Goal: Task Accomplishment & Management: Complete application form

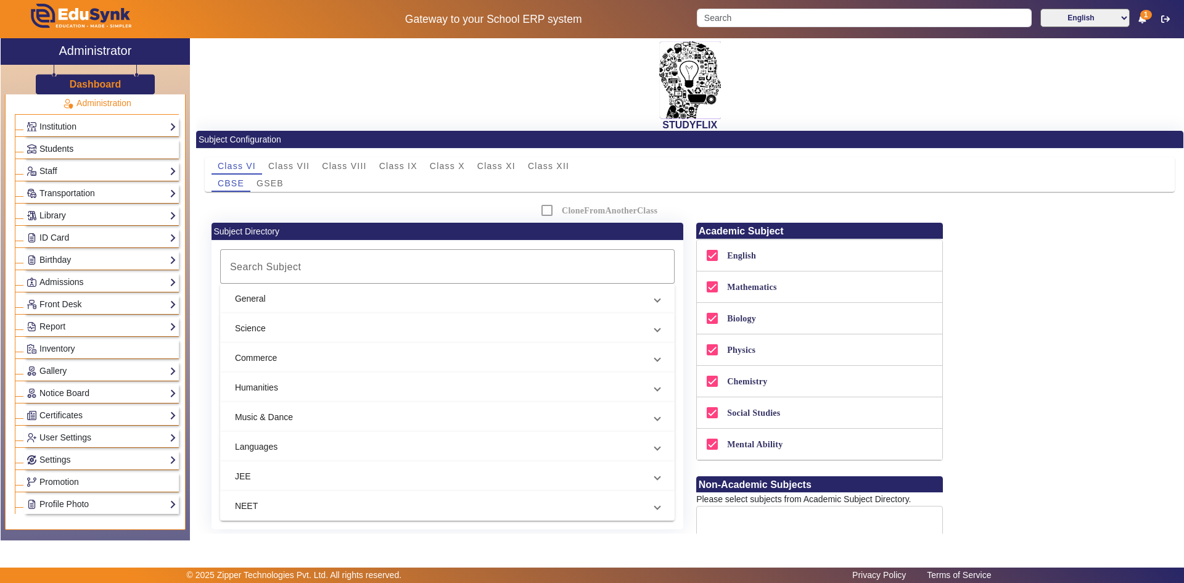
scroll to position [30, 0]
click at [67, 148] on span "Students" at bounding box center [56, 149] width 34 height 10
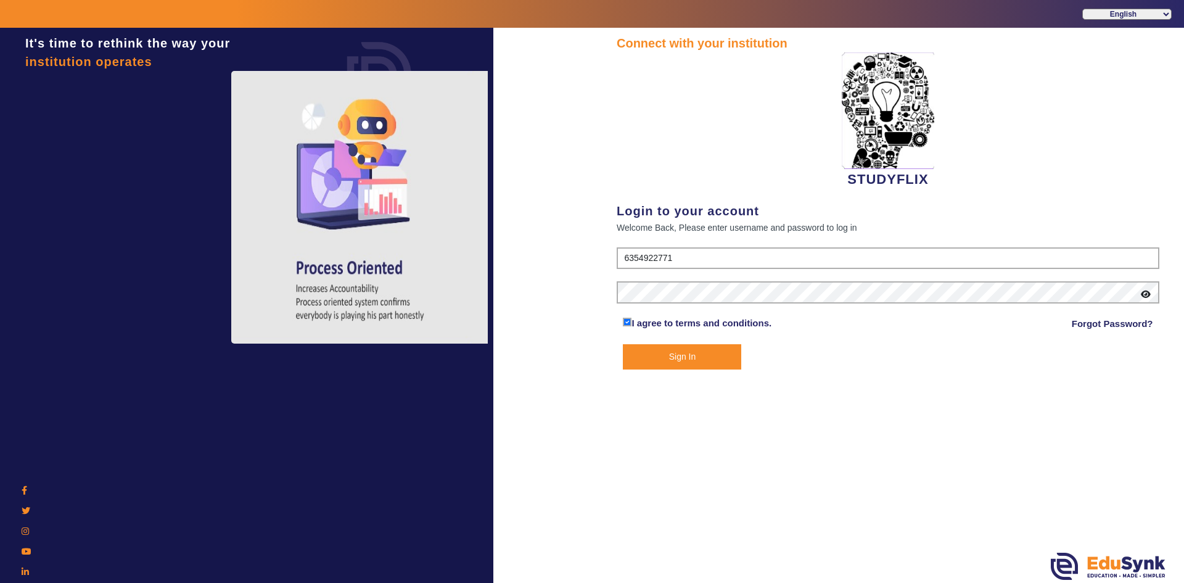
click at [671, 341] on form "6354922771 I agree to terms and conditions. Forgot Password? Sign In" at bounding box center [888, 308] width 543 height 122
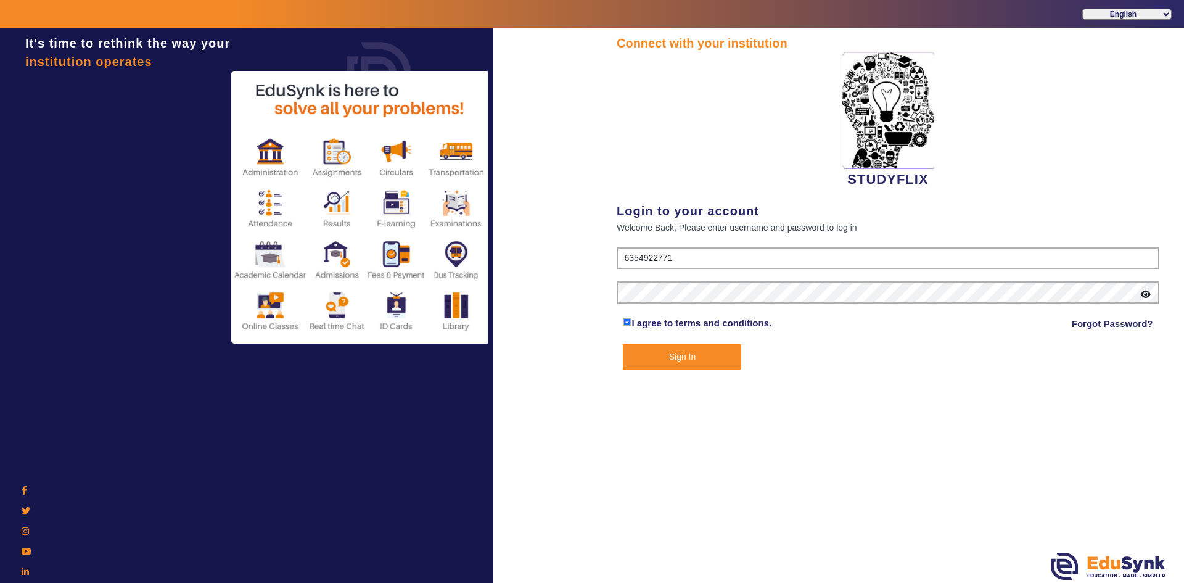
click at [665, 353] on button "Sign In" at bounding box center [682, 356] width 118 height 25
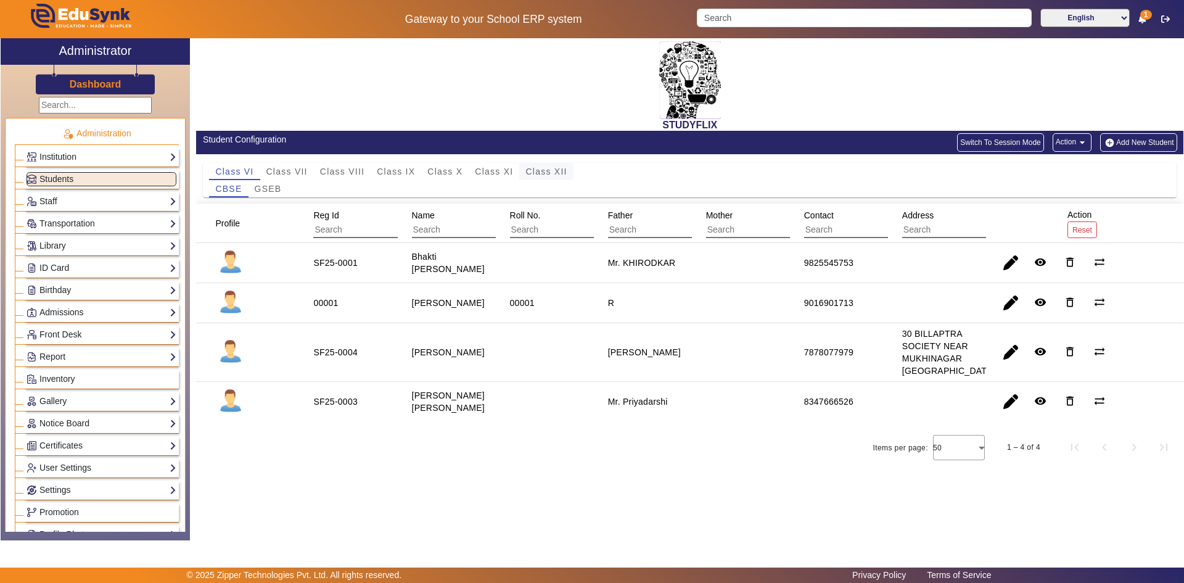
click at [537, 171] on span "Class XII" at bounding box center [546, 171] width 41 height 9
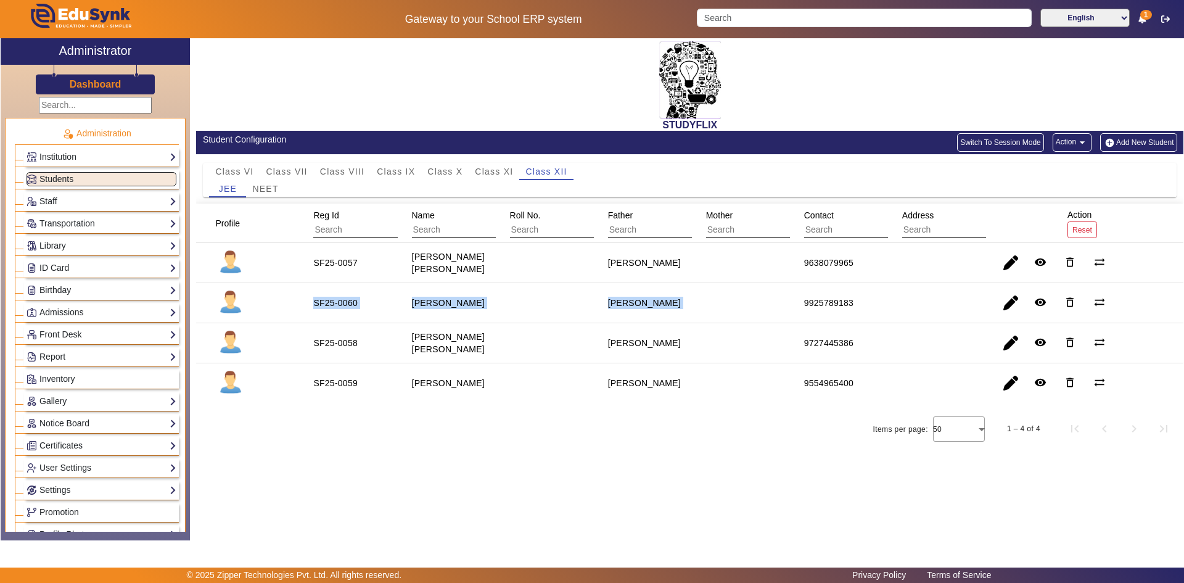
drag, startPoint x: 313, startPoint y: 300, endPoint x: 740, endPoint y: 300, distance: 426.9
click at [740, 300] on mat-row "SF25-0060 [PERSON_NAME] [PERSON_NAME] 9925789183 remove_red_eye delete_outline …" at bounding box center [690, 303] width 988 height 40
click at [1003, 305] on span "button" at bounding box center [1011, 303] width 30 height 30
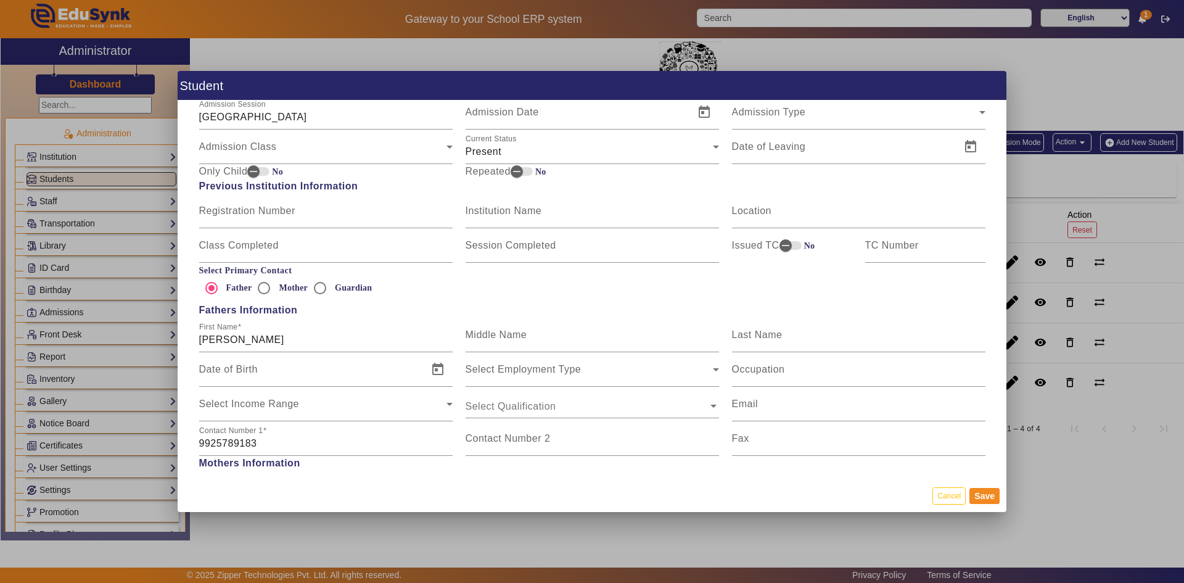
scroll to position [925, 0]
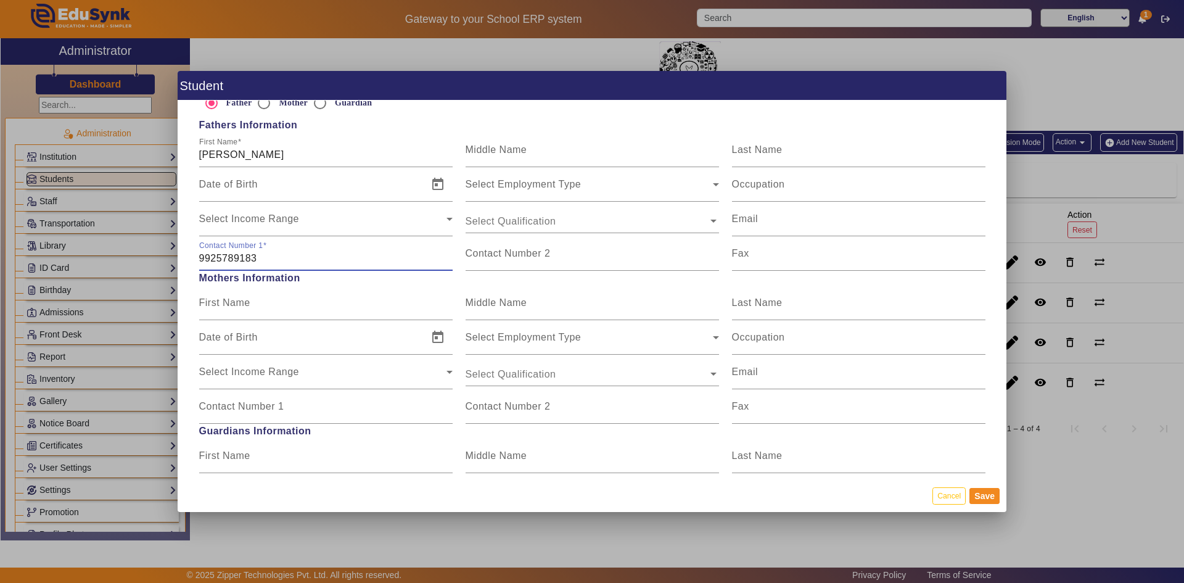
drag, startPoint x: 265, startPoint y: 256, endPoint x: 191, endPoint y: 253, distance: 74.7
click at [191, 253] on div "Personal Information First Name [PERSON_NAME] Middle Name Last Name Date of Bir…" at bounding box center [592, 290] width 829 height 379
click at [491, 255] on mat-label "Contact Number 2" at bounding box center [508, 253] width 85 height 10
click at [491, 255] on input "Contact Number 2" at bounding box center [593, 258] width 254 height 15
paste input "9925789183"
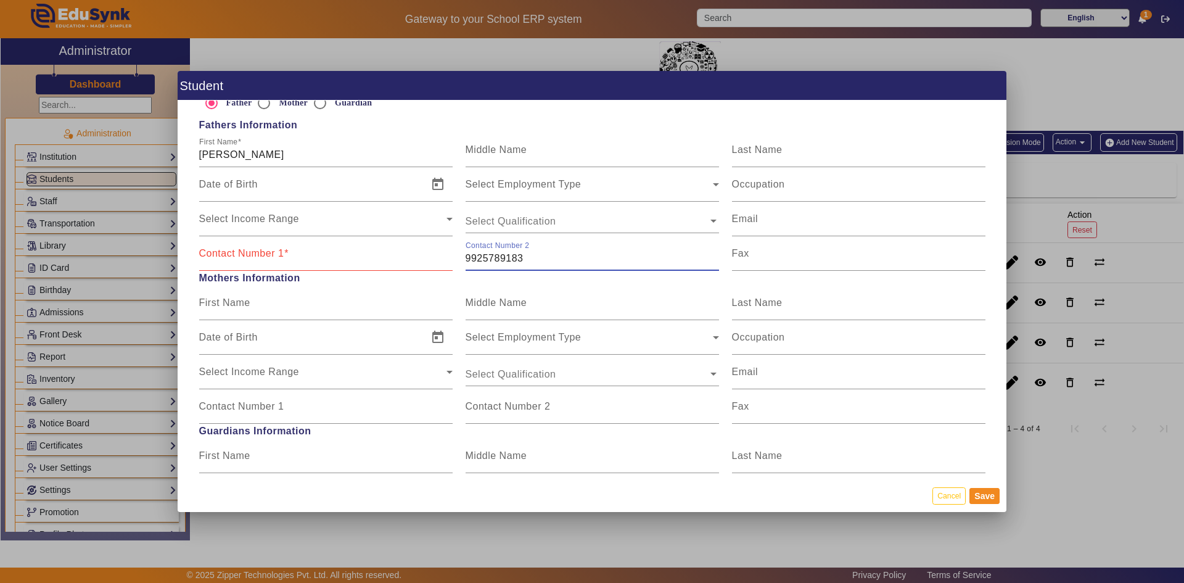
type input "9925789183"
click at [291, 264] on input "Contact Number 1" at bounding box center [326, 258] width 254 height 15
type input "7874410126"
click at [992, 494] on button "Save" at bounding box center [985, 496] width 30 height 16
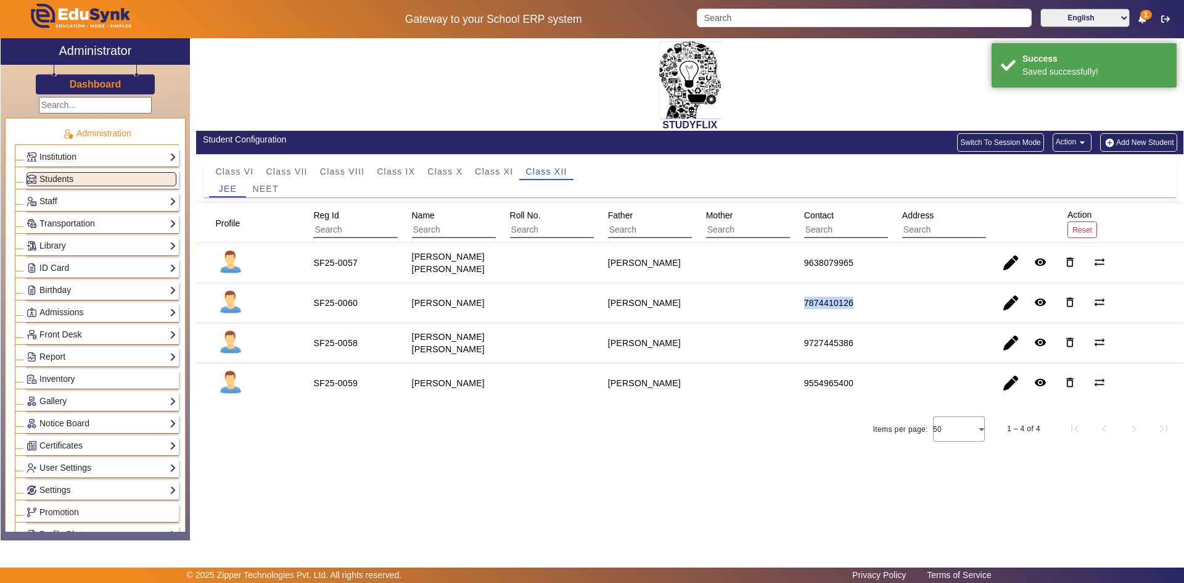
drag, startPoint x: 793, startPoint y: 307, endPoint x: 861, endPoint y: 320, distance: 69.7
click at [861, 320] on mat-cell "7874410126" at bounding box center [839, 303] width 98 height 40
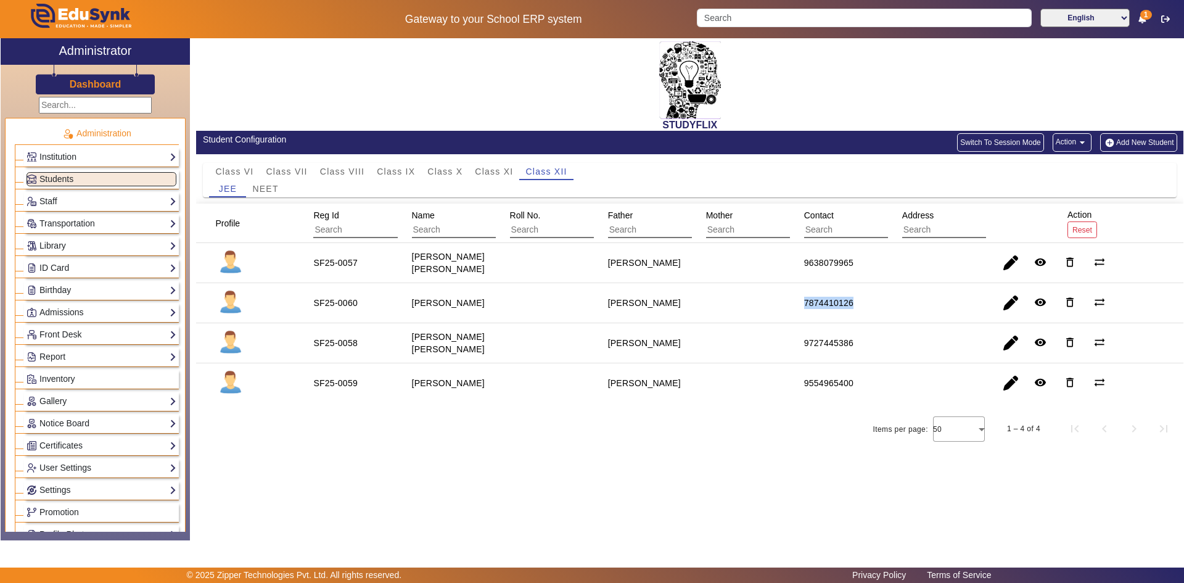
copy div "7874410126"
click at [1004, 308] on span "button" at bounding box center [1011, 303] width 30 height 30
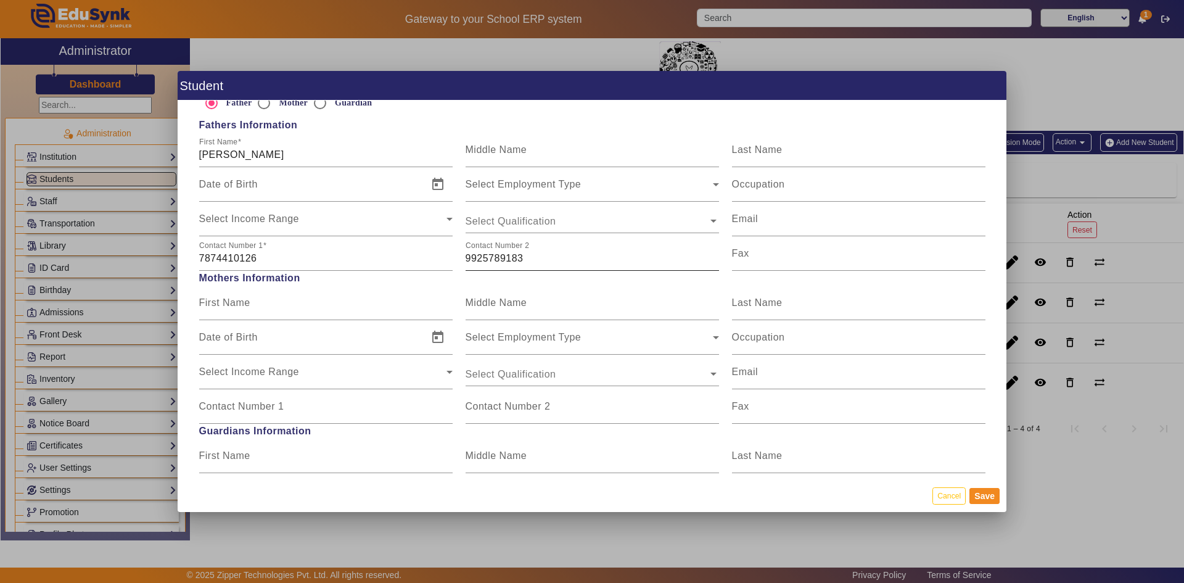
click at [543, 257] on input "9925789183" at bounding box center [593, 258] width 254 height 15
paste input "7874410126"
drag, startPoint x: 524, startPoint y: 261, endPoint x: 454, endPoint y: 254, distance: 70.6
click at [455, 254] on div "Contact Number [PHONE_NUMBER] Contact Number [PHONE_NUMBER] [PHONE_NUMBER] Fax" at bounding box center [591, 253] width 799 height 35
type input "7874410126"
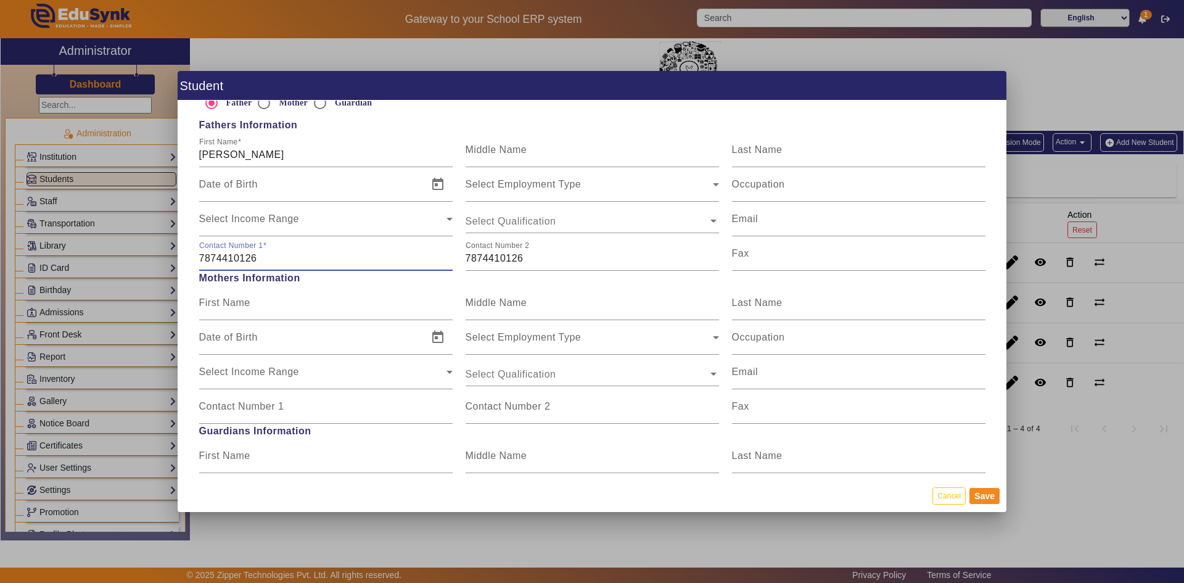
drag, startPoint x: 268, startPoint y: 261, endPoint x: 184, endPoint y: 249, distance: 84.7
click at [184, 249] on div "Personal Information First Name [PERSON_NAME] Middle Name Last Name Date of Bir…" at bounding box center [592, 290] width 829 height 379
paste input "9925789183"
type input "9925789183"
click at [976, 498] on button "Save" at bounding box center [985, 496] width 30 height 16
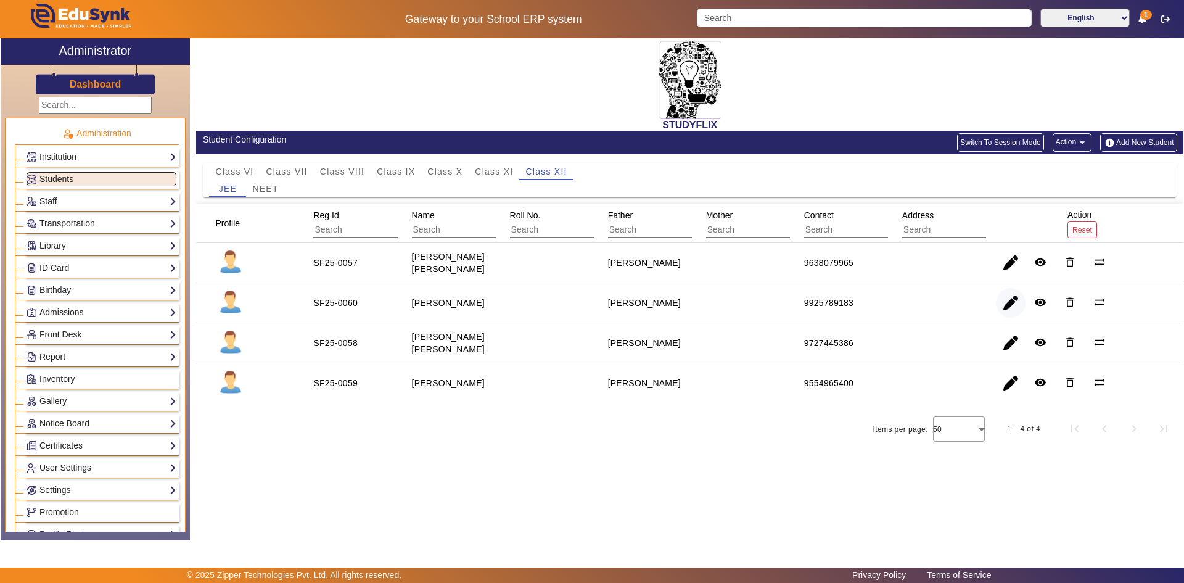
click at [1007, 306] on span "button" at bounding box center [1011, 303] width 30 height 30
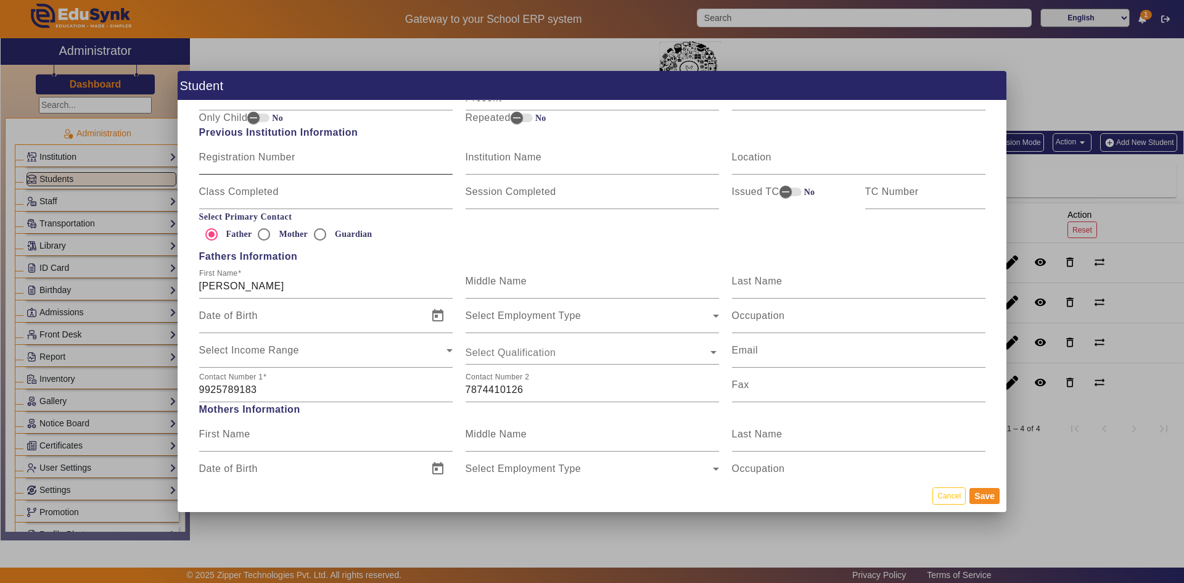
scroll to position [802, 0]
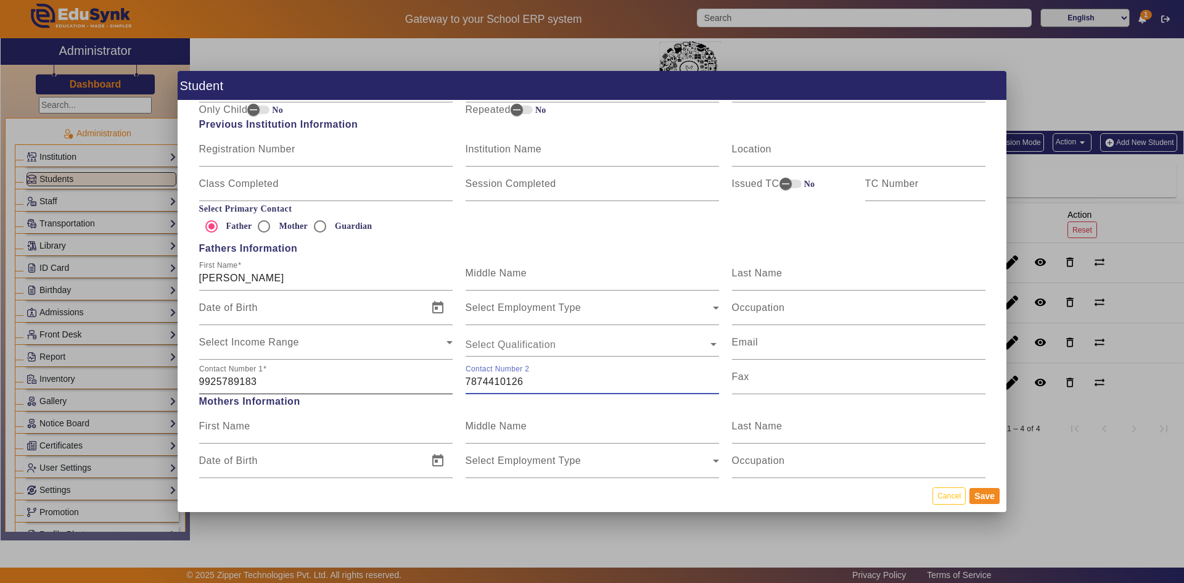
drag, startPoint x: 526, startPoint y: 381, endPoint x: 450, endPoint y: 380, distance: 75.3
click at [450, 380] on div "Contact Number [PHONE_NUMBER] Contact Number [PHONE_NUMBER] Fax" at bounding box center [591, 377] width 799 height 35
click at [200, 379] on input "9925789183" at bounding box center [326, 381] width 254 height 15
paste input "7874410126"
drag, startPoint x: 260, startPoint y: 381, endPoint x: 357, endPoint y: 382, distance: 96.9
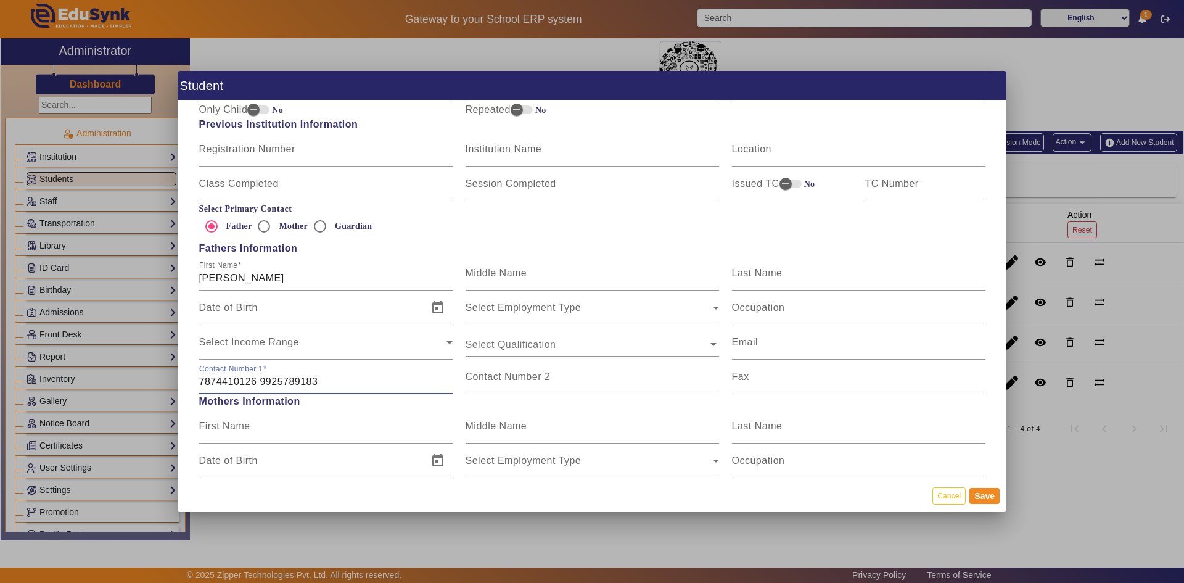
click at [357, 382] on input "7874410126 9925789183" at bounding box center [326, 381] width 254 height 15
type input "7874410126"
click at [494, 380] on mat-label "Contact Number 2" at bounding box center [508, 376] width 85 height 10
click at [494, 380] on input "Contact Number 2" at bounding box center [593, 381] width 254 height 15
paste input "9925789183"
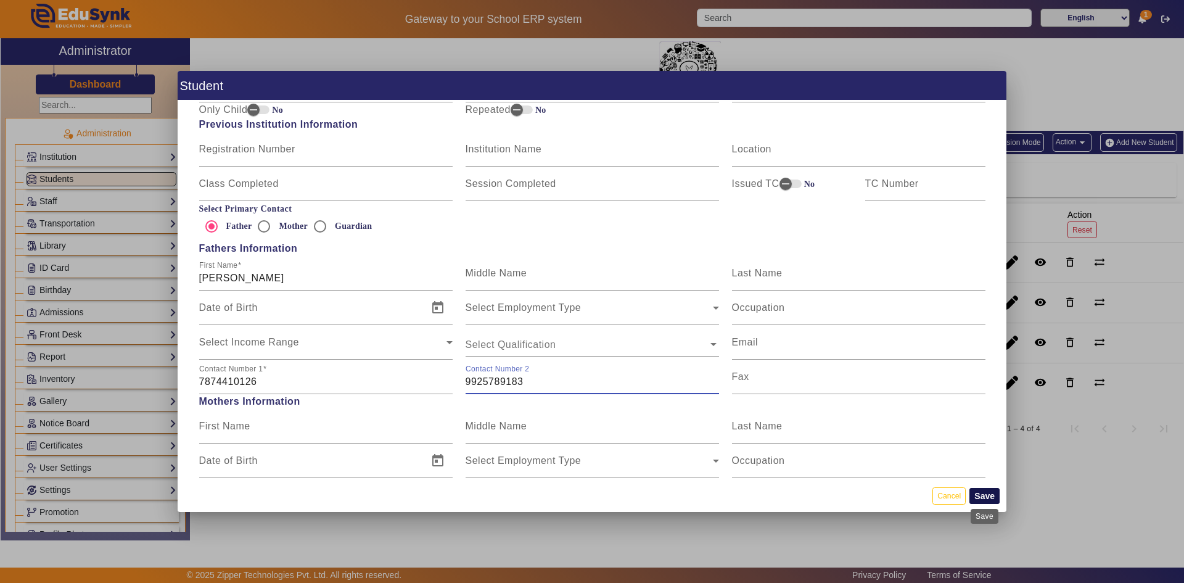
type input "9925789183"
click at [975, 495] on button "Save" at bounding box center [985, 496] width 30 height 16
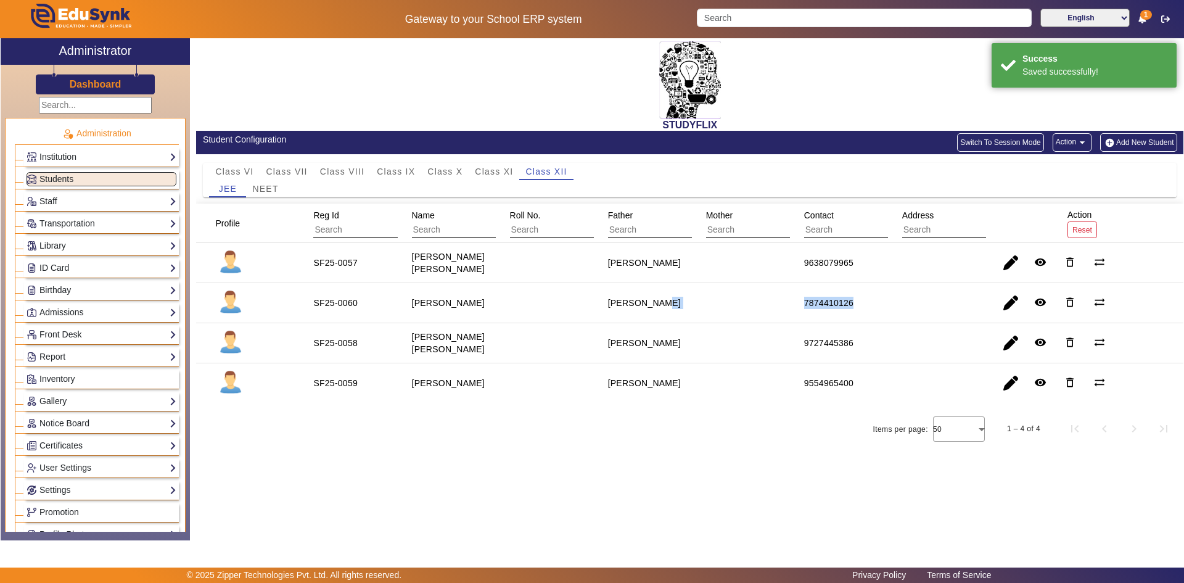
drag, startPoint x: 657, startPoint y: 298, endPoint x: 869, endPoint y: 300, distance: 212.2
click at [869, 300] on mat-row "SF25-0060 [PERSON_NAME] [PERSON_NAME] 7874410126 remove_red_eye delete_outline …" at bounding box center [690, 303] width 988 height 40
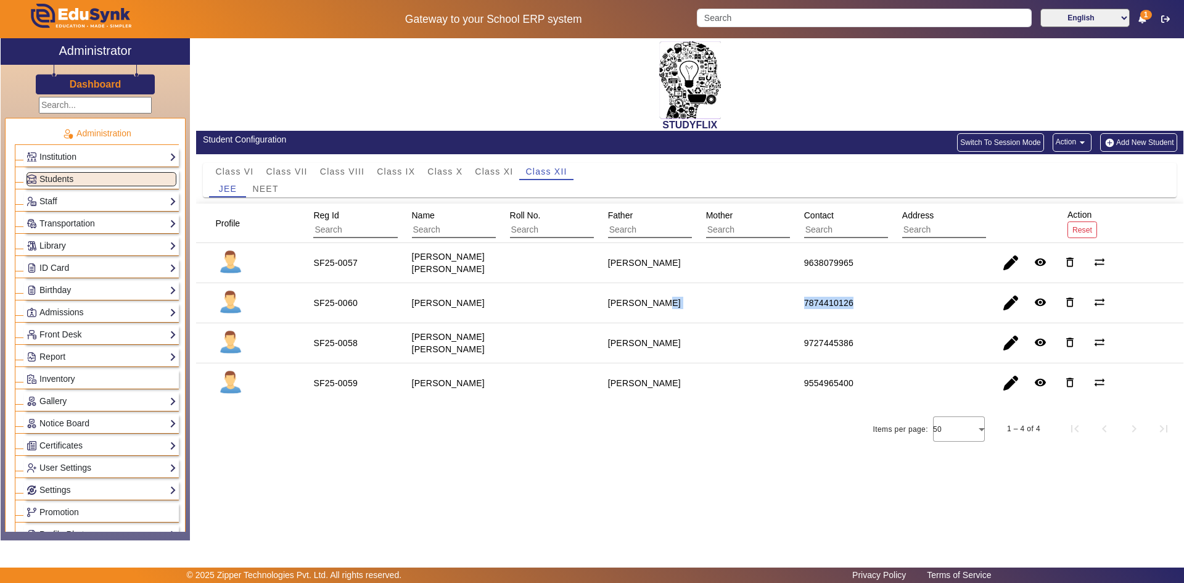
click at [735, 318] on mat-cell at bounding box center [741, 303] width 98 height 40
drag, startPoint x: 788, startPoint y: 309, endPoint x: 898, endPoint y: 318, distance: 110.8
click at [898, 318] on mat-row "SF25-0060 [PERSON_NAME] [PERSON_NAME] 7874410126 remove_red_eye delete_outline …" at bounding box center [690, 303] width 988 height 40
click at [898, 318] on mat-cell at bounding box center [937, 303] width 98 height 40
drag, startPoint x: 788, startPoint y: 291, endPoint x: 877, endPoint y: 300, distance: 88.6
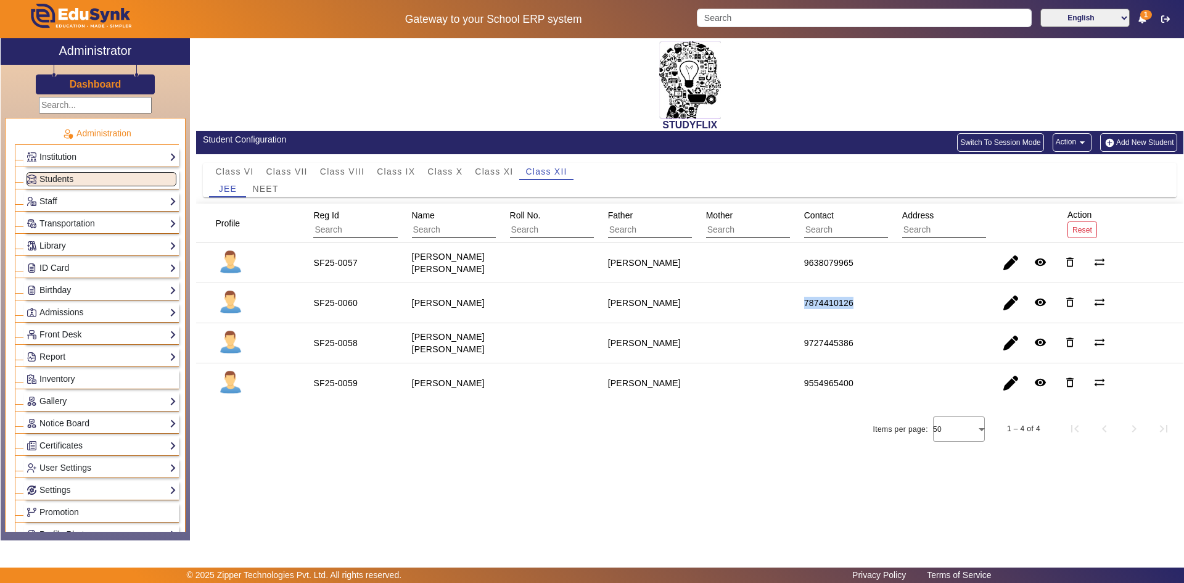
click at [877, 300] on mat-row "SF25-0060 [PERSON_NAME] [PERSON_NAME] 7874410126 remove_red_eye delete_outline …" at bounding box center [690, 303] width 988 height 40
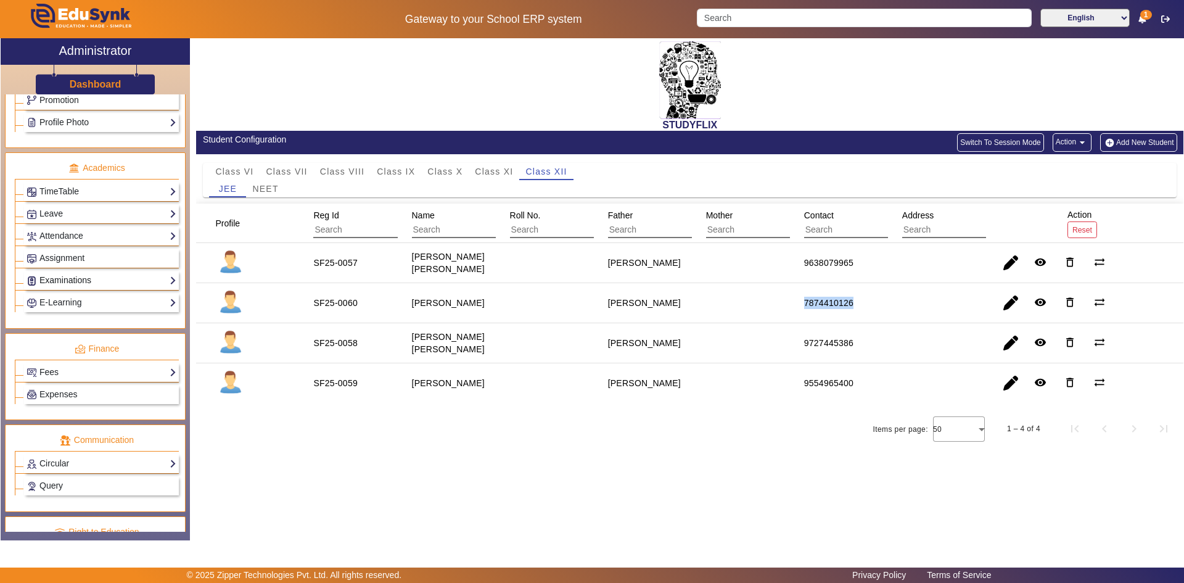
scroll to position [338, 0]
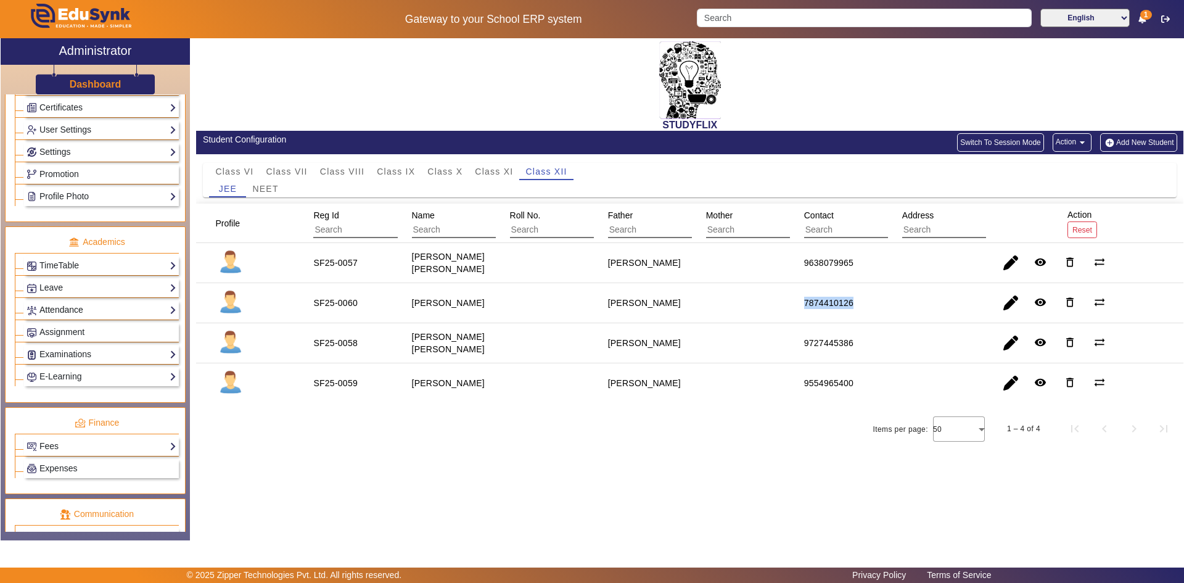
click at [60, 311] on link "Attendance" at bounding box center [102, 310] width 150 height 14
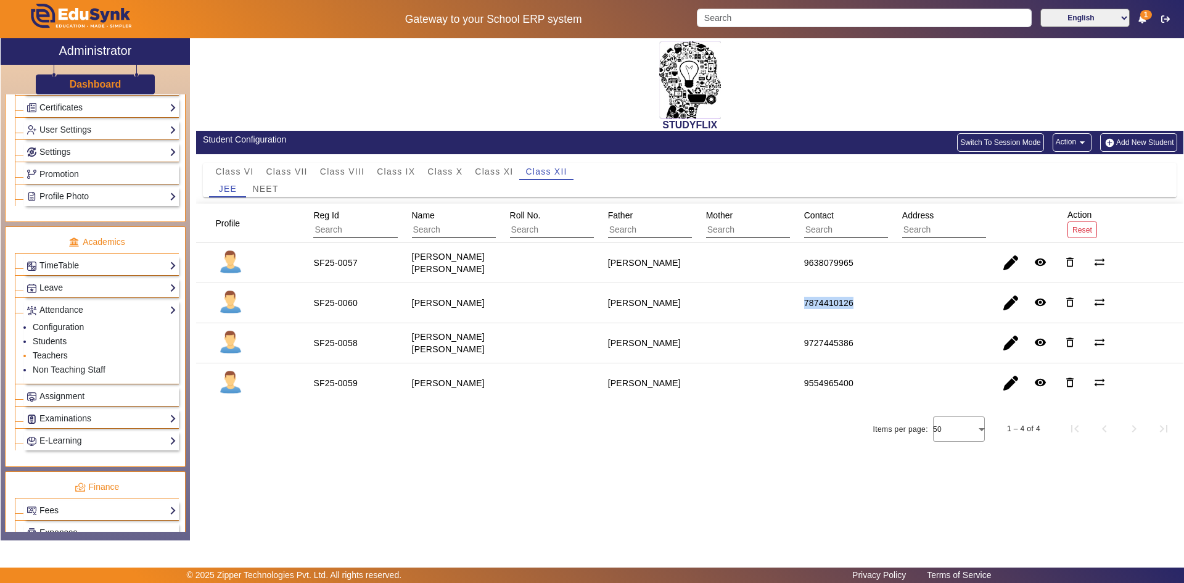
click at [46, 353] on link "Teachers" at bounding box center [50, 355] width 35 height 10
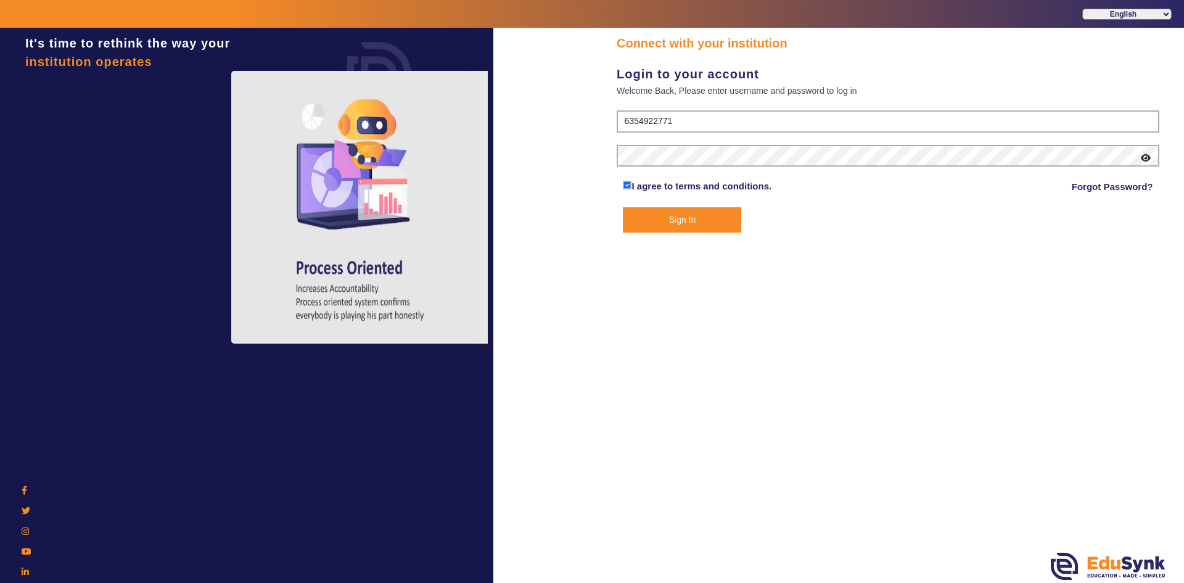
click at [704, 221] on button "Sign In" at bounding box center [682, 219] width 118 height 25
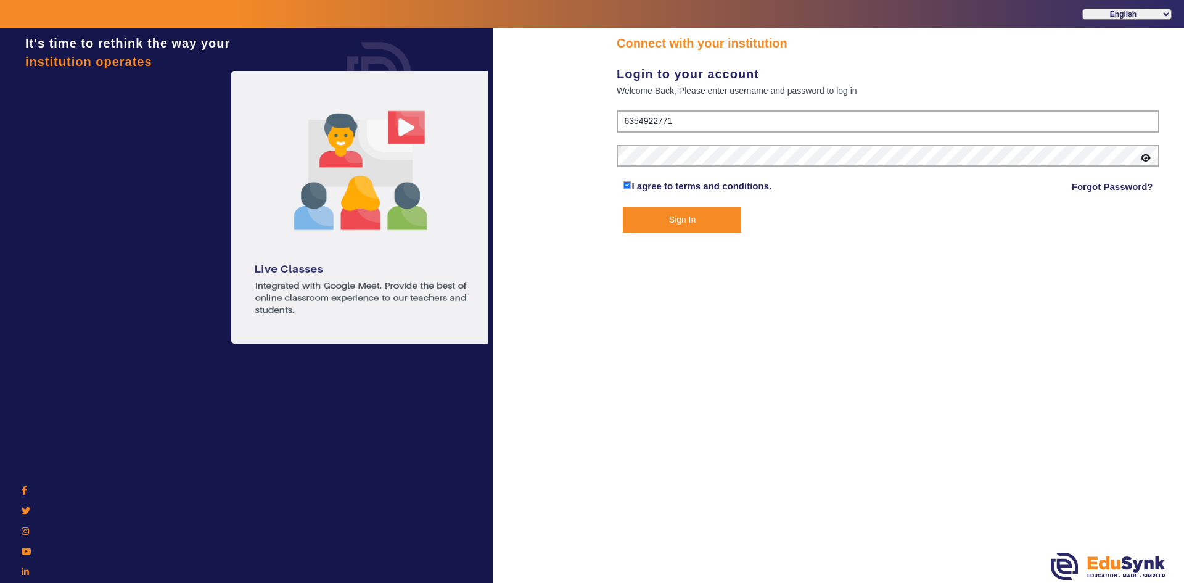
click at [701, 221] on button "Sign In" at bounding box center [682, 219] width 118 height 25
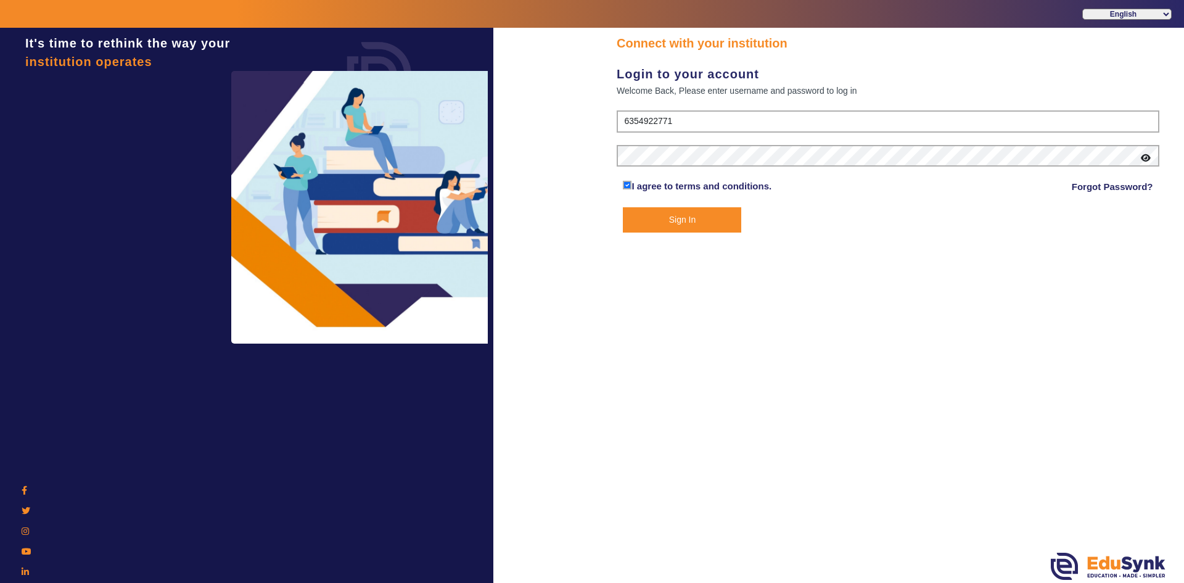
click at [666, 218] on button "Sign In" at bounding box center [682, 219] width 118 height 25
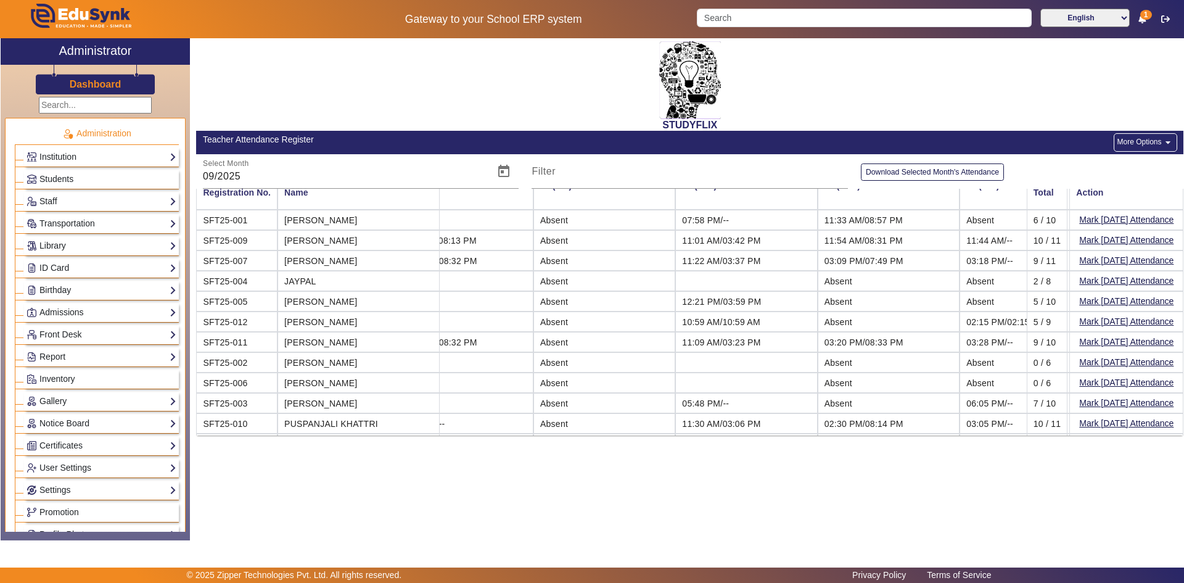
scroll to position [38, 617]
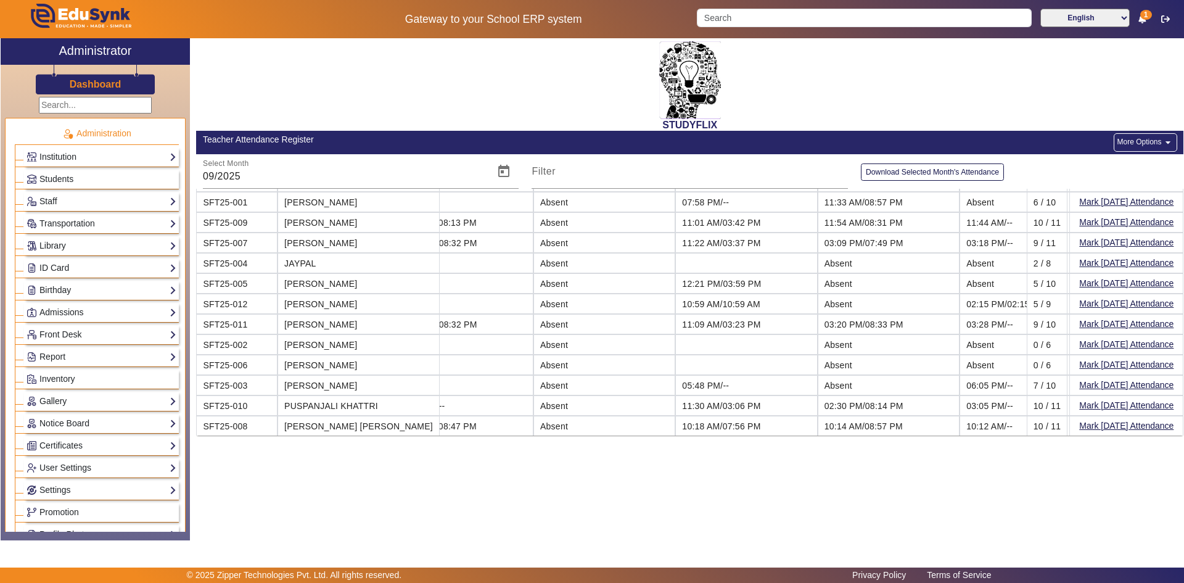
click at [1127, 139] on button "More Options arrow_drop_down" at bounding box center [1145, 142] width 63 height 19
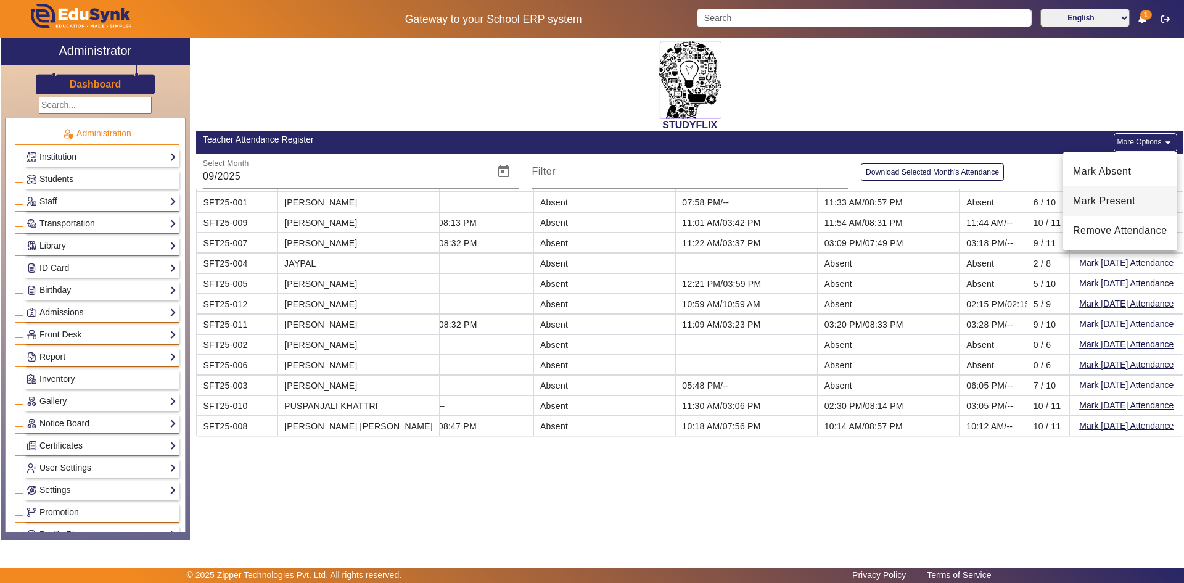
click at [1119, 194] on span "Mark Present" at bounding box center [1120, 201] width 94 height 15
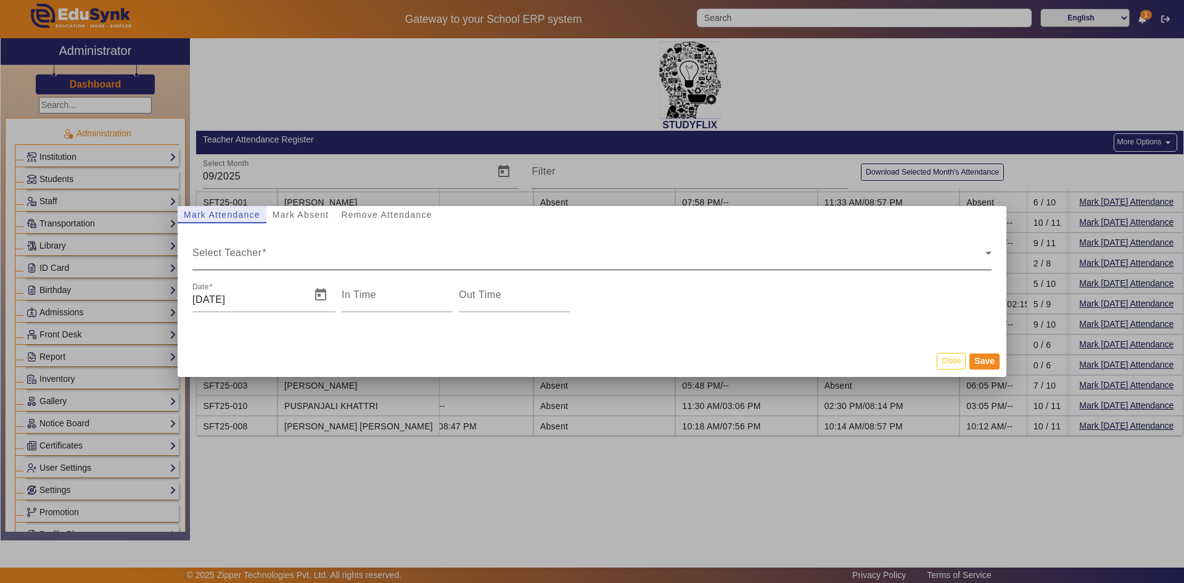
click at [318, 257] on div "Select Teacher" at bounding box center [588, 257] width 793 height 15
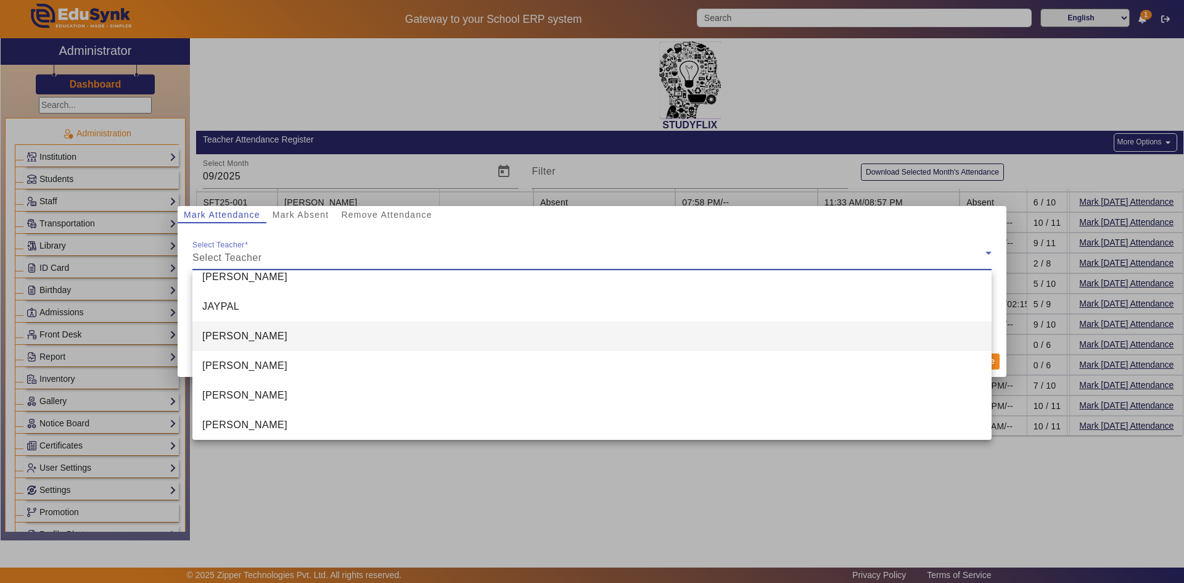
scroll to position [10, 0]
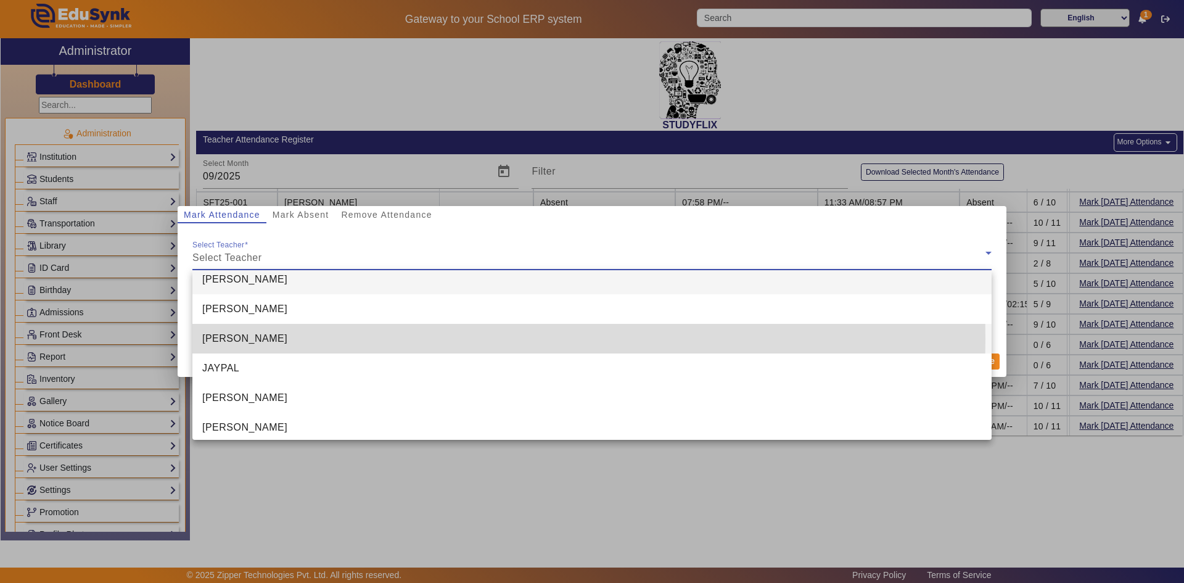
click at [275, 339] on mat-option "HIMANI GOHIL" at bounding box center [591, 339] width 799 height 30
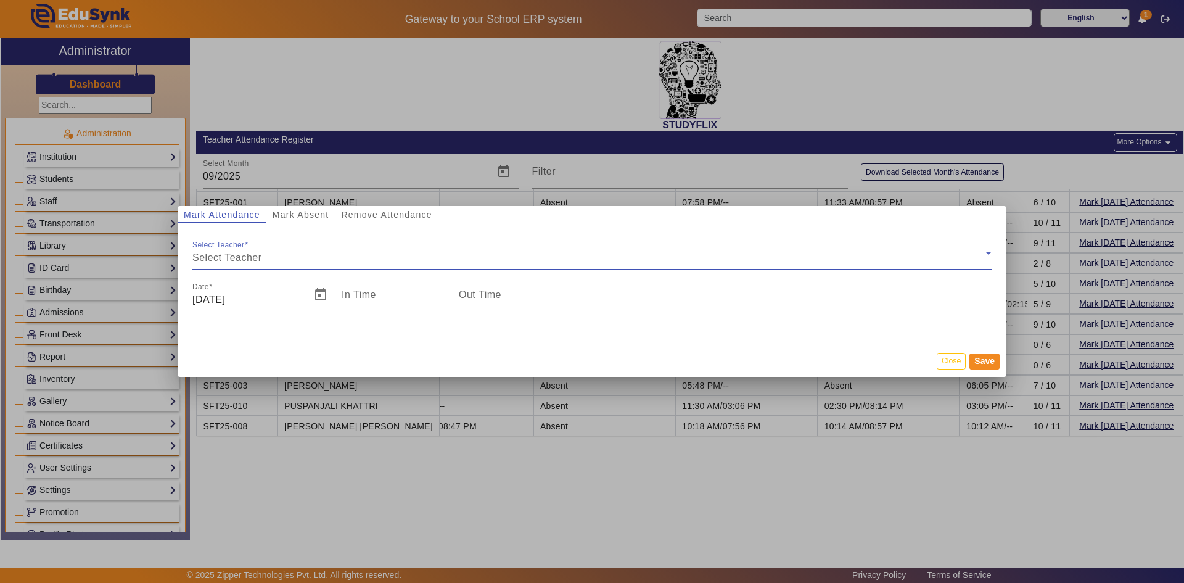
type input "3:26 pm"
click at [225, 299] on input "11/09/2025" at bounding box center [247, 299] width 111 height 15
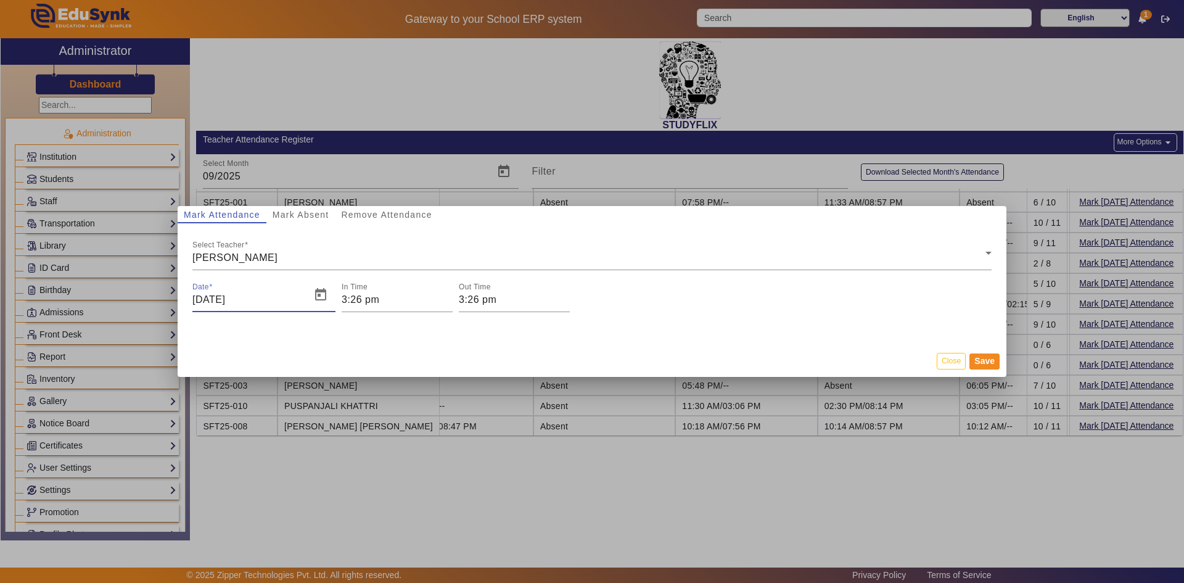
click at [202, 300] on input "11/09/2025" at bounding box center [247, 299] width 111 height 15
click at [260, 320] on div "Select Teacher HIMANI GOHIL Date 09/01/2025 In Time 3:26 pm Out Time 3:26 pm" at bounding box center [592, 277] width 829 height 109
click at [321, 297] on span "Open calendar" at bounding box center [321, 295] width 30 height 30
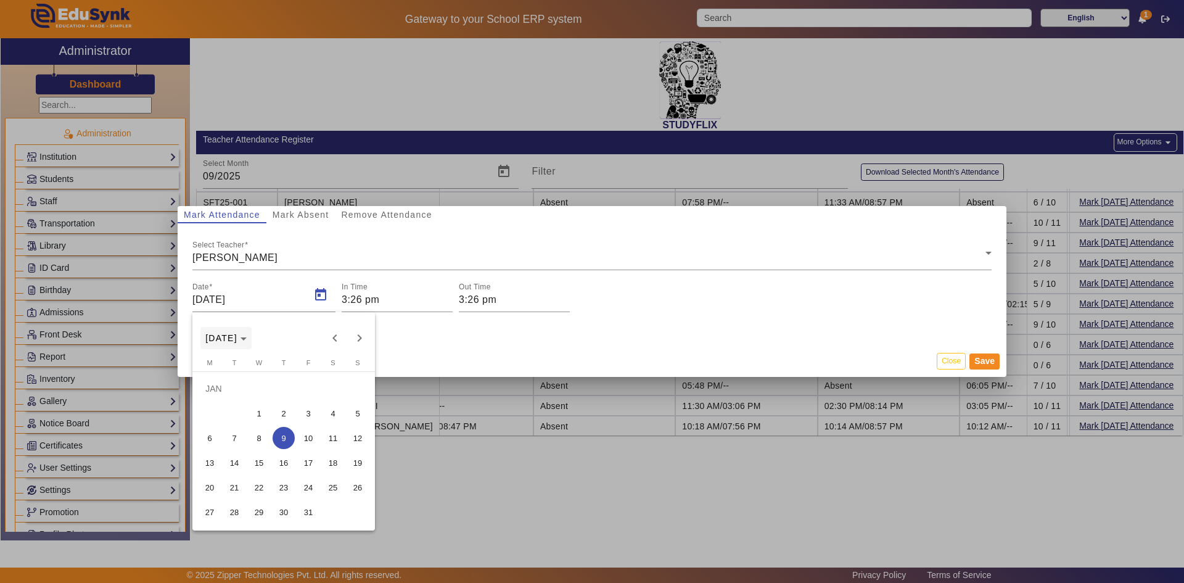
click at [247, 340] on span "JAN 2025" at bounding box center [225, 338] width 41 height 10
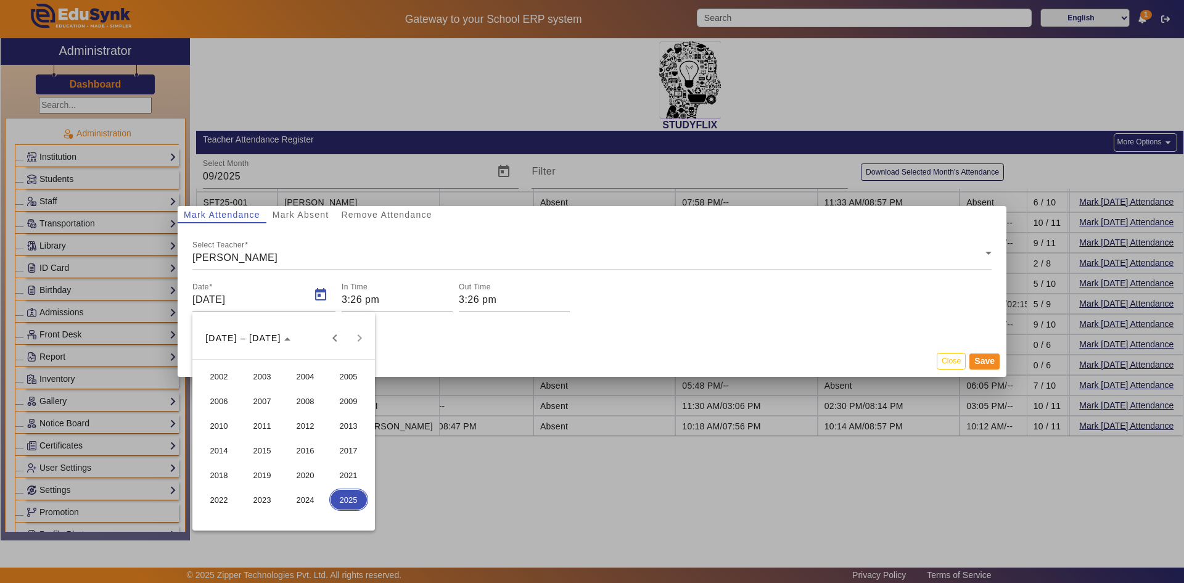
click at [359, 503] on span "2025" at bounding box center [348, 500] width 39 height 22
click at [225, 449] on span "SEPT" at bounding box center [219, 450] width 39 height 22
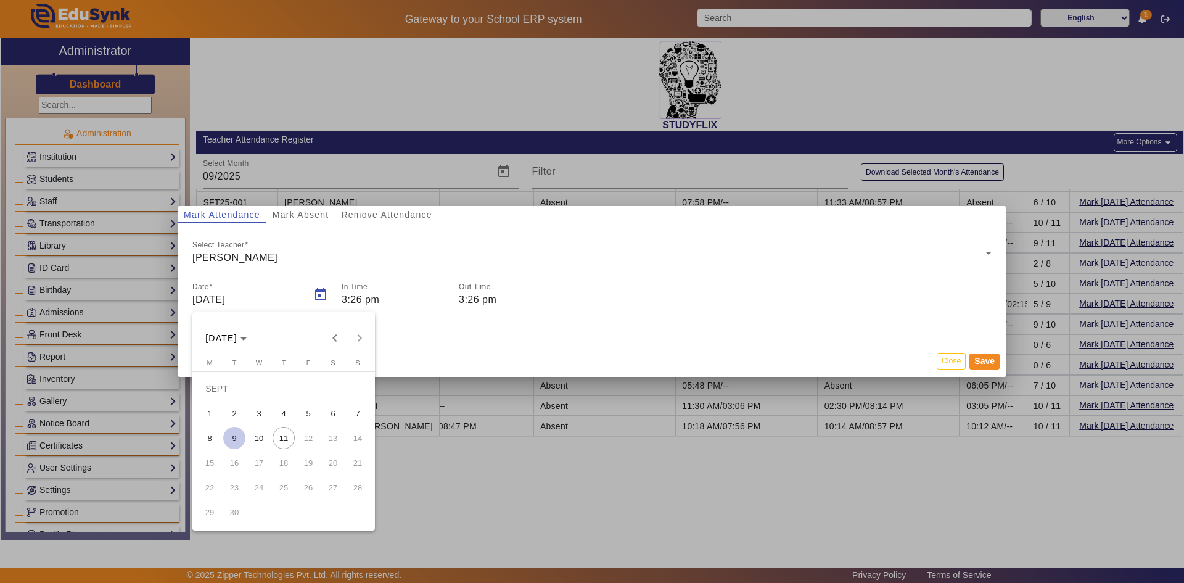
click at [234, 438] on span "9" at bounding box center [234, 438] width 22 height 22
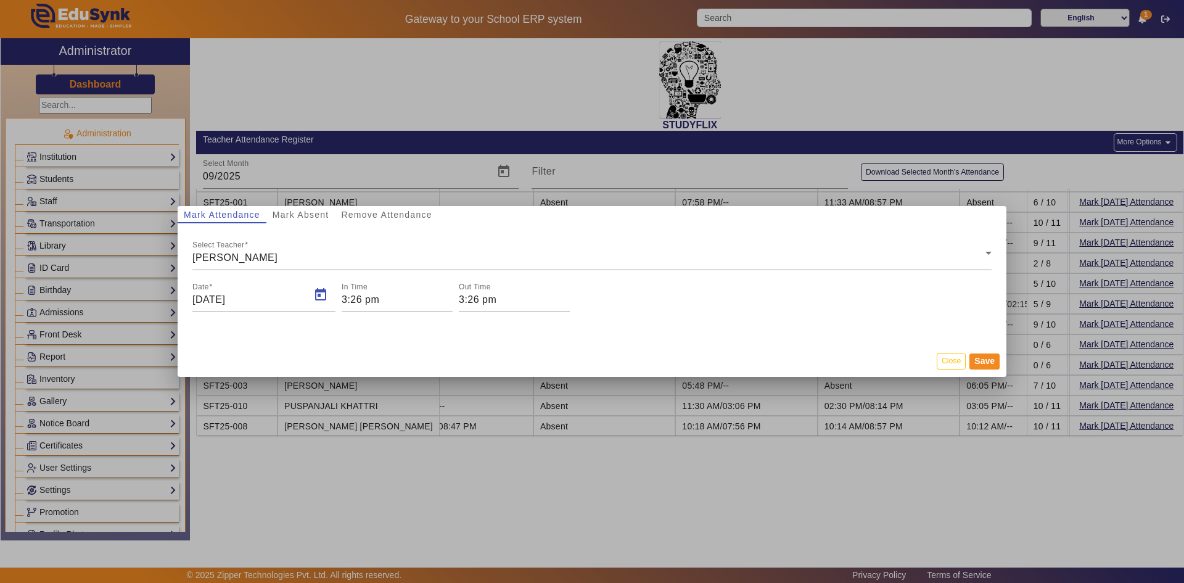
type input "09/09/2025"
click at [468, 303] on input "3:26 pm" at bounding box center [514, 299] width 111 height 15
click at [508, 318] on icon "Add a hour" at bounding box center [508, 318] width 7 height 7
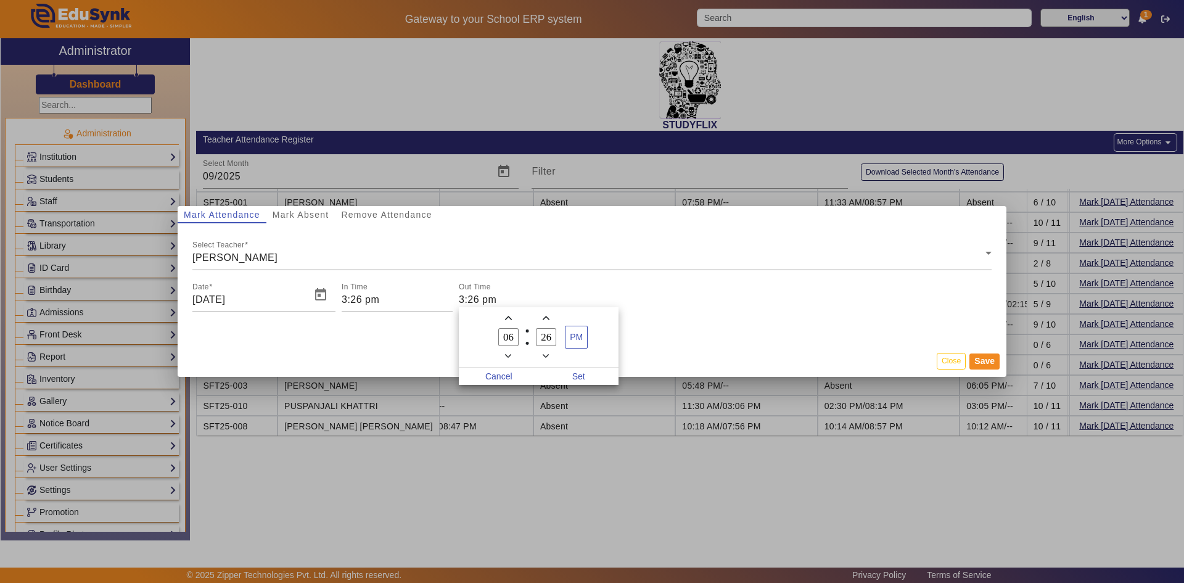
click at [508, 318] on icon "Add a hour" at bounding box center [508, 318] width 7 height 7
click at [506, 355] on icon "Minus a hour" at bounding box center [508, 356] width 7 height 7
type input "07"
click at [574, 376] on span "Set" at bounding box center [579, 376] width 80 height 17
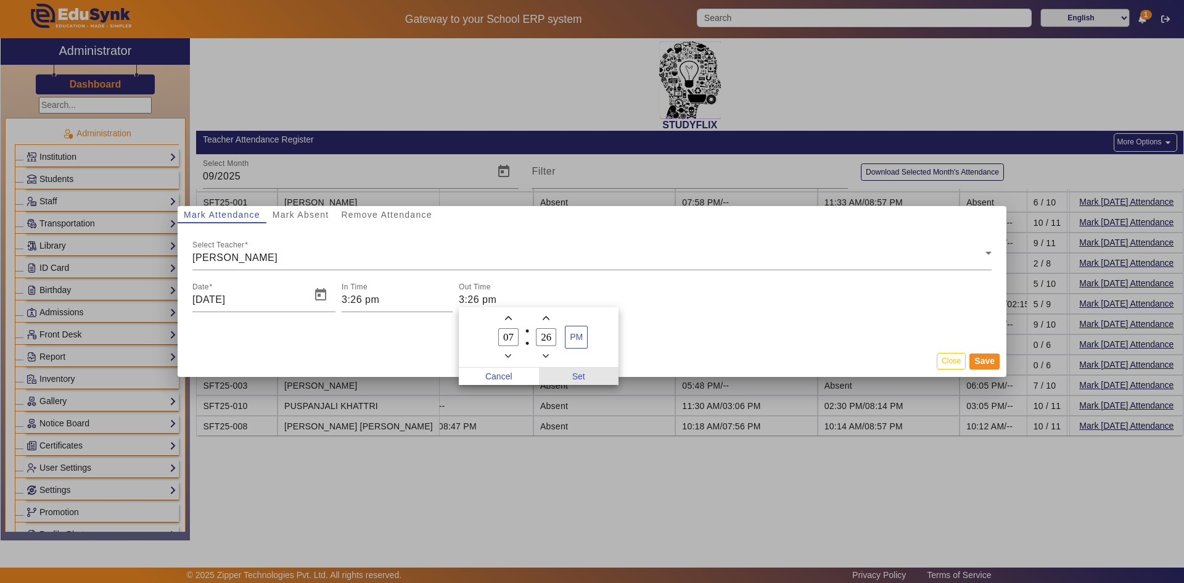
type input "7:26 pm"
click at [985, 366] on button "Save" at bounding box center [985, 361] width 30 height 16
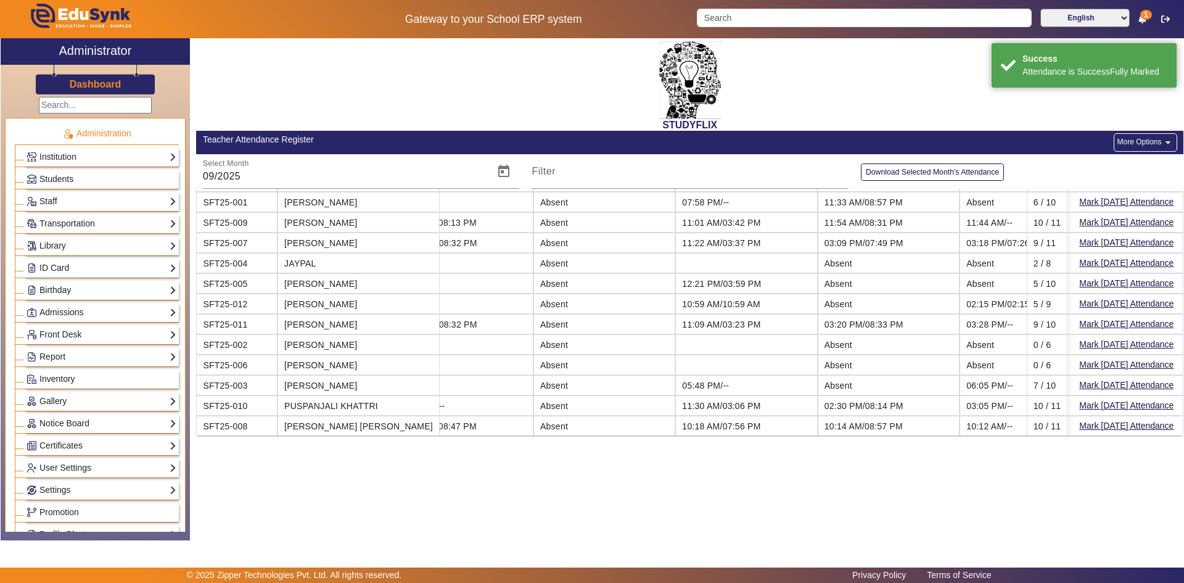
click at [1128, 144] on button "More Options arrow_drop_down" at bounding box center [1145, 142] width 63 height 19
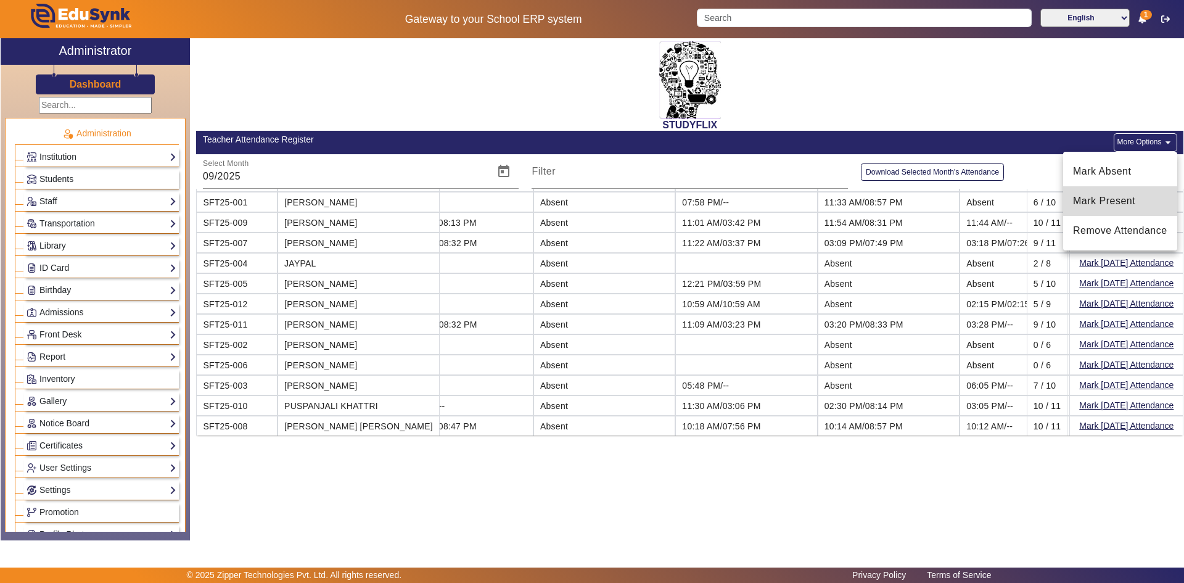
click at [1136, 199] on span "Mark Present" at bounding box center [1120, 201] width 94 height 15
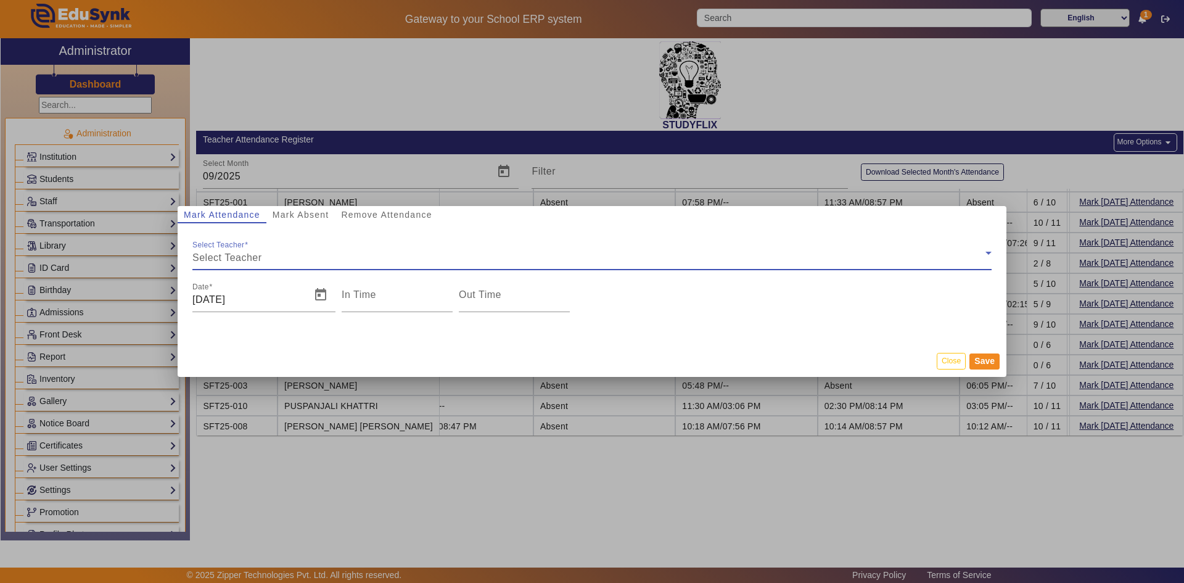
click at [301, 250] on div "Select Teacher" at bounding box center [588, 257] width 793 height 15
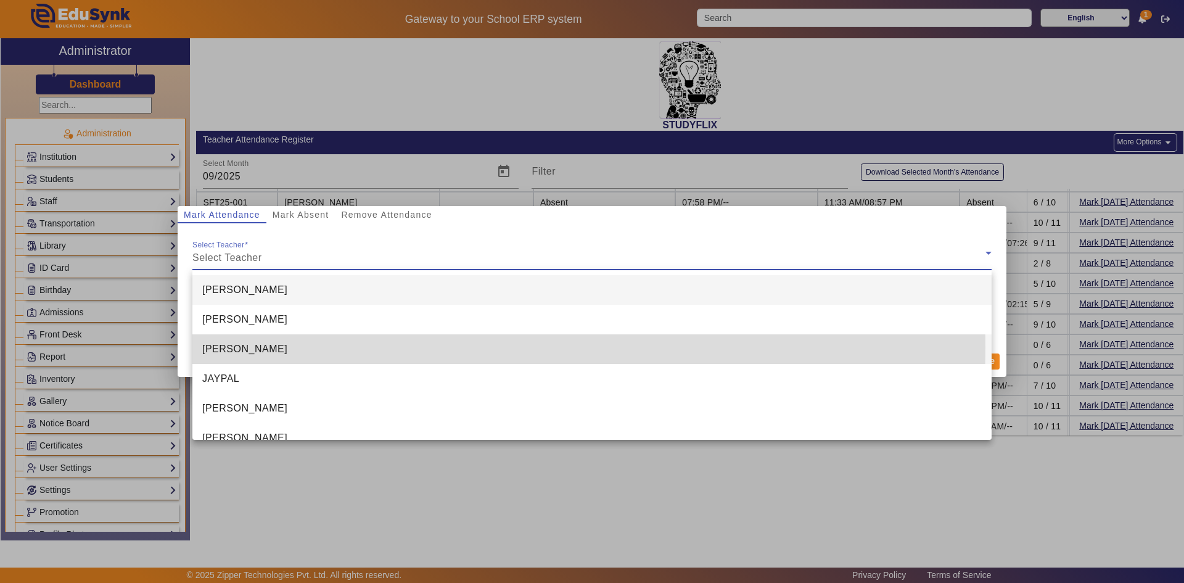
click at [273, 347] on span "HIMANI GOHIL" at bounding box center [244, 349] width 85 height 15
type input "3:27 pm"
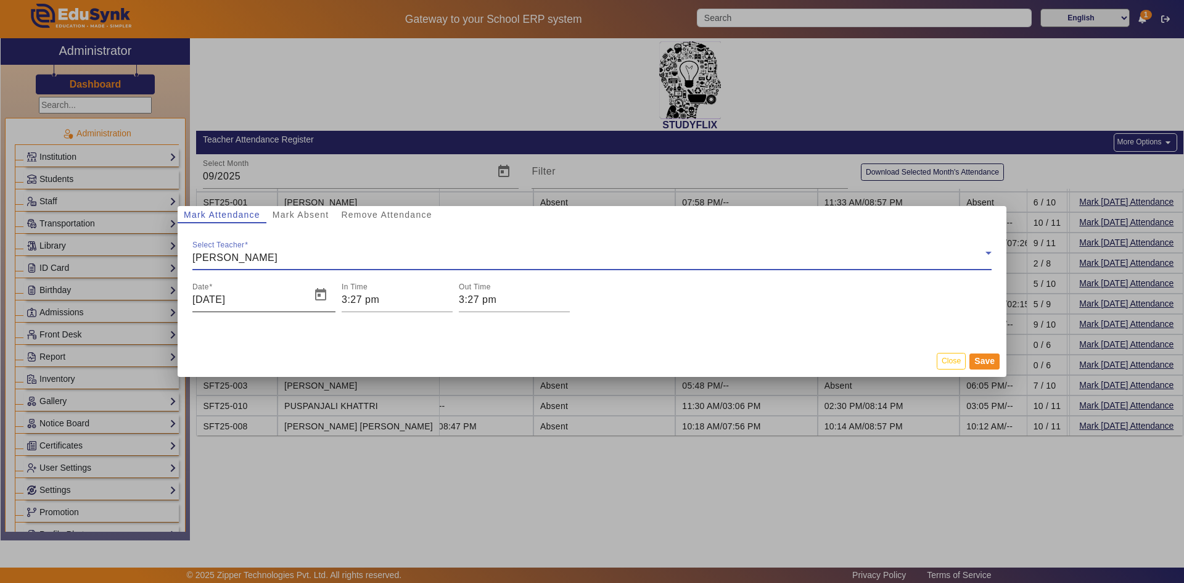
click at [258, 303] on input "11/09/2025" at bounding box center [247, 299] width 111 height 15
click at [202, 299] on input "11/09/2025" at bounding box center [247, 299] width 111 height 15
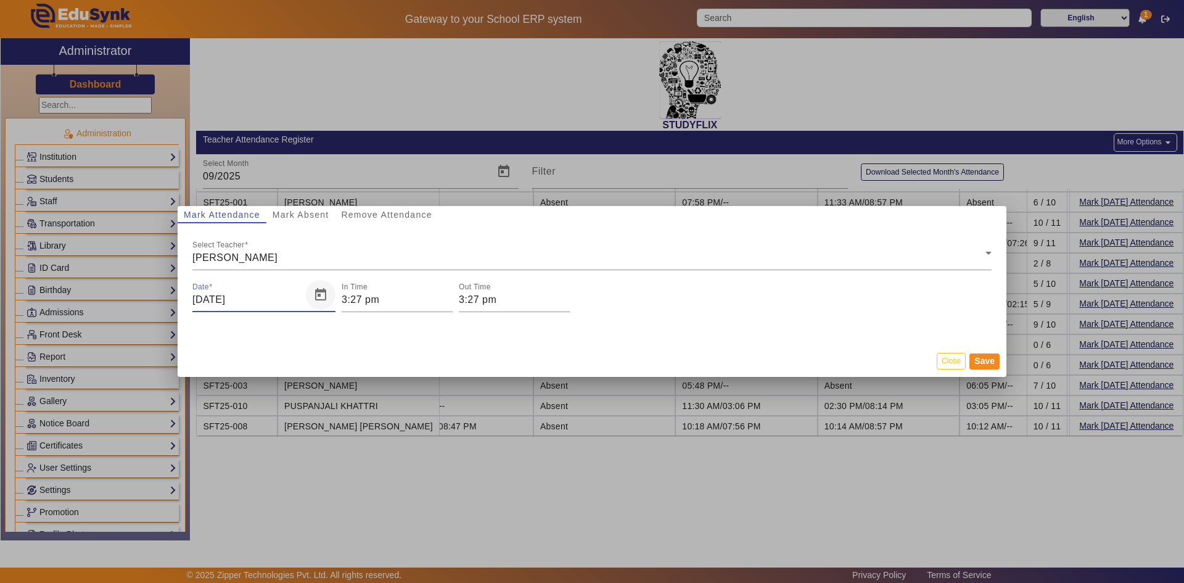
click at [325, 295] on span "Open calendar" at bounding box center [321, 295] width 30 height 30
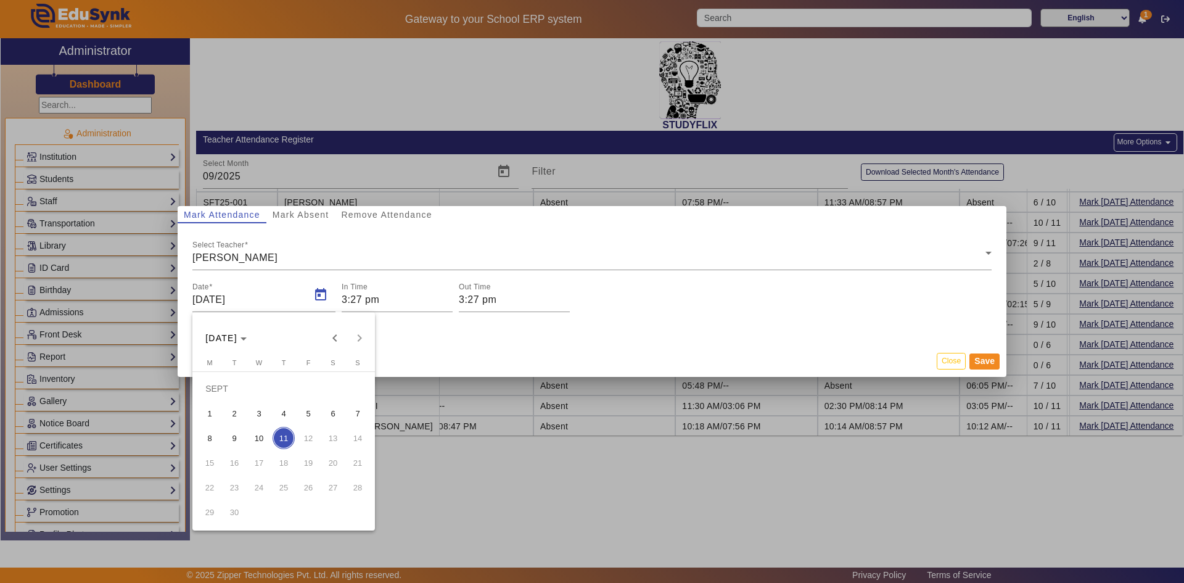
click at [265, 438] on span "10" at bounding box center [259, 438] width 22 height 22
type input "10/09/2025"
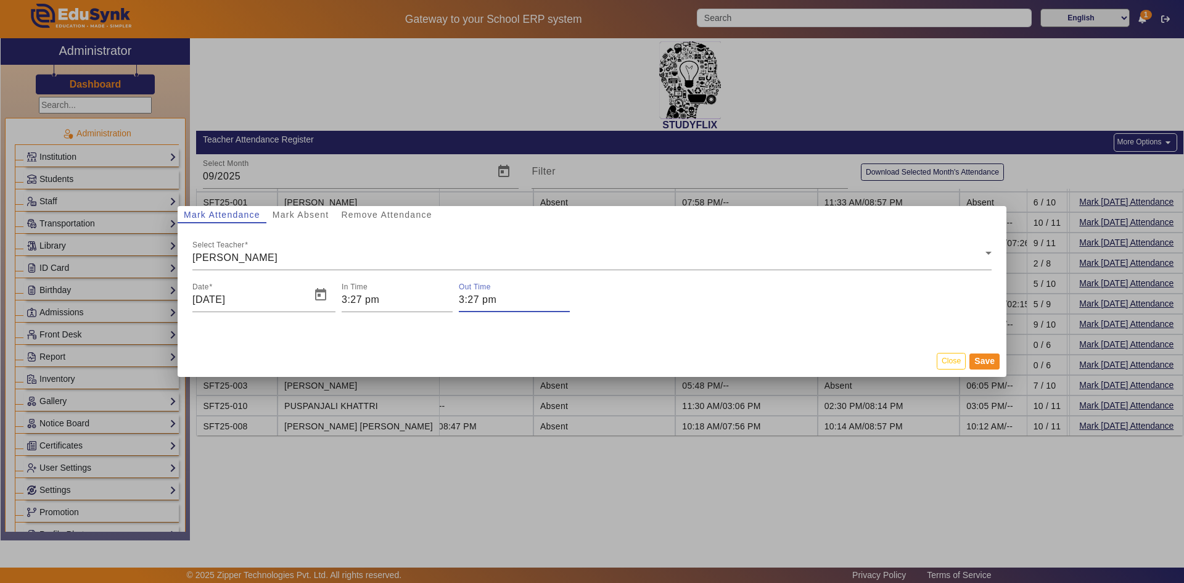
click at [483, 303] on input "3:27 pm" at bounding box center [514, 299] width 111 height 15
click at [508, 316] on icon "Add a hour" at bounding box center [508, 318] width 7 height 7
click at [508, 315] on icon "Add a hour" at bounding box center [508, 318] width 7 height 7
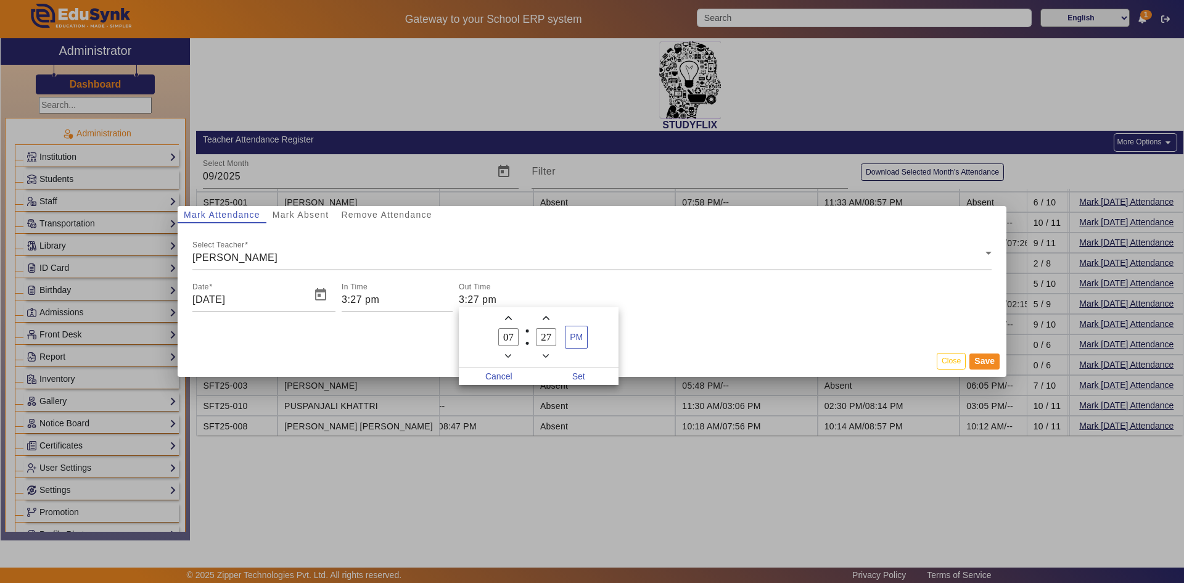
click at [508, 315] on icon "Add a hour" at bounding box center [508, 318] width 7 height 7
type input "08"
click at [547, 319] on icon "Add a minute" at bounding box center [546, 318] width 7 height 7
click at [549, 362] on button "Minus a minute" at bounding box center [546, 356] width 13 height 14
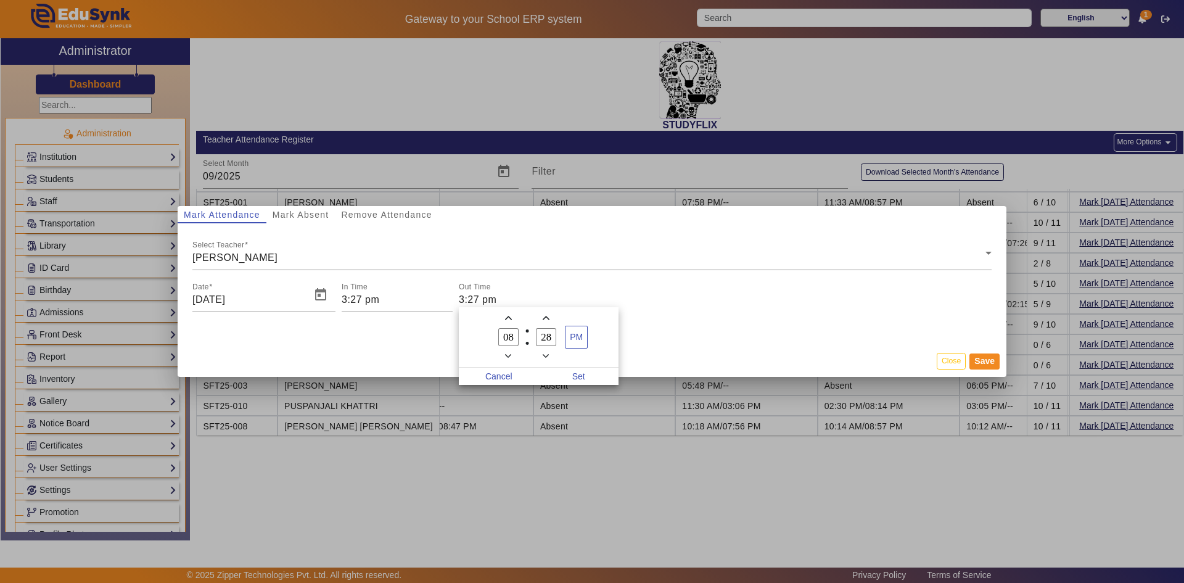
click at [548, 360] on span "Minus a minute" at bounding box center [546, 355] width 13 height 13
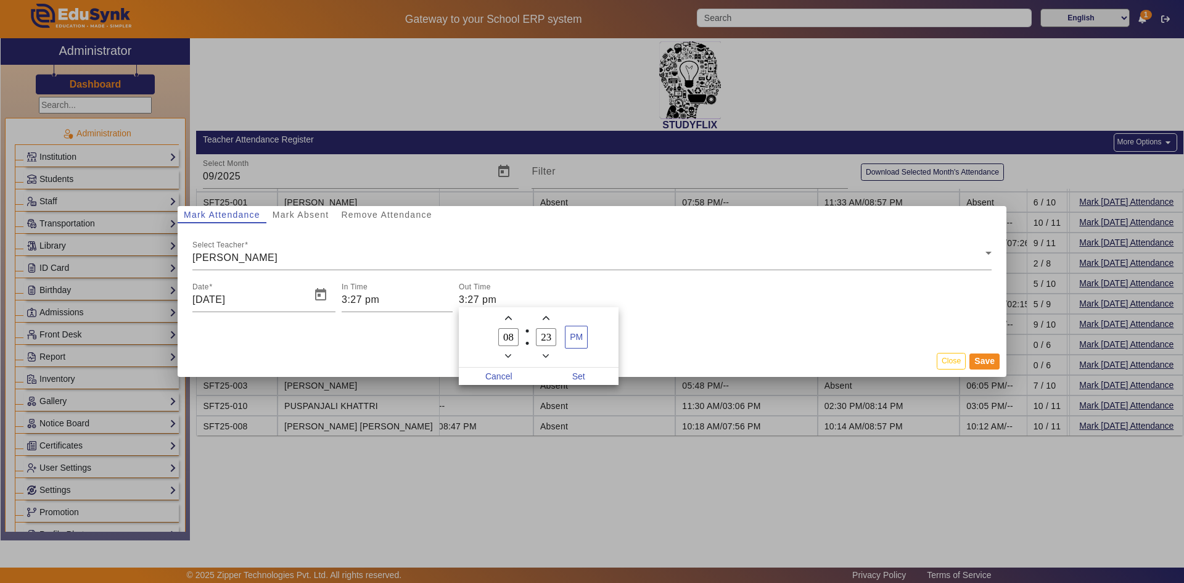
click at [548, 360] on span "Minus a minute" at bounding box center [546, 355] width 13 height 13
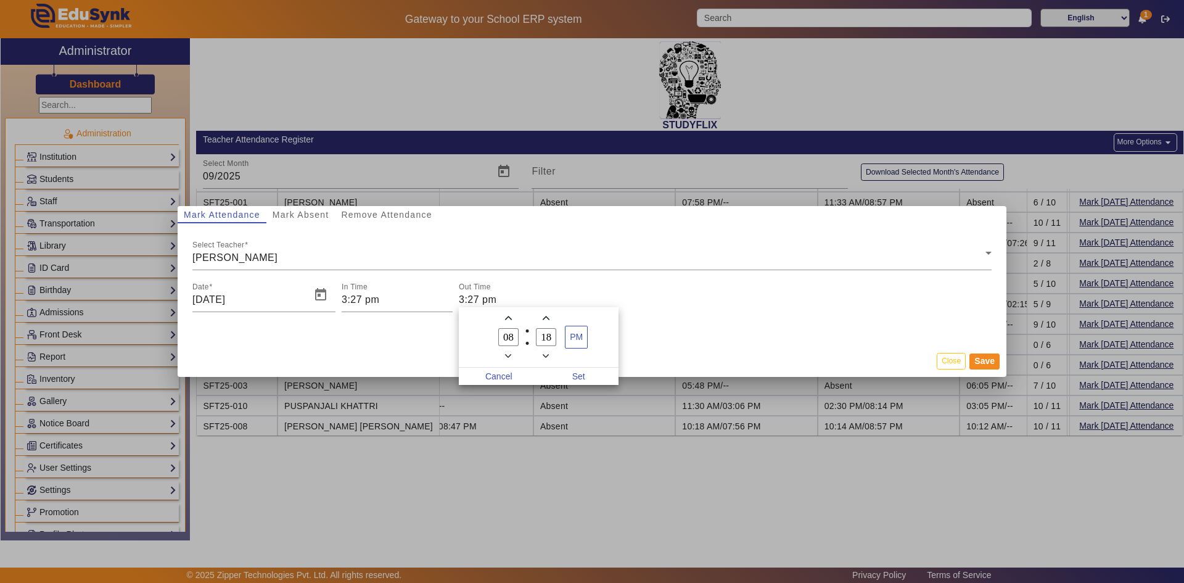
click at [548, 360] on span "Minus a minute" at bounding box center [546, 355] width 13 height 13
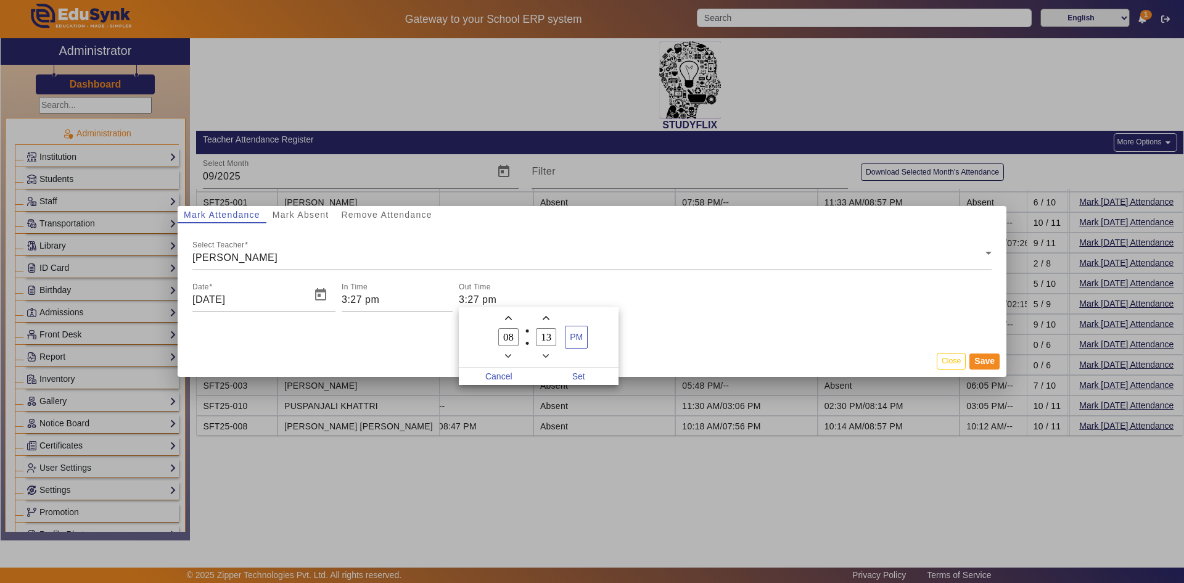
click at [548, 360] on span "Minus a minute" at bounding box center [546, 355] width 13 height 13
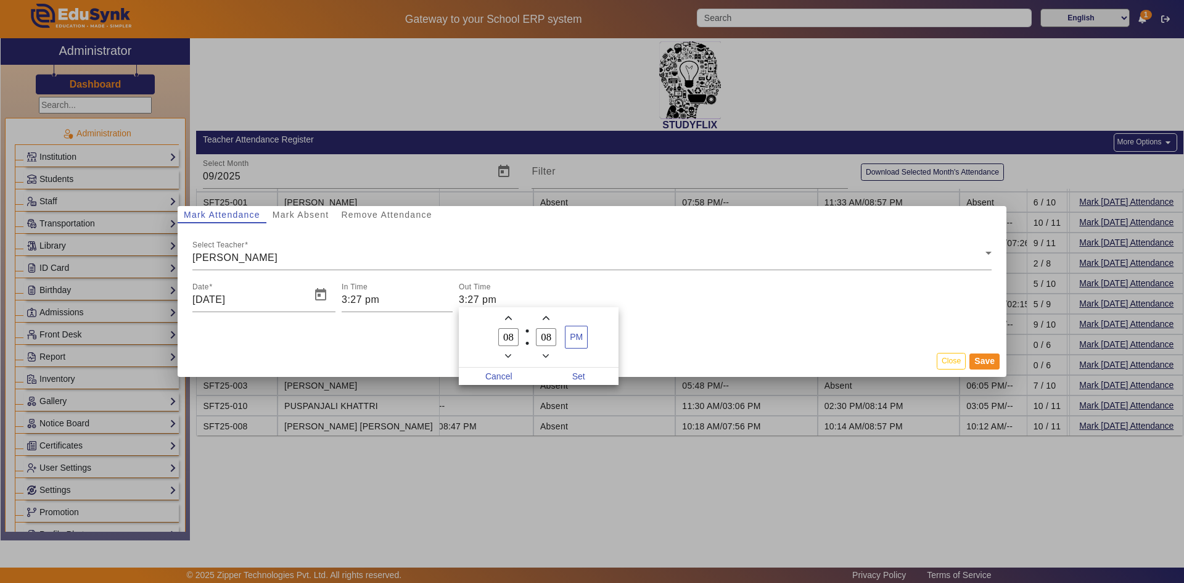
click at [548, 360] on span "Minus a minute" at bounding box center [546, 355] width 13 height 13
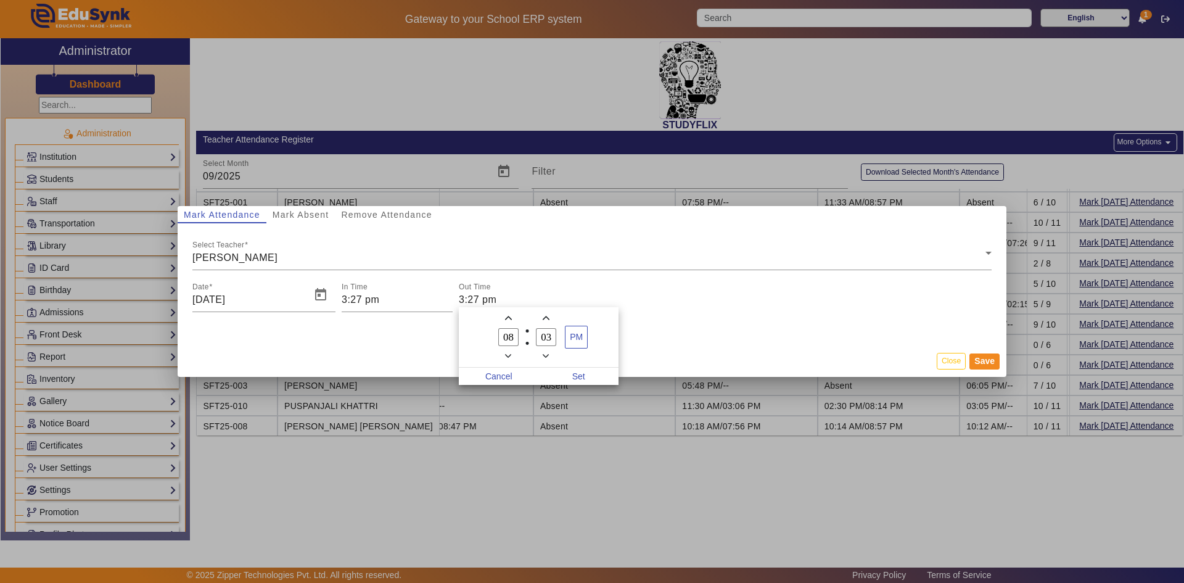
click at [548, 360] on span "Minus a minute" at bounding box center [546, 355] width 13 height 13
type input "02"
click at [576, 371] on span "Set" at bounding box center [579, 376] width 80 height 17
type input "8:02 pm"
click at [979, 365] on button "Save" at bounding box center [985, 361] width 30 height 16
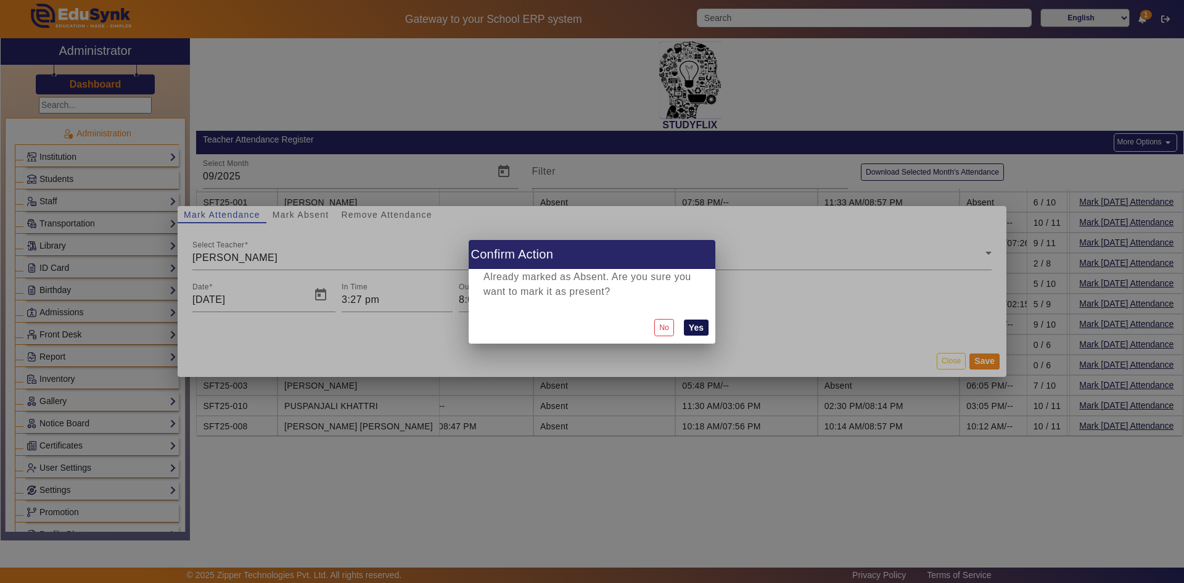
click at [701, 327] on button "Yes" at bounding box center [696, 328] width 25 height 16
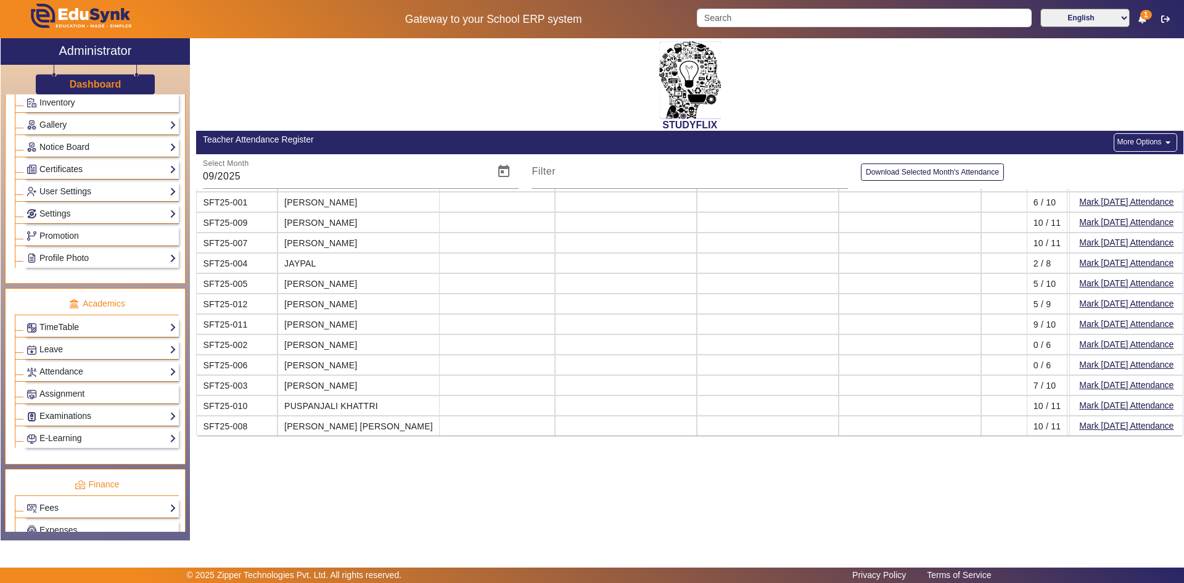
scroll to position [0, 0]
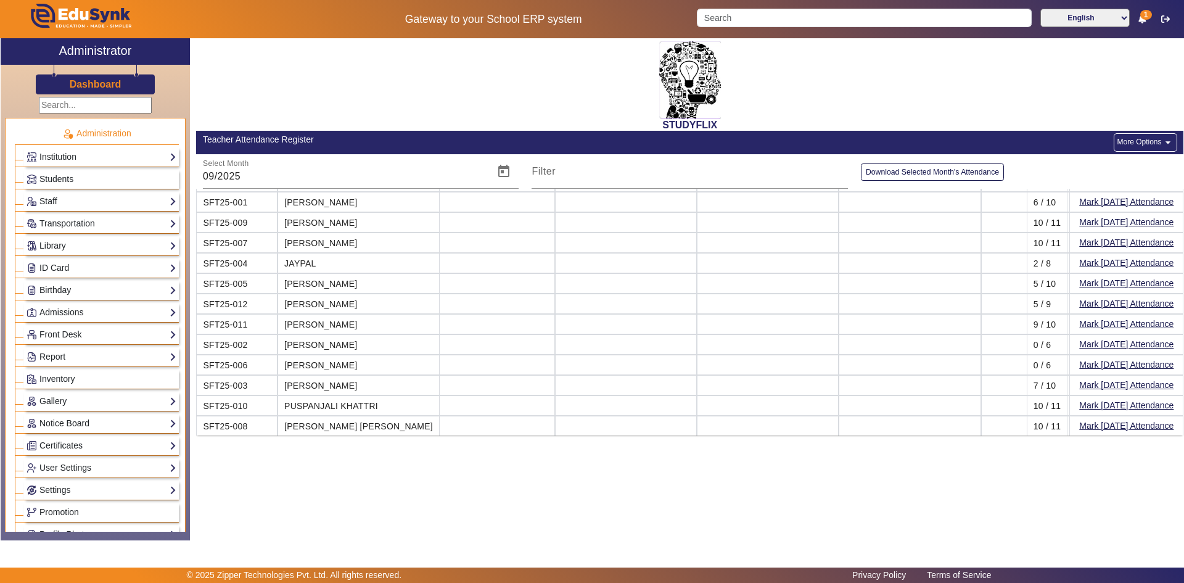
click at [62, 419] on link "Notice Board" at bounding box center [102, 423] width 150 height 14
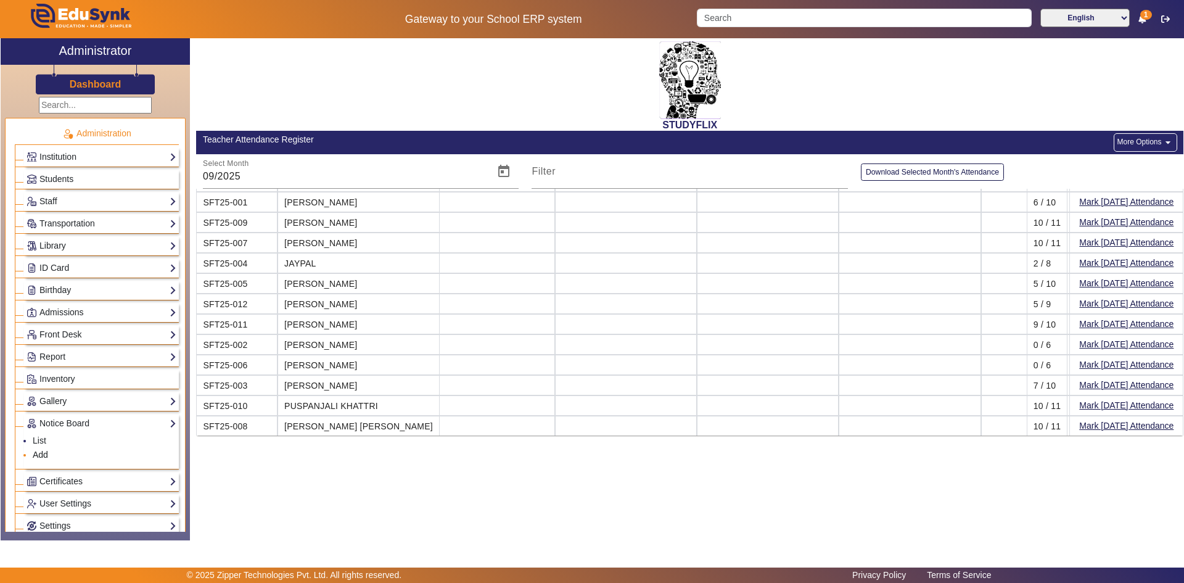
click at [41, 453] on link "Add" at bounding box center [40, 455] width 15 height 10
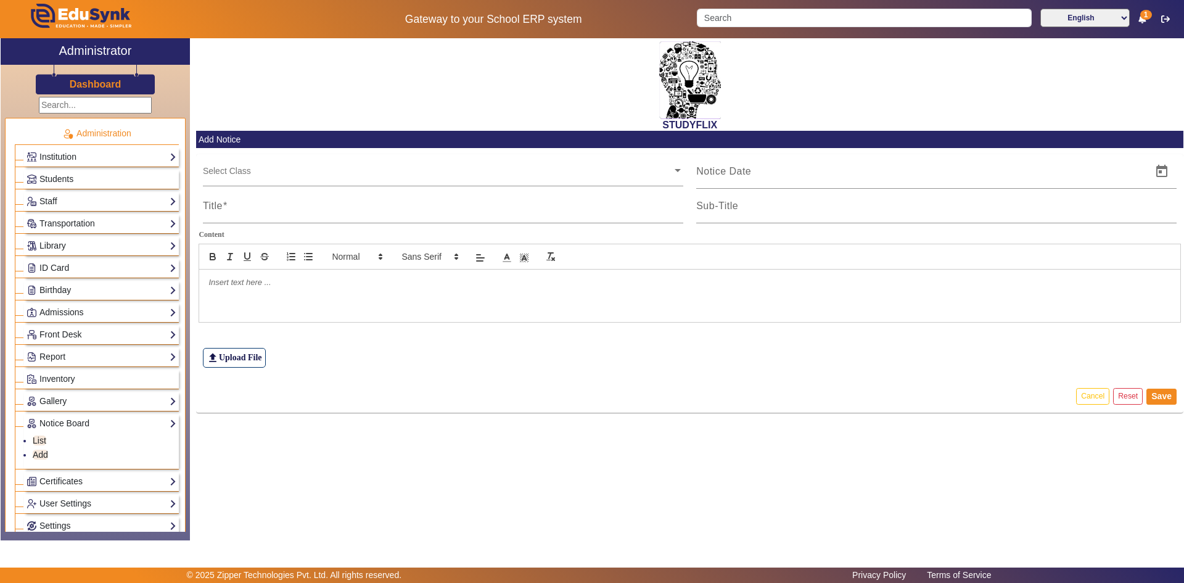
click at [278, 174] on input "text" at bounding box center [437, 171] width 469 height 12
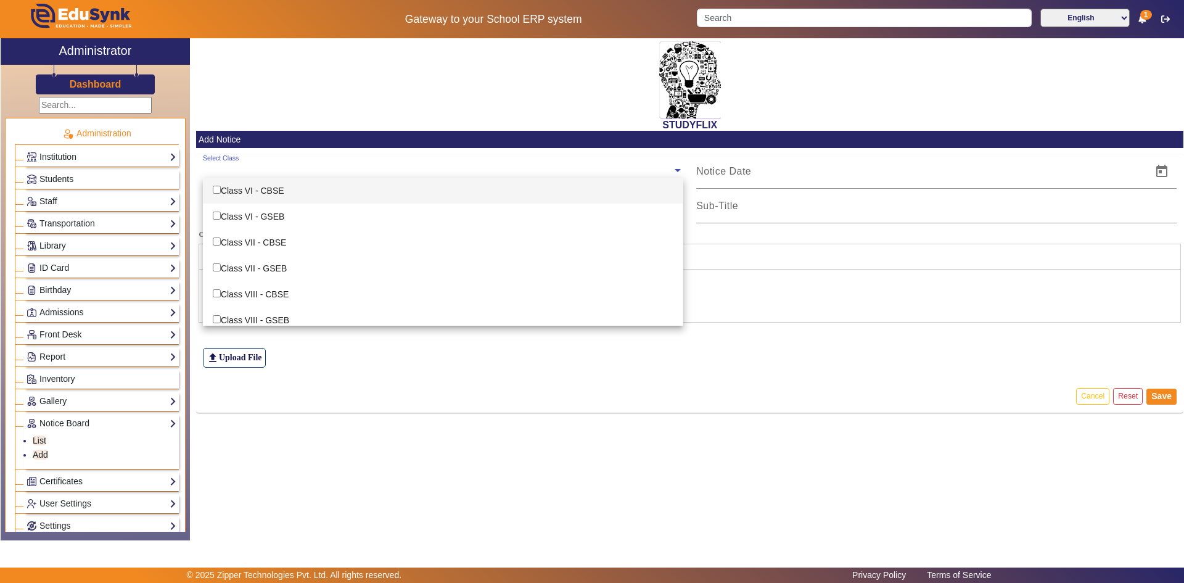
click at [265, 191] on div "Class VI - CBSE" at bounding box center [443, 191] width 481 height 26
checkbox input "true"
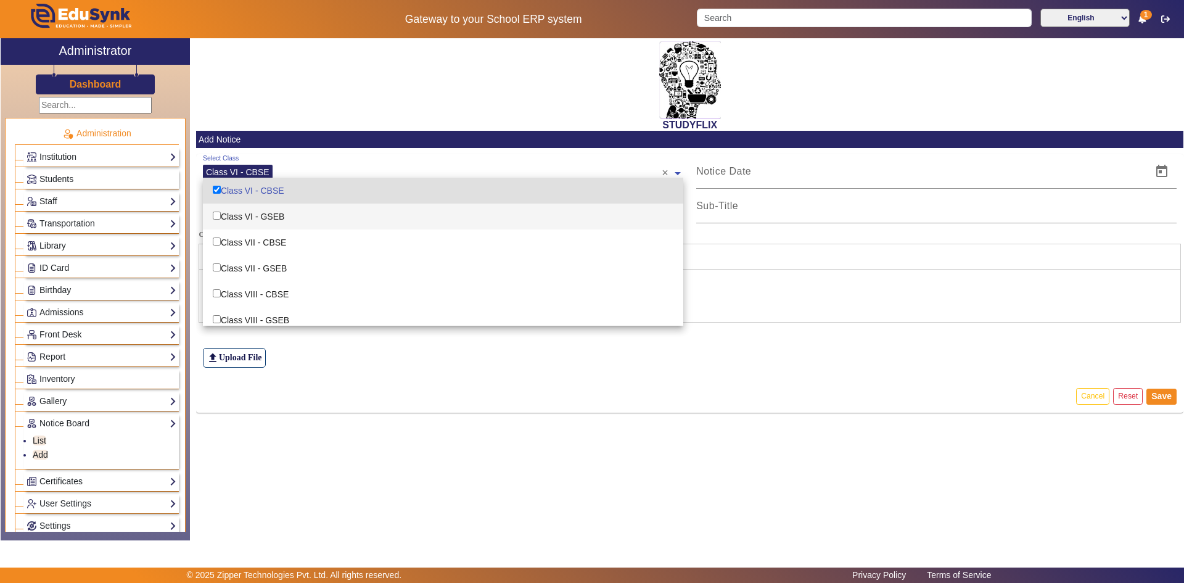
drag, startPoint x: 261, startPoint y: 212, endPoint x: 257, endPoint y: 229, distance: 17.7
click at [261, 213] on div "Class VI - GSEB" at bounding box center [443, 217] width 481 height 26
checkbox input "true"
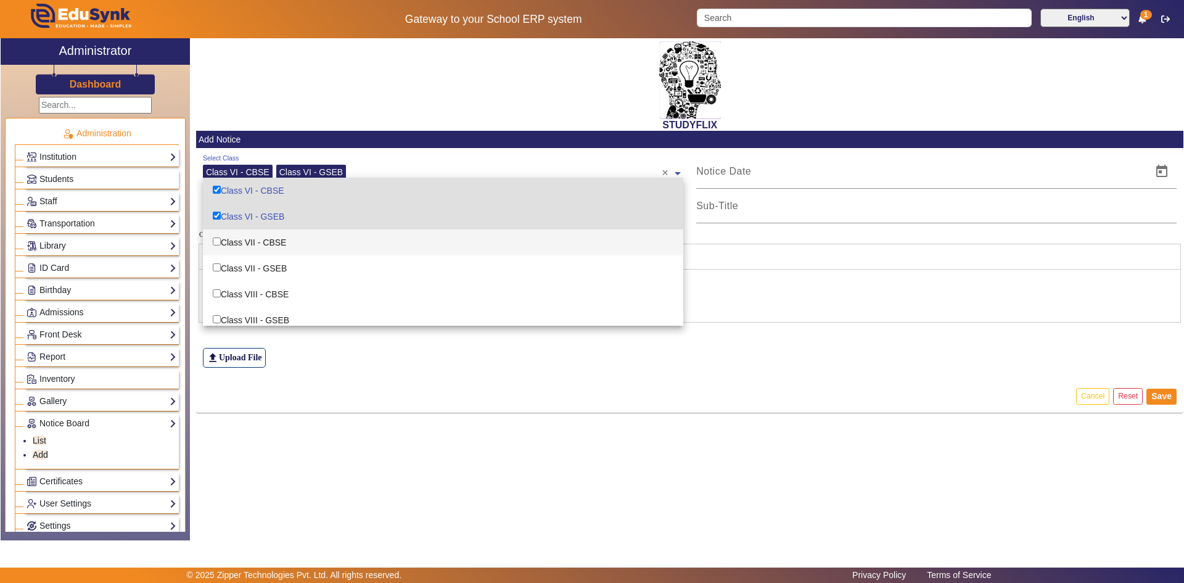
click at [255, 236] on div "Class VII - CBSE" at bounding box center [443, 242] width 481 height 26
checkbox input "true"
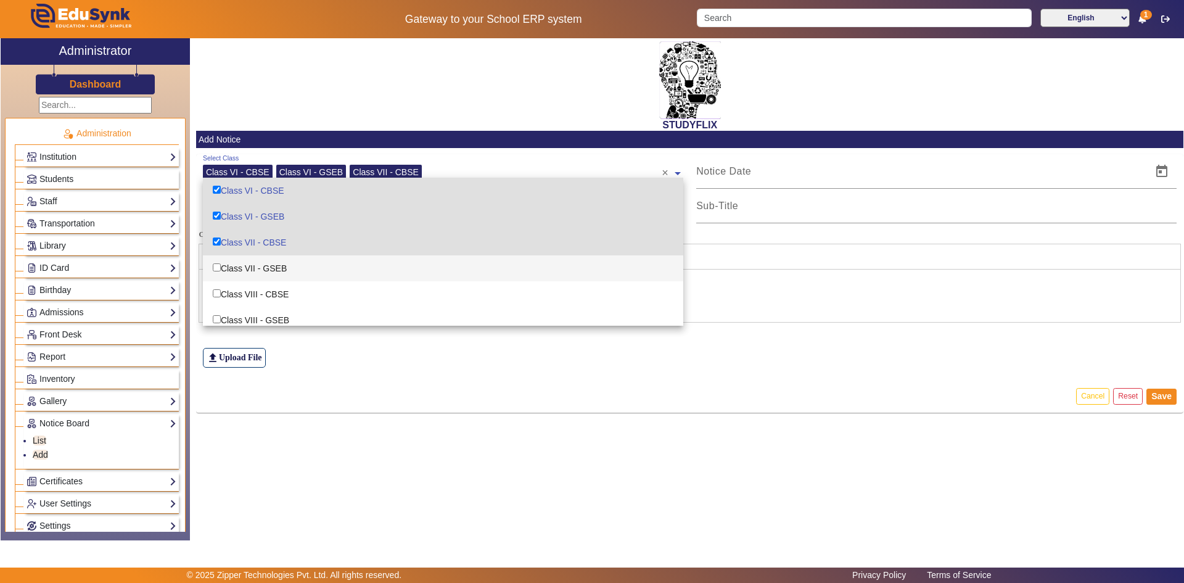
click at [251, 265] on div "Class VII - GSEB" at bounding box center [443, 268] width 481 height 26
checkbox input "true"
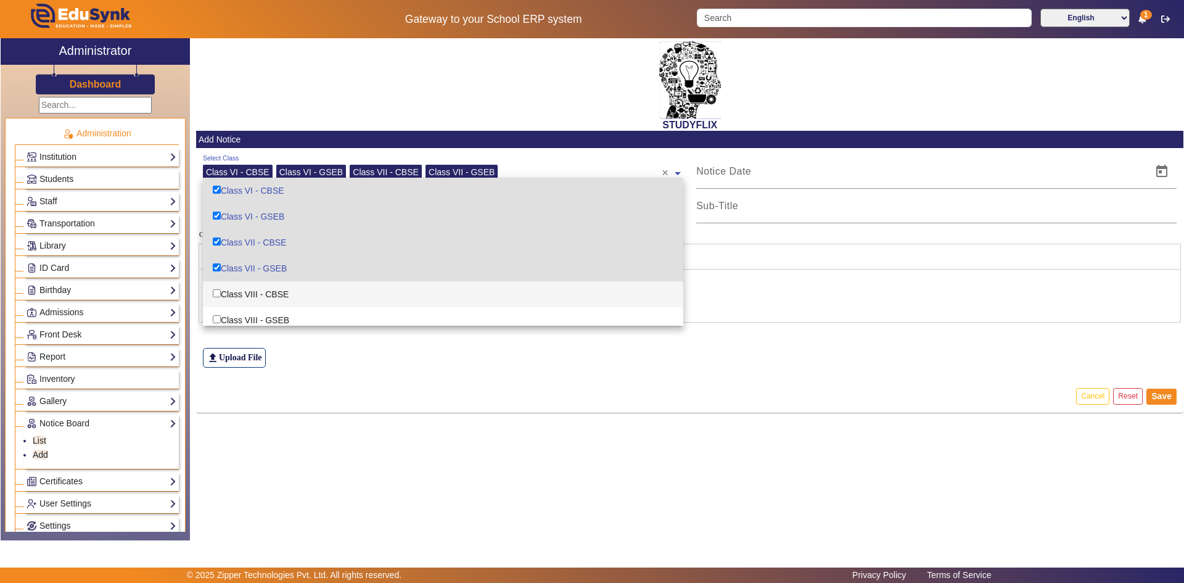
drag, startPoint x: 244, startPoint y: 292, endPoint x: 237, endPoint y: 304, distance: 13.5
click at [244, 294] on div "Class VIII - CBSE" at bounding box center [443, 294] width 481 height 26
checkbox input "true"
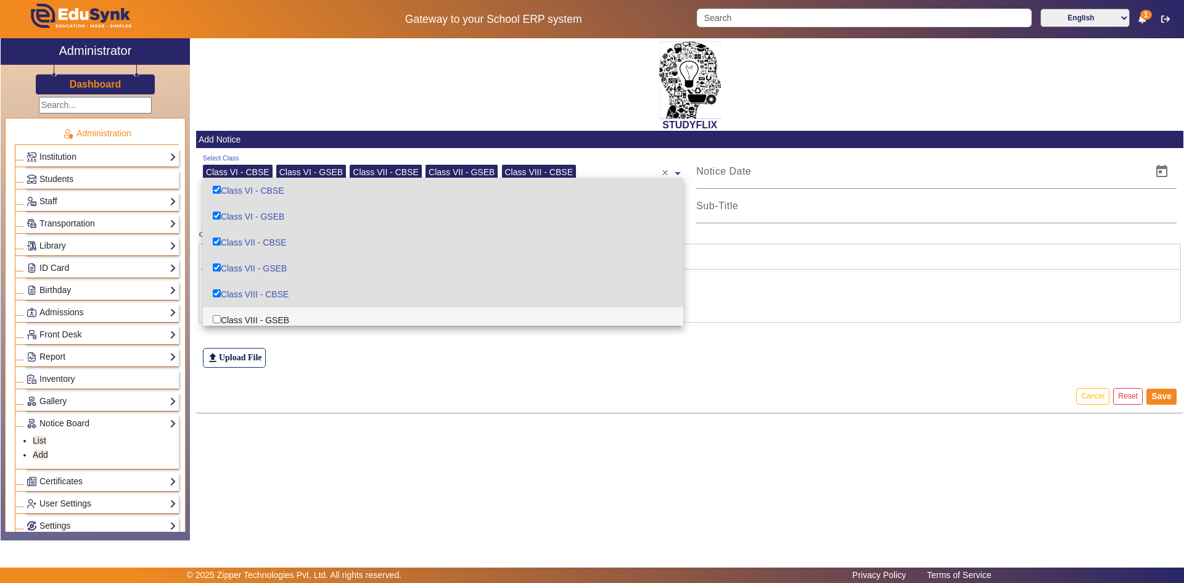
click at [231, 315] on div "Class VIII - GSEB" at bounding box center [443, 320] width 481 height 26
checkbox input "true"
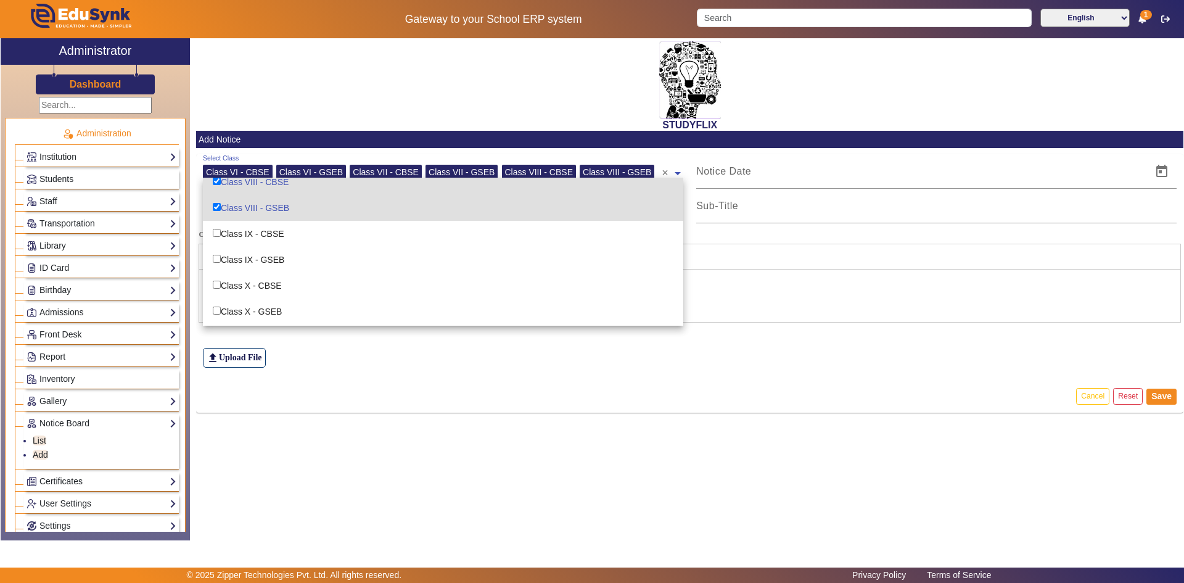
scroll to position [123, 0]
click at [239, 226] on div "Class IX - CBSE" at bounding box center [443, 223] width 481 height 26
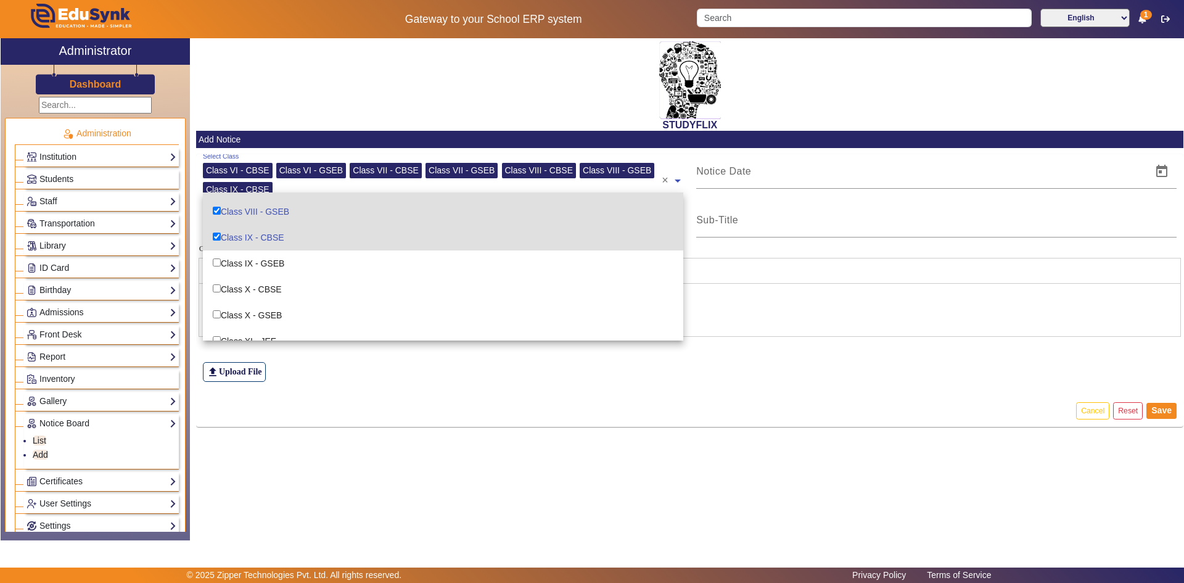
click at [240, 247] on div "Class IX - CBSE" at bounding box center [443, 238] width 481 height 26
checkbox input "false"
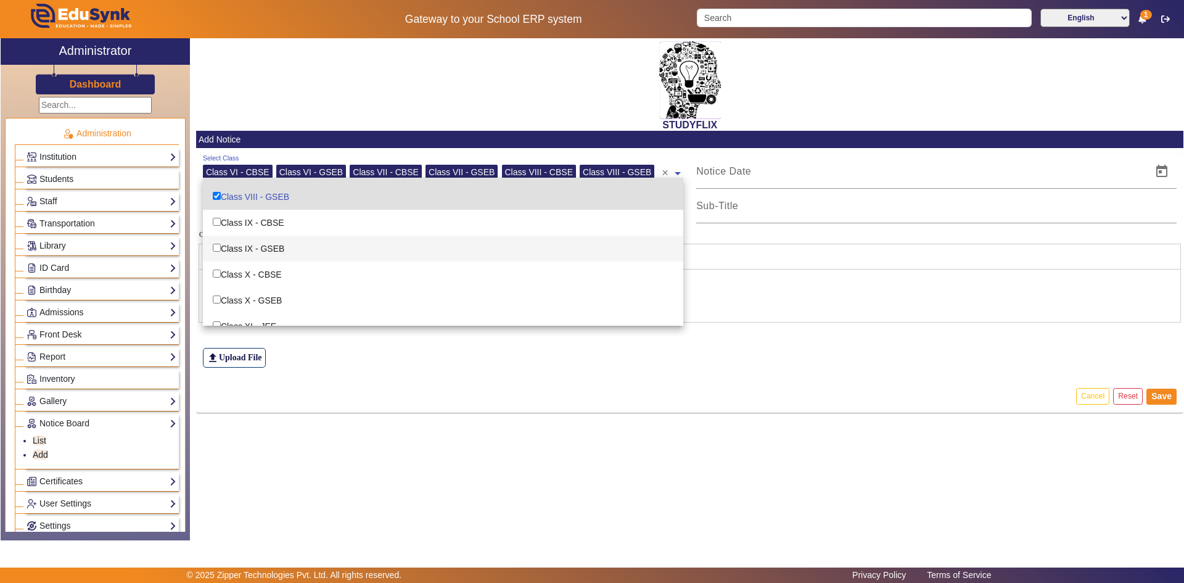
click at [241, 249] on div "Class IX - GSEB" at bounding box center [443, 249] width 481 height 26
checkbox input "true"
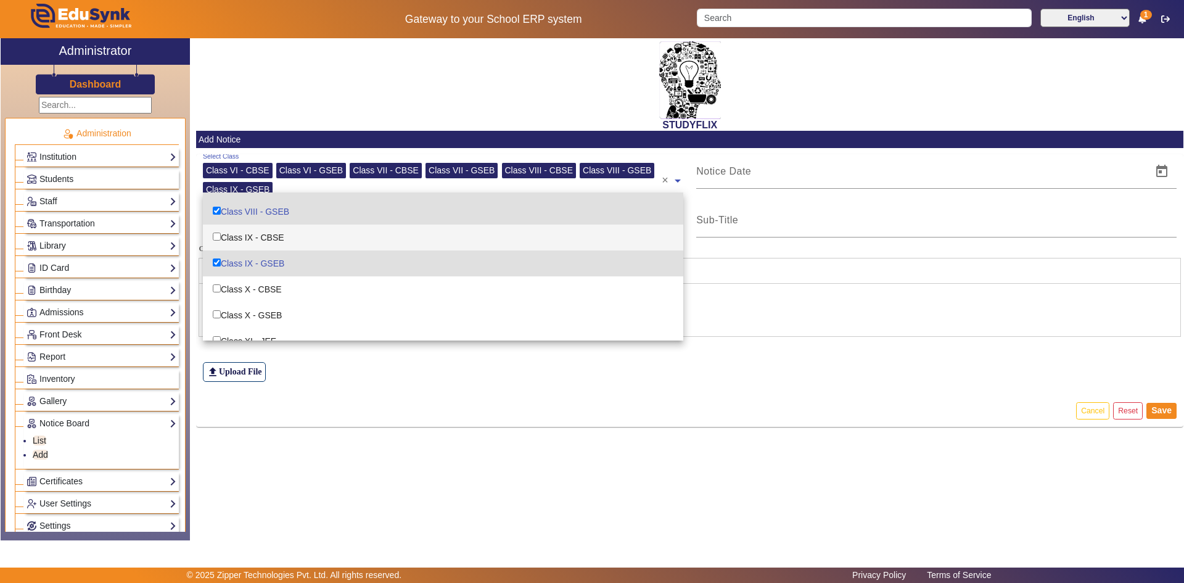
click at [233, 233] on div "Class IX - CBSE" at bounding box center [443, 238] width 481 height 26
checkbox input "true"
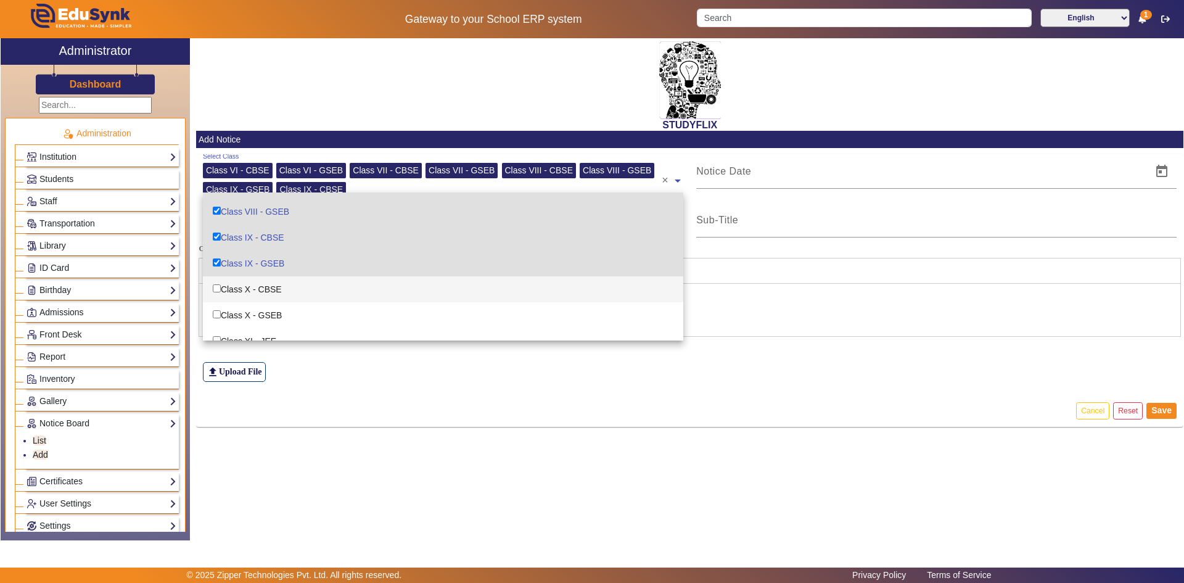
click at [242, 283] on div "Class X - CBSE" at bounding box center [443, 289] width 481 height 26
checkbox input "true"
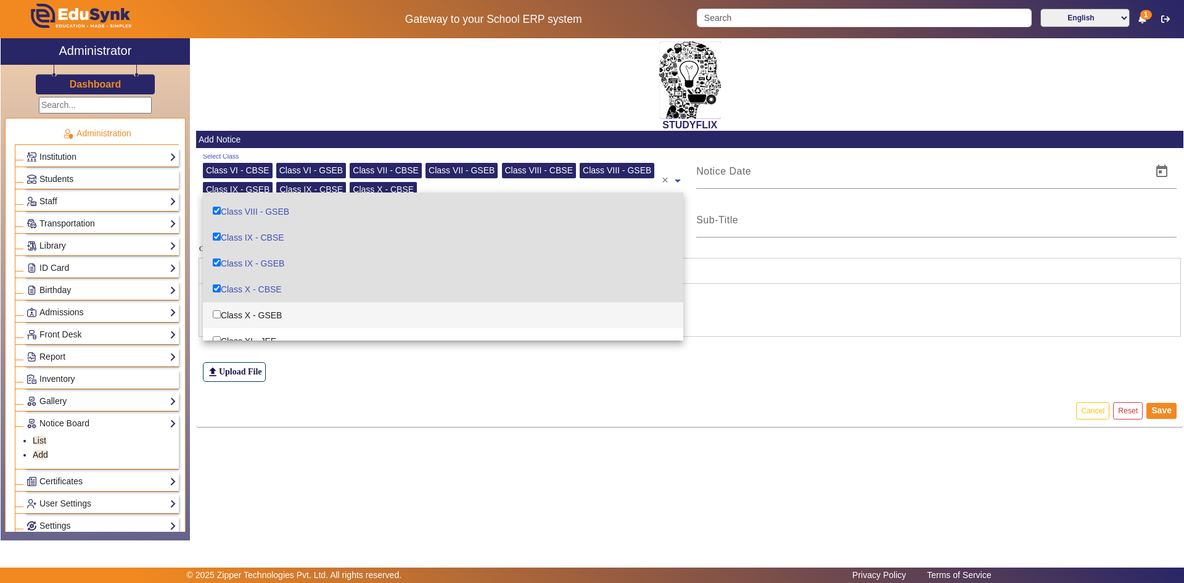
click at [240, 310] on div "Class X - GSEB" at bounding box center [443, 315] width 481 height 26
checkbox input "true"
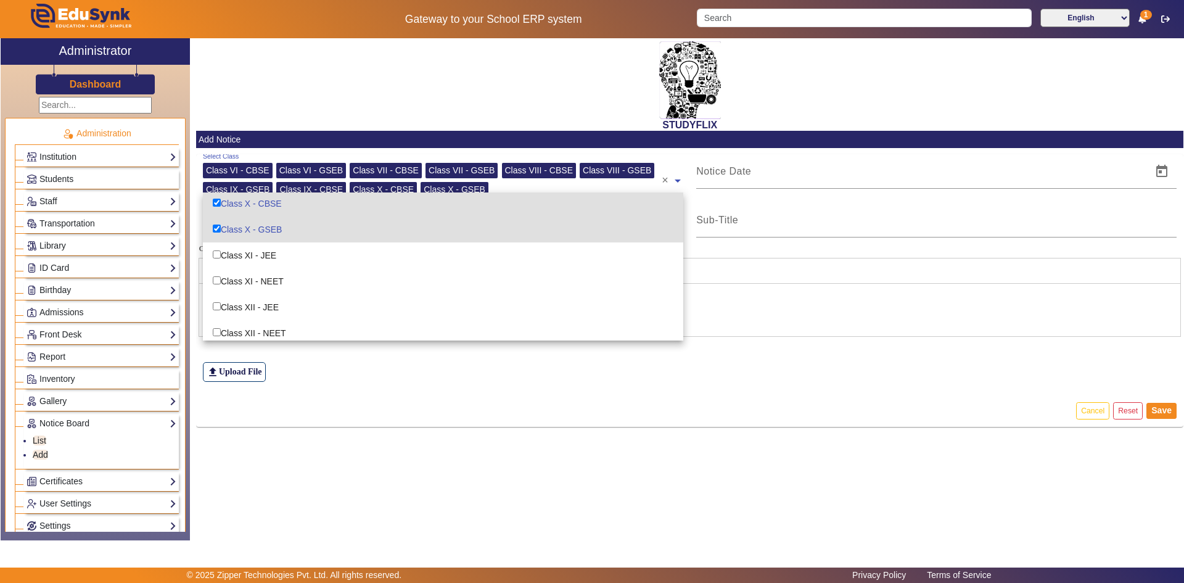
scroll to position [215, 0]
click at [255, 254] on div "Class XI - JEE" at bounding box center [443, 250] width 481 height 26
checkbox input "true"
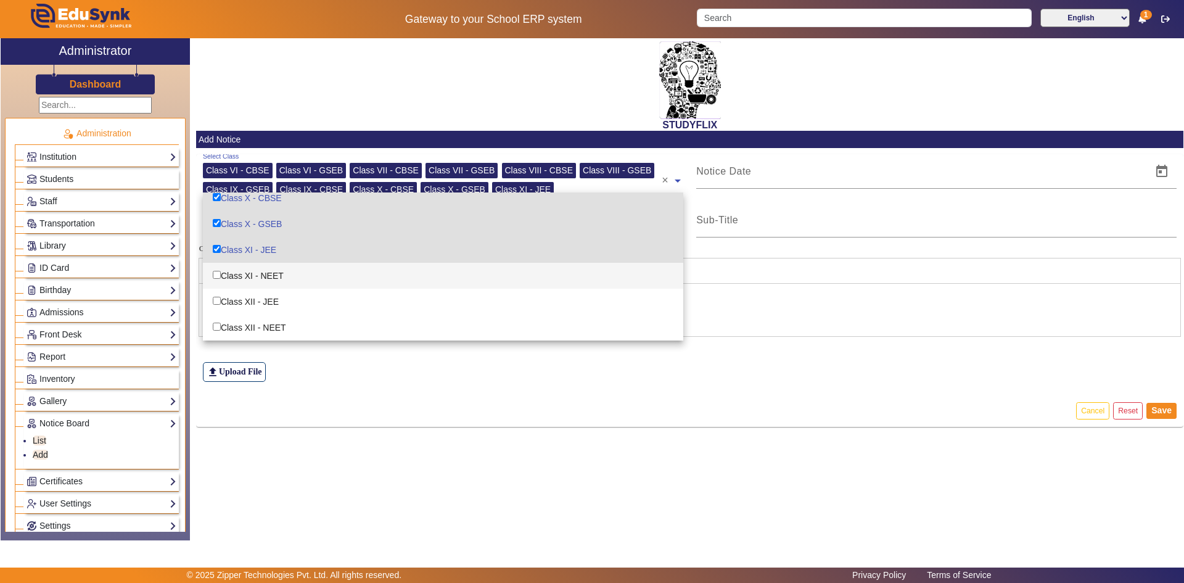
click at [250, 278] on div "Class XI - NEET" at bounding box center [443, 276] width 481 height 26
checkbox input "true"
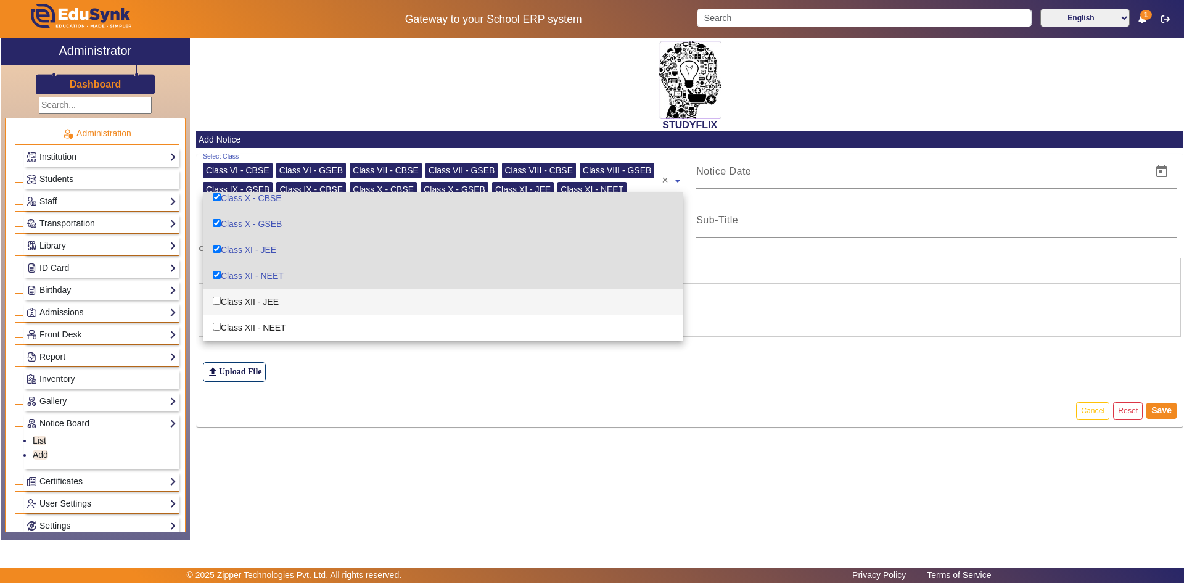
click at [239, 300] on div "Class XII - JEE" at bounding box center [443, 302] width 481 height 26
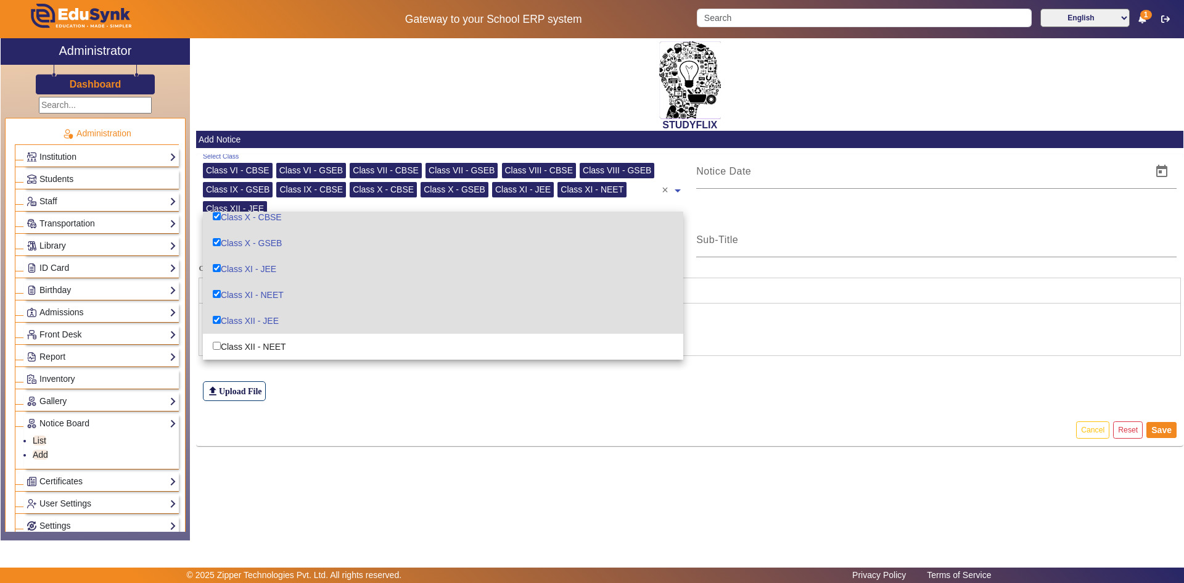
click at [241, 328] on div "Class XII - JEE" at bounding box center [443, 321] width 481 height 26
checkbox input "false"
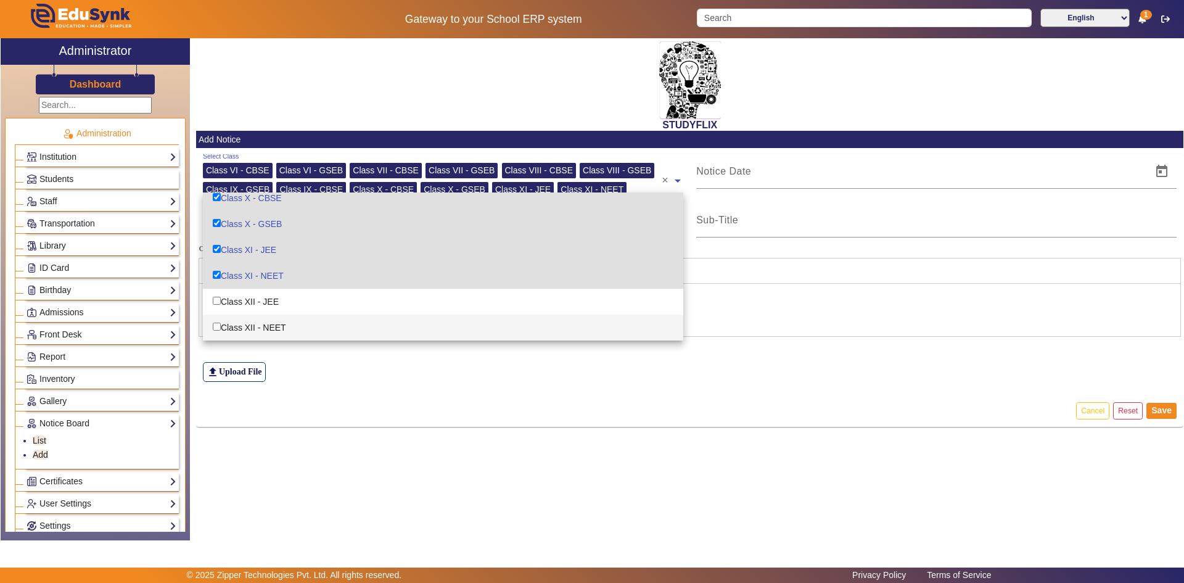
click at [240, 320] on div "Class XII - NEET" at bounding box center [443, 328] width 481 height 26
checkbox input "true"
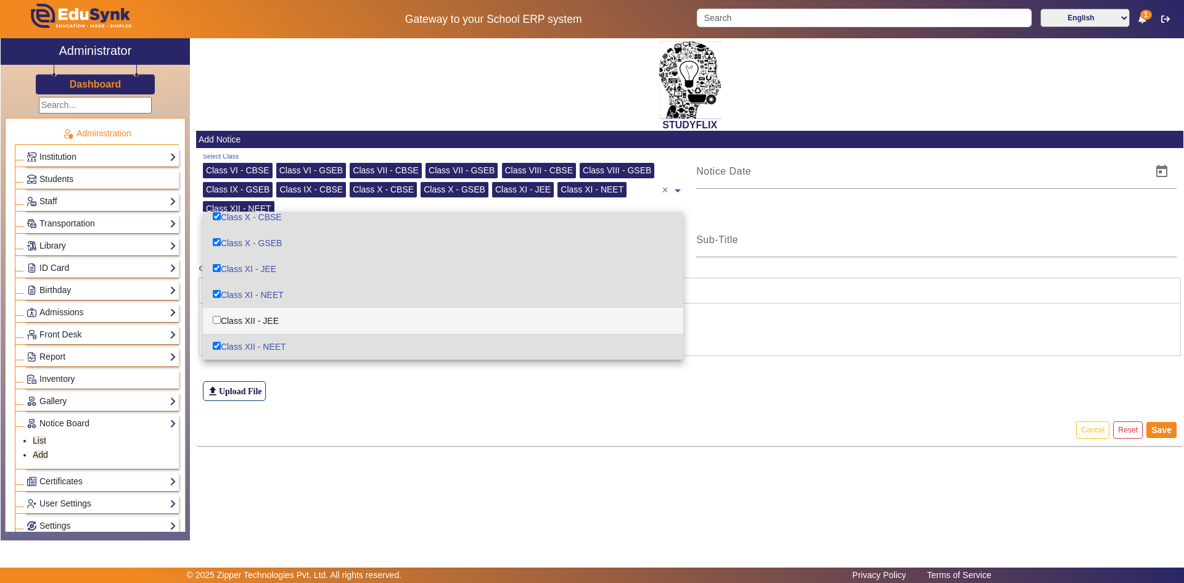
click at [235, 320] on div "Class XII - JEE" at bounding box center [443, 321] width 481 height 26
checkbox input "true"
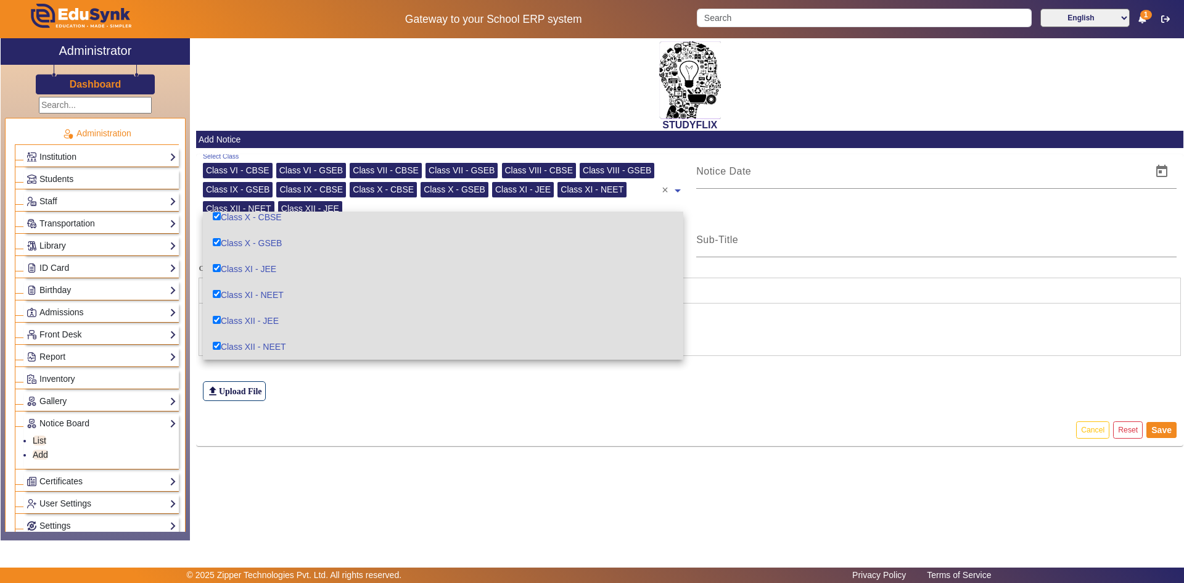
click at [731, 151] on app-notice-board-add "Add Notice Select Class Class VI - CBSE Class VI - GSEB Class VII - CBSE Class …" at bounding box center [690, 288] width 988 height 315
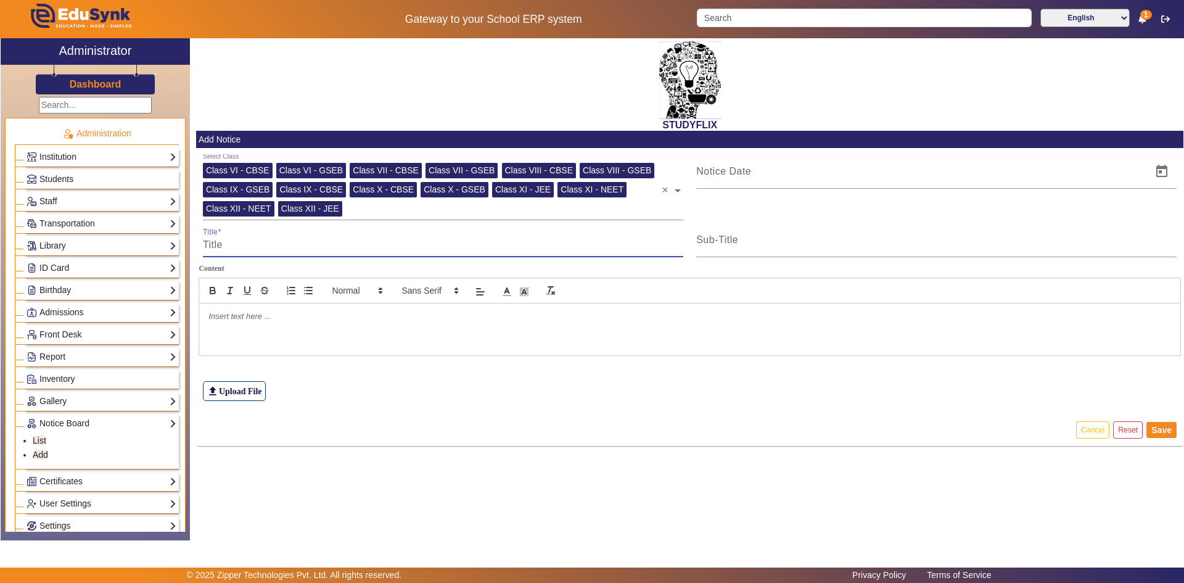
click at [273, 245] on input "Title" at bounding box center [443, 244] width 481 height 15
type input "TIME TABLE"
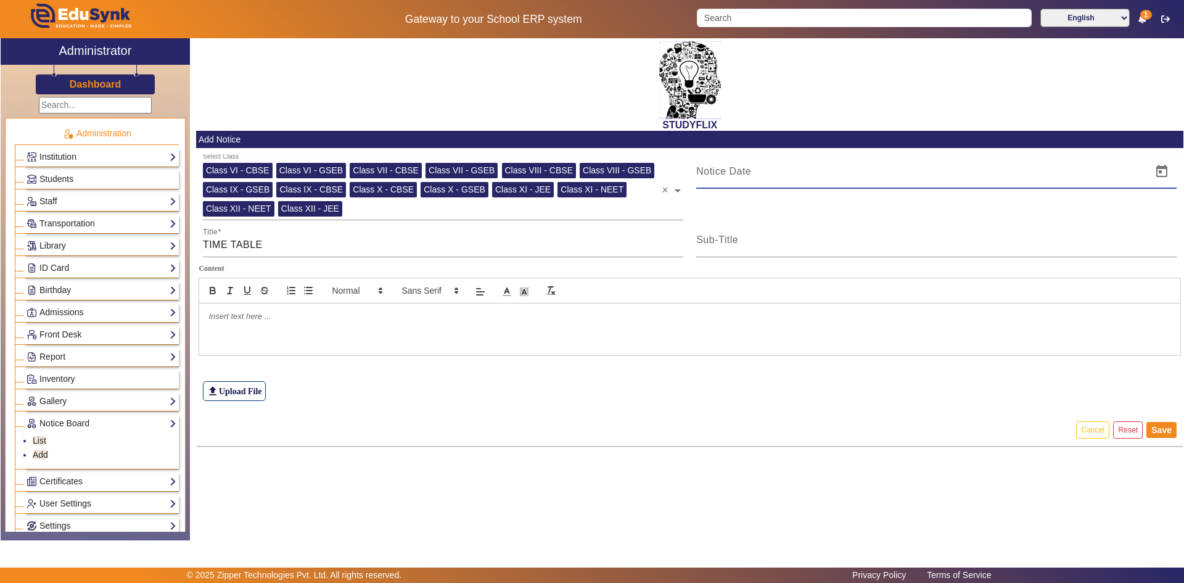
click at [736, 176] on input at bounding box center [920, 171] width 448 height 15
click at [1169, 171] on span "Open calendar" at bounding box center [1162, 172] width 30 height 30
click at [817, 312] on span "11" at bounding box center [812, 314] width 22 height 22
type input "11/09/2025"
click at [766, 248] on input "Sub-Title" at bounding box center [936, 244] width 481 height 15
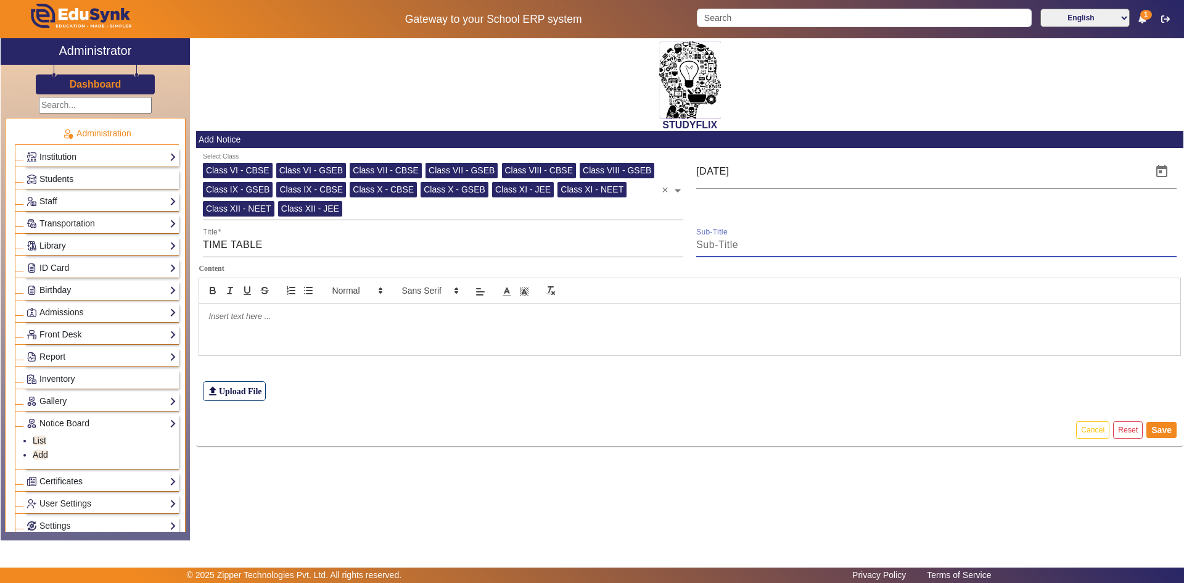
type input "TIME TABLE"
click at [250, 320] on p at bounding box center [689, 316] width 963 height 11
click at [247, 395] on label "file_upload Upload File" at bounding box center [234, 391] width 63 height 20
click at [0, 0] on input "file_upload Upload File" at bounding box center [0, 0] width 0 height 0
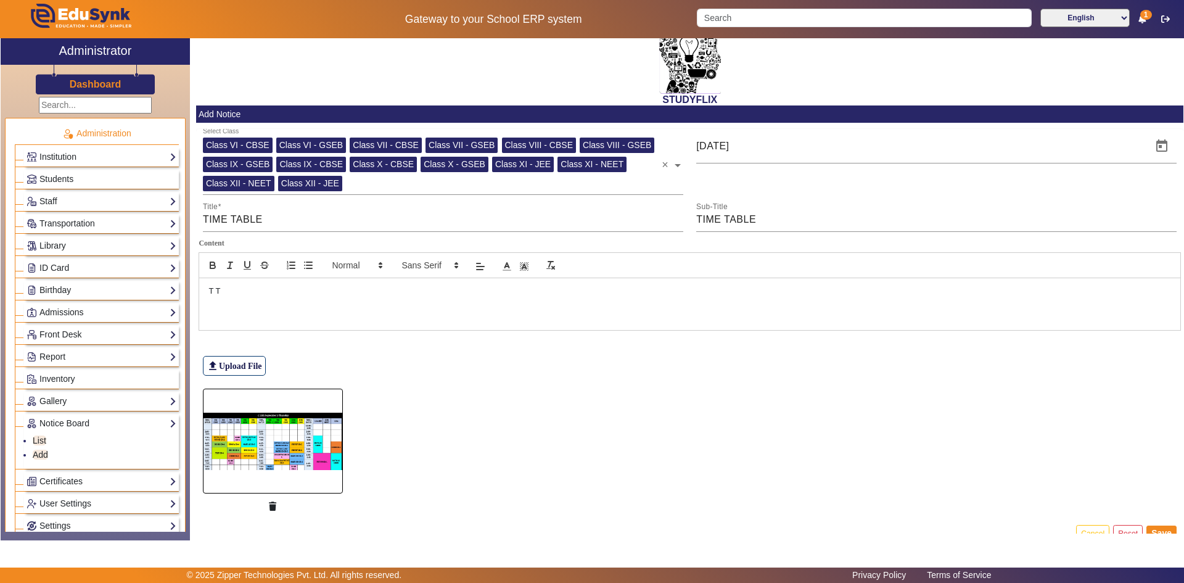
scroll to position [46, 0]
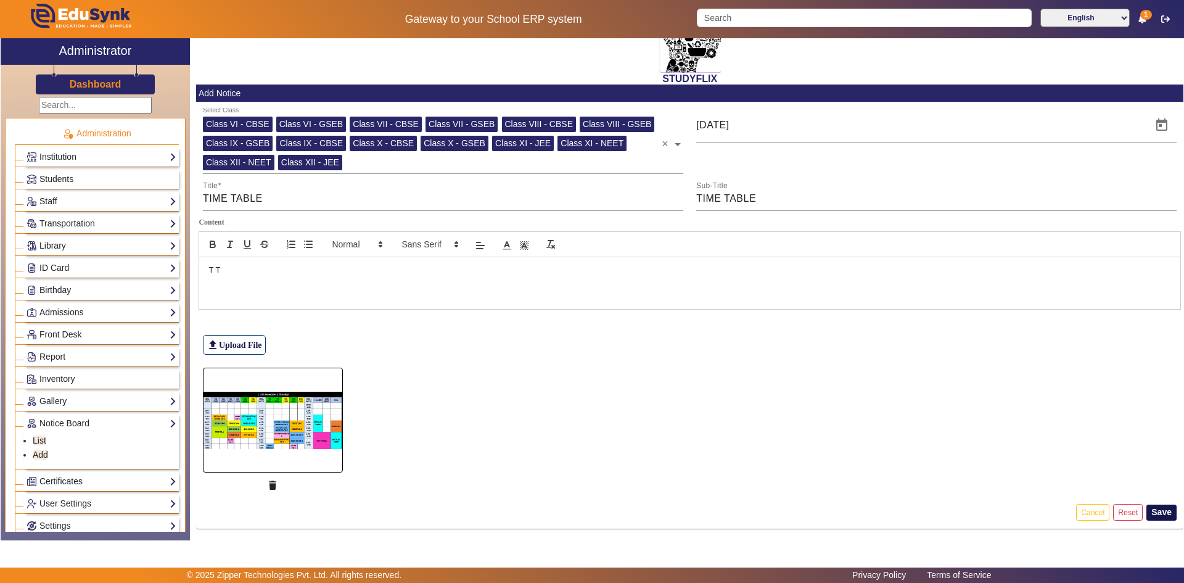
click at [1154, 513] on button "Save" at bounding box center [1162, 513] width 30 height 16
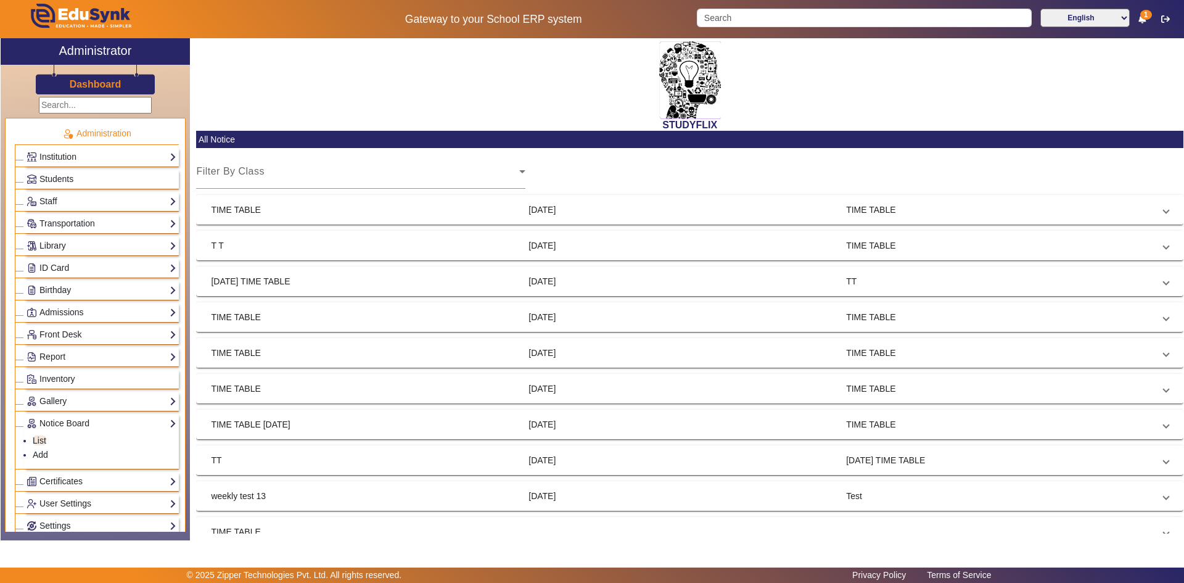
click at [609, 213] on mat-panel-title "11 Sept 2025" at bounding box center [683, 210] width 308 height 13
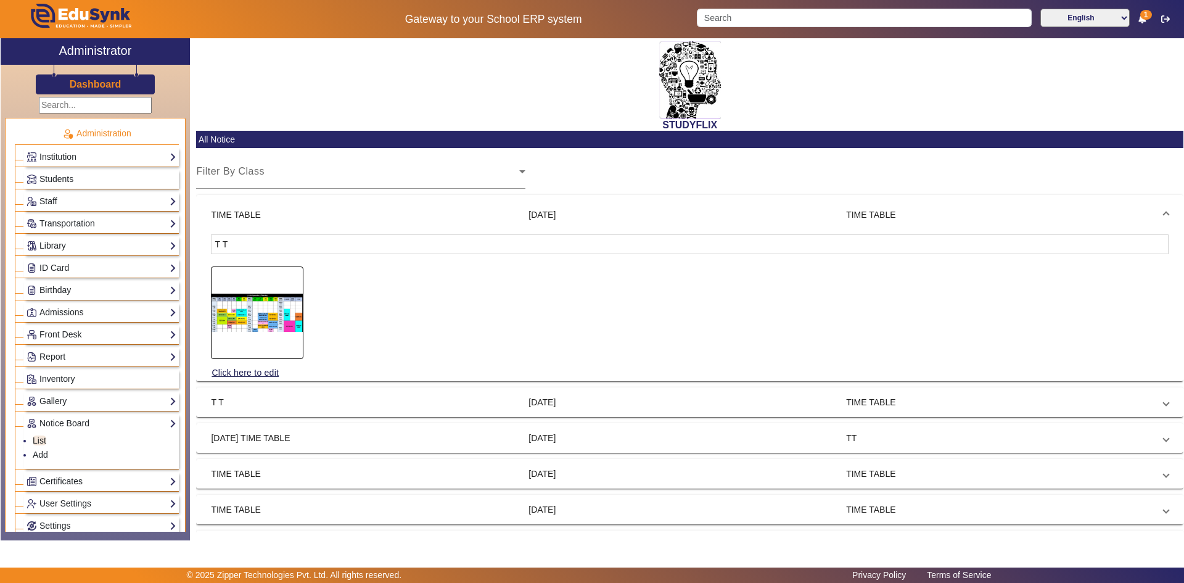
click at [278, 302] on img at bounding box center [257, 312] width 91 height 79
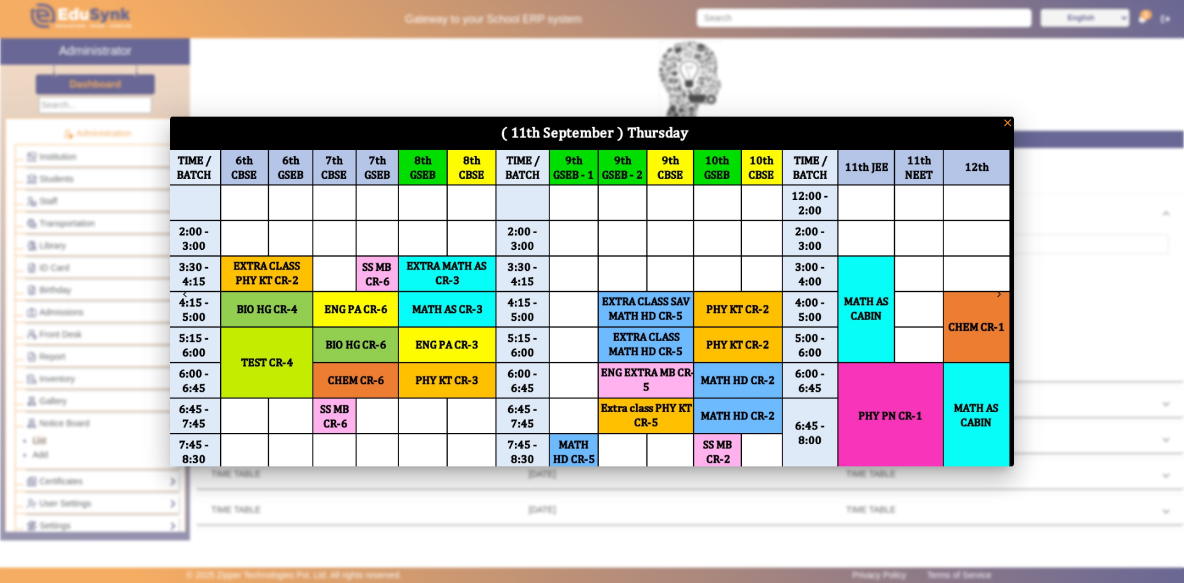
click at [1154, 125] on div at bounding box center [592, 291] width 1184 height 583
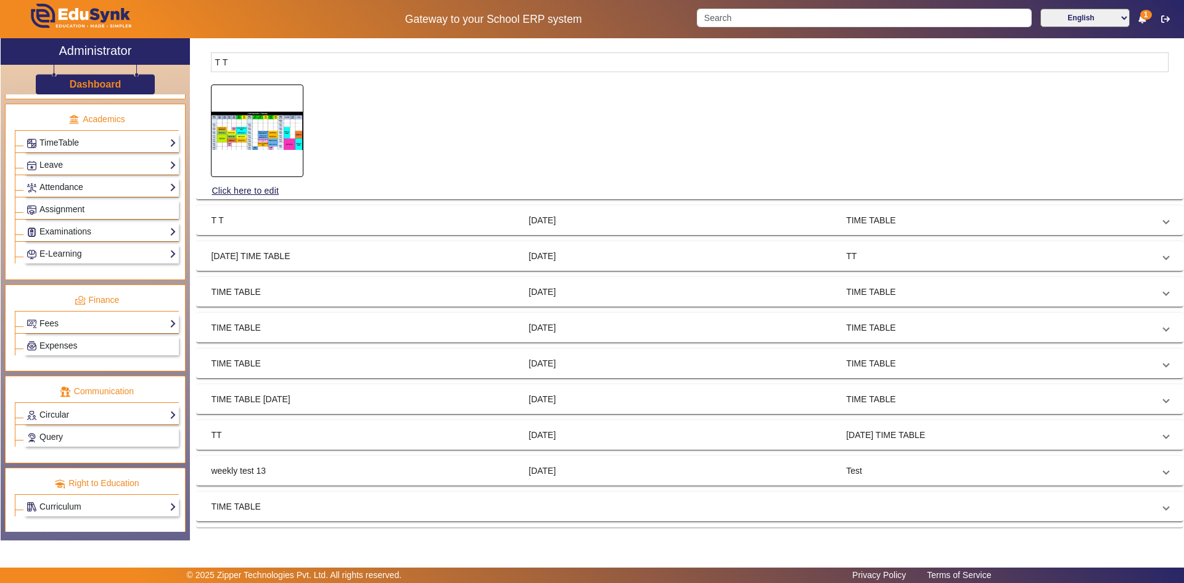
scroll to position [497, 0]
click at [46, 415] on link "Circular" at bounding box center [102, 414] width 150 height 14
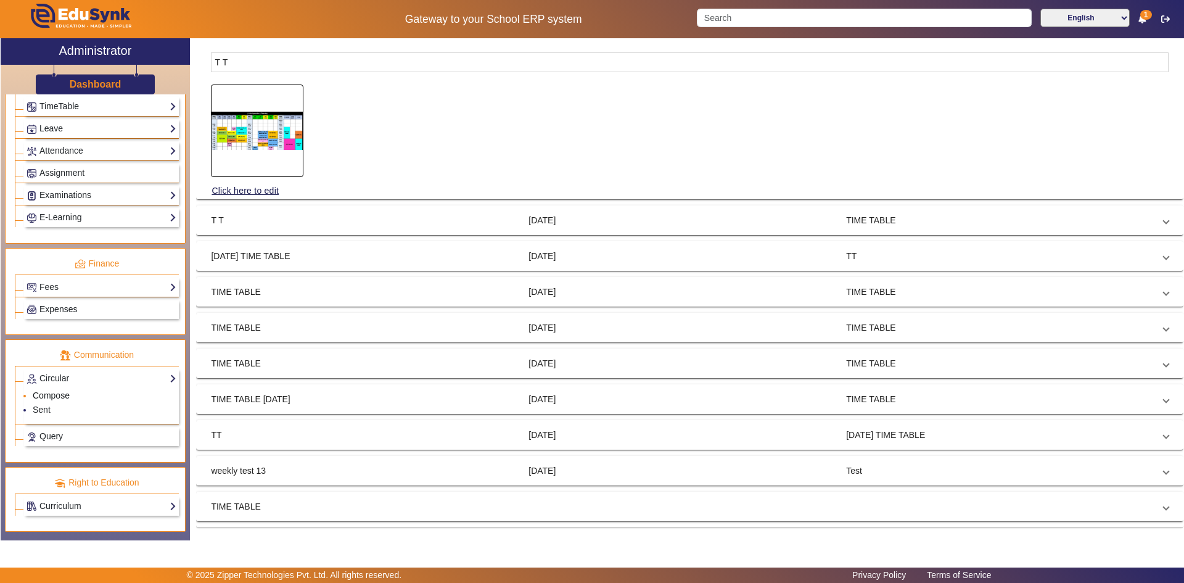
click at [49, 392] on link "Compose" at bounding box center [51, 395] width 37 height 10
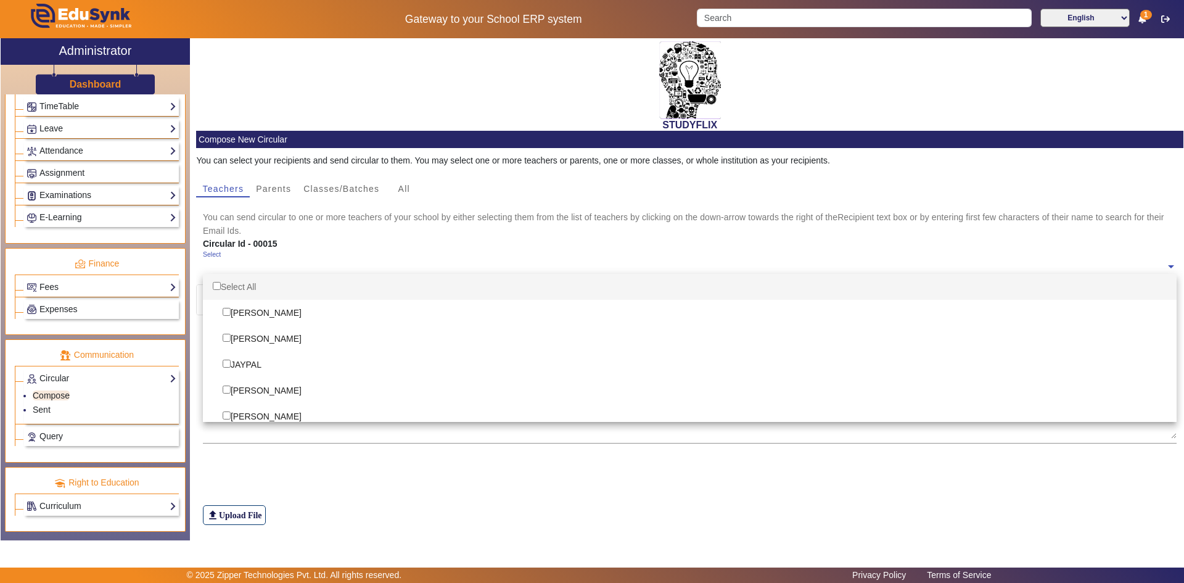
click at [253, 262] on input "text" at bounding box center [685, 267] width 964 height 12
click at [241, 292] on div "Select All" at bounding box center [690, 287] width 975 height 26
checkbox input "true"
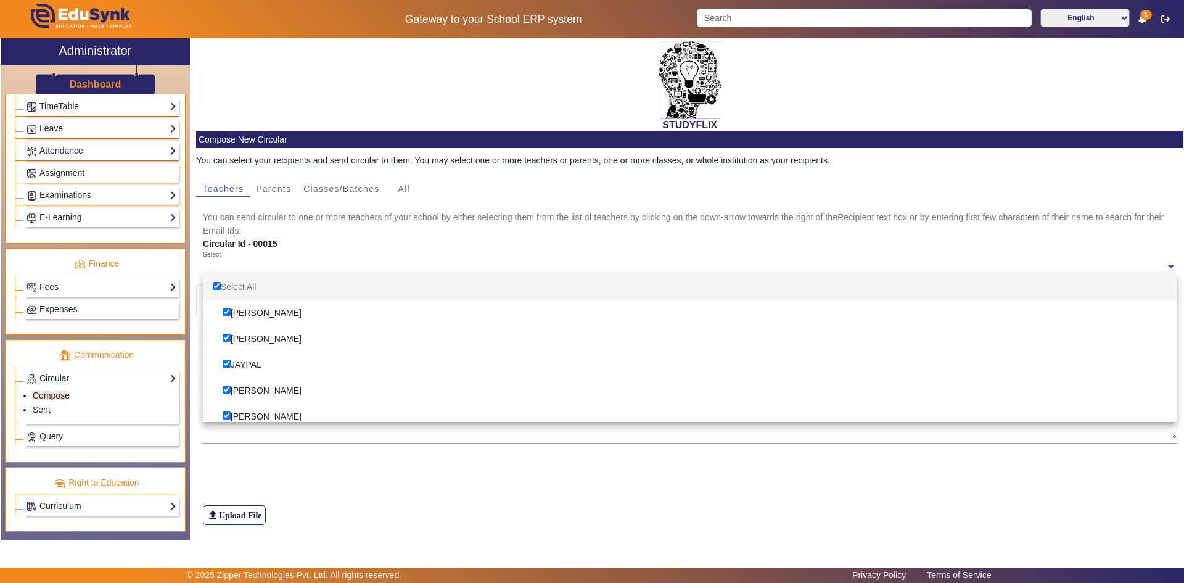
checkbox input "true"
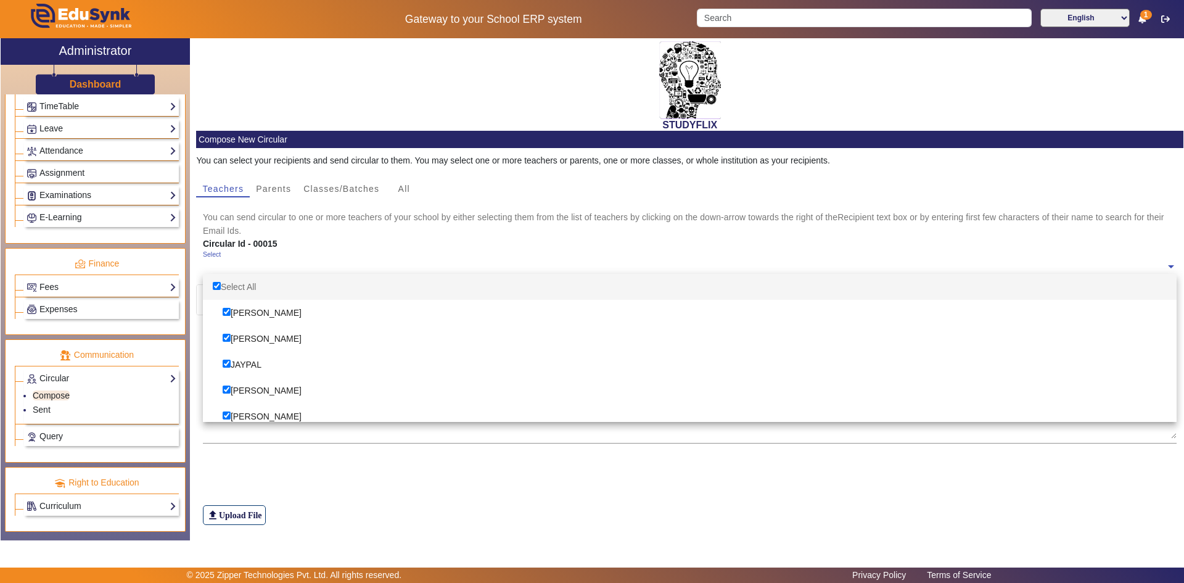
checkbox input "true"
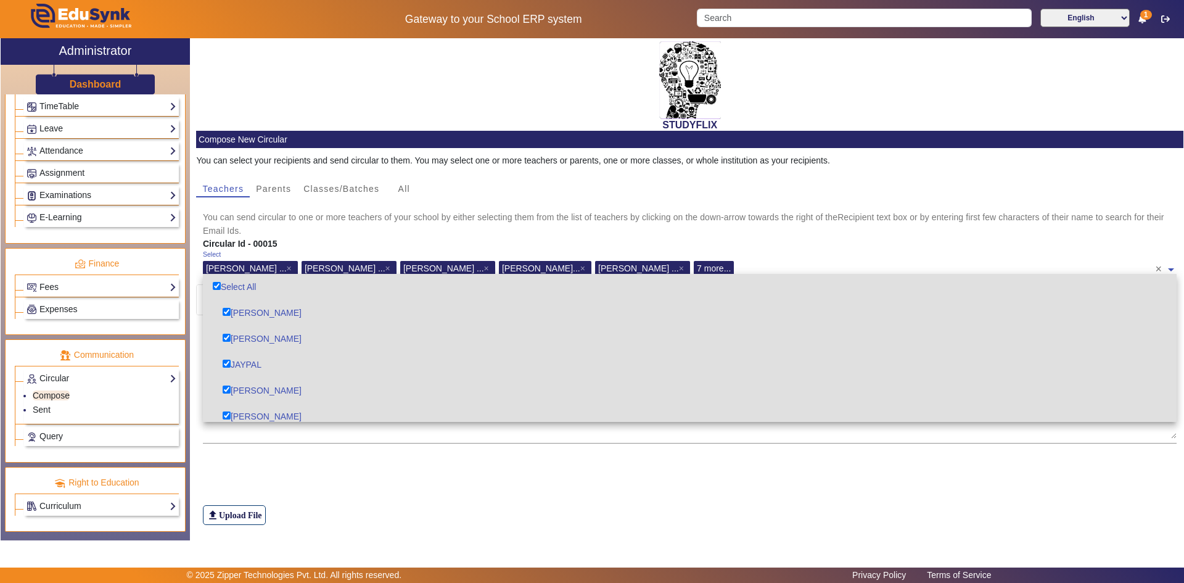
click at [366, 448] on mat-card-content "You can select your recipients and send circular to them. You may select one or…" at bounding box center [690, 343] width 988 height 390
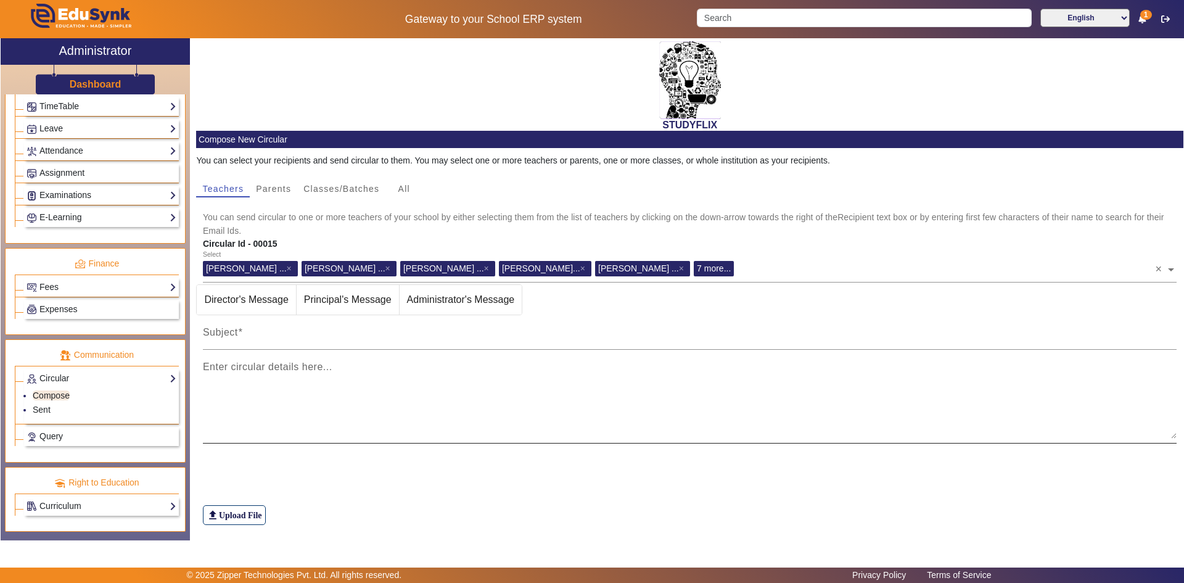
click at [313, 370] on mat-label "Enter circular details here..." at bounding box center [268, 366] width 130 height 10
click at [313, 370] on textarea "Enter circular details here..." at bounding box center [690, 402] width 975 height 74
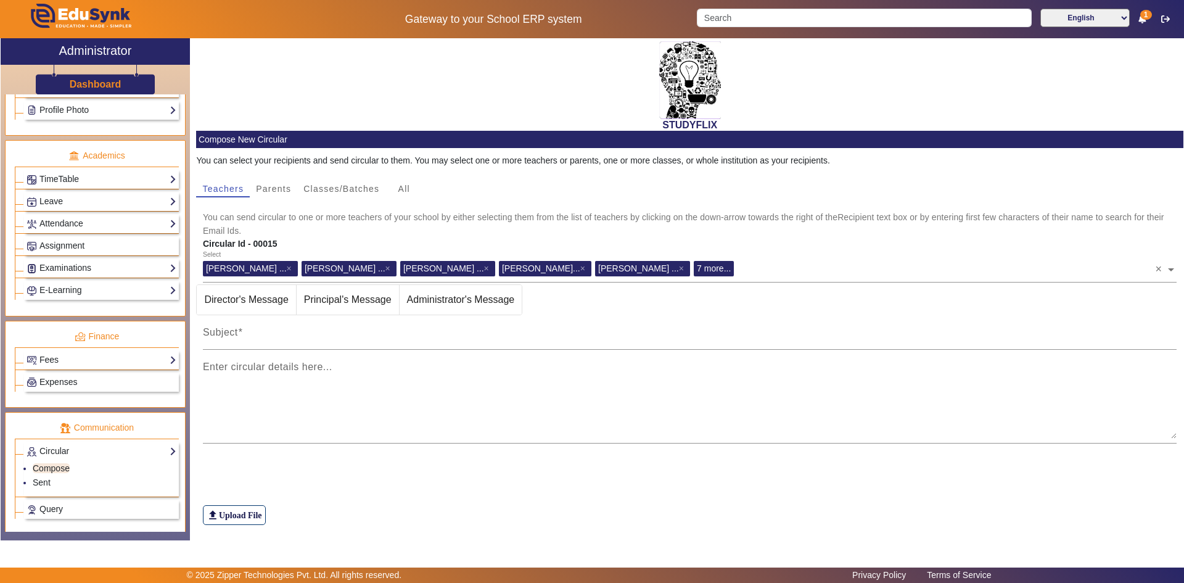
scroll to position [432, 0]
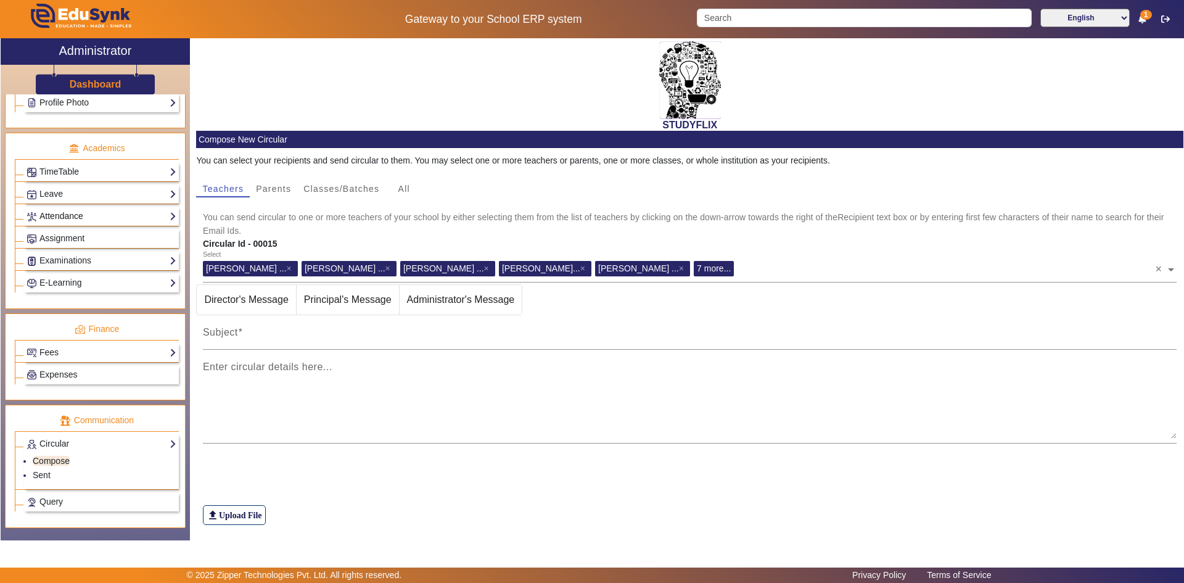
click at [70, 222] on link "Attendance" at bounding box center [102, 216] width 150 height 14
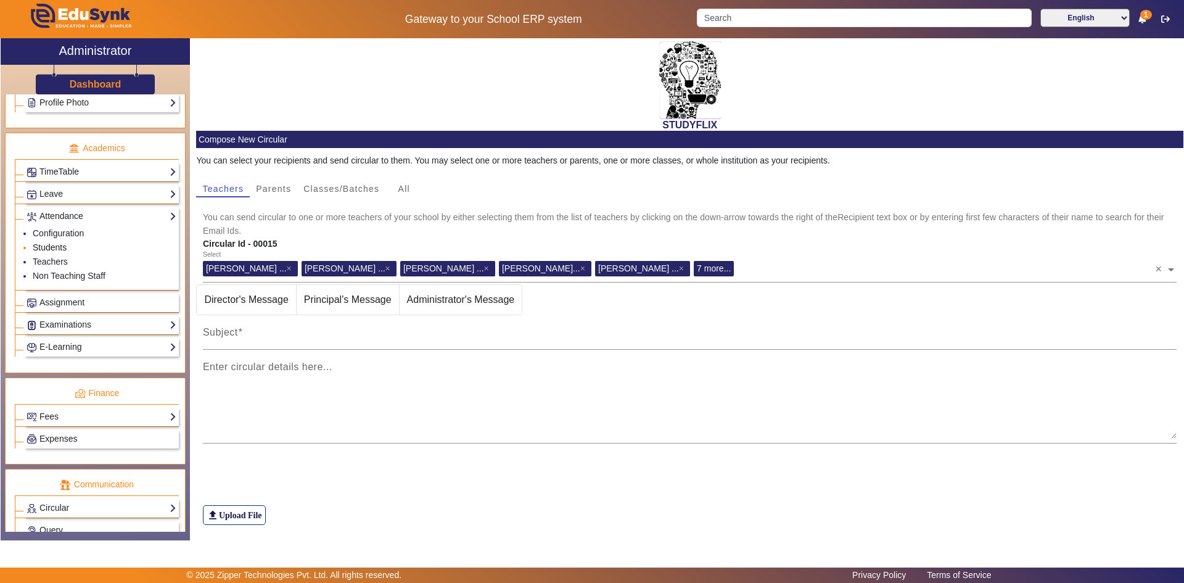
click at [50, 249] on link "Students" at bounding box center [50, 247] width 34 height 10
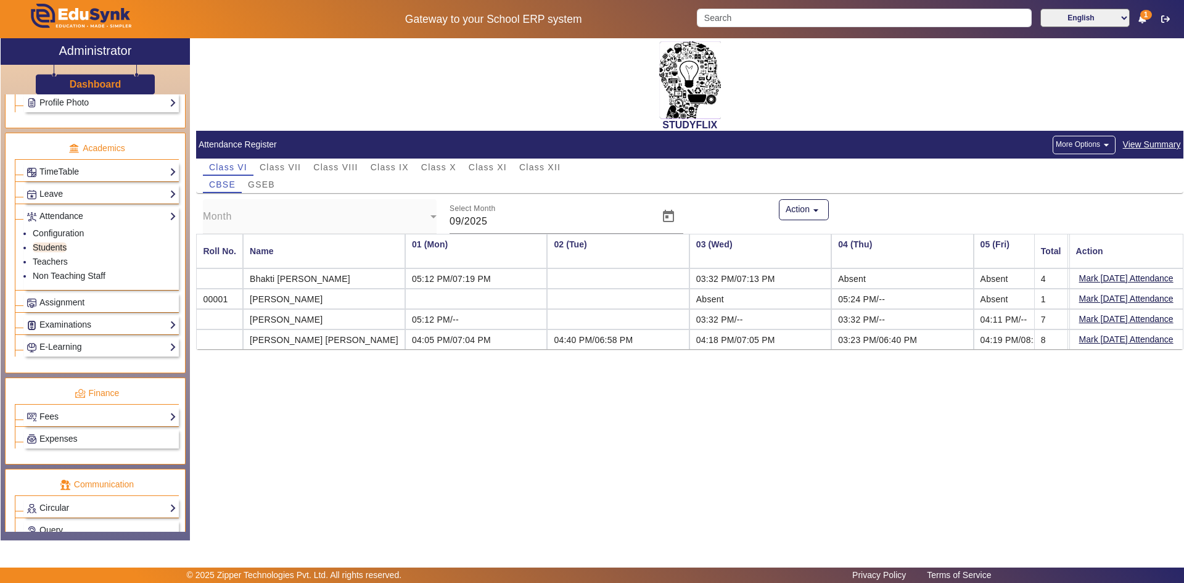
scroll to position [0, 617]
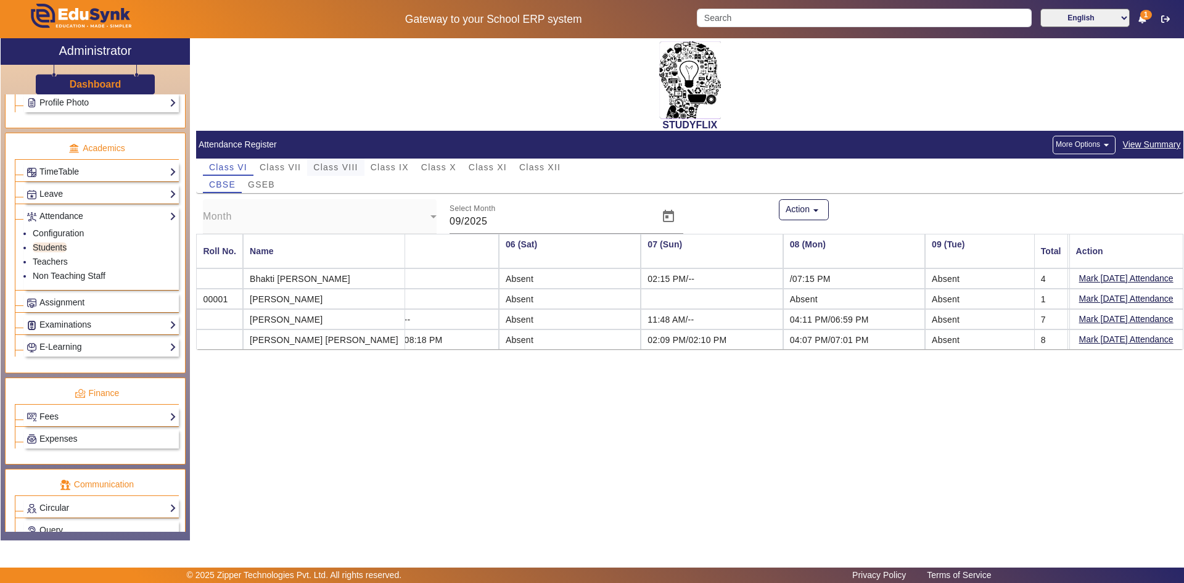
click at [354, 167] on span "Class VIII" at bounding box center [335, 167] width 44 height 9
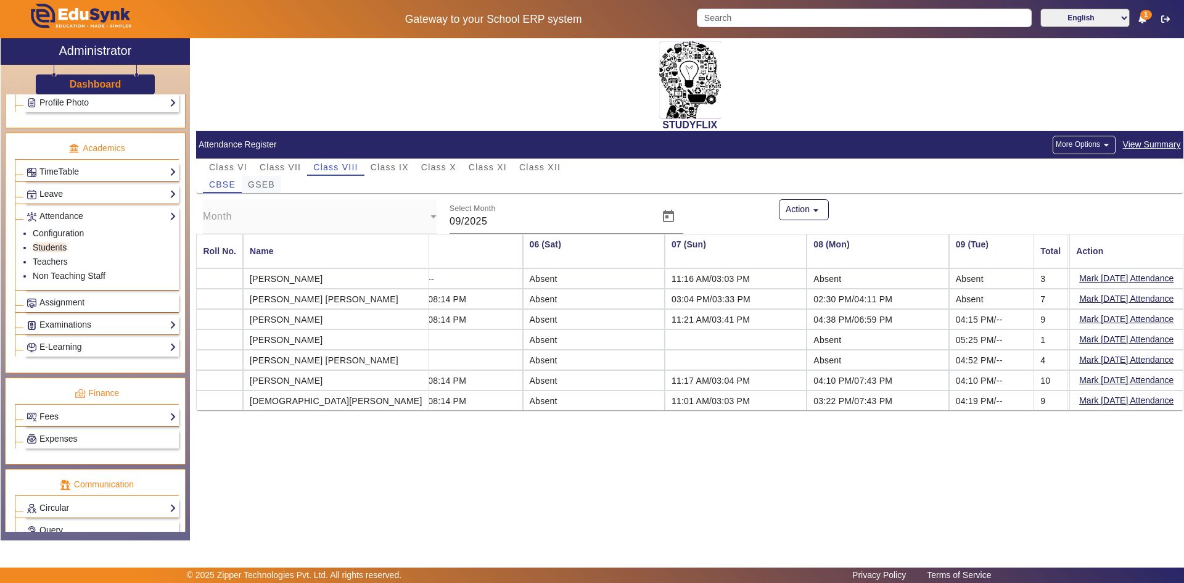
click at [263, 182] on span "GSEB" at bounding box center [261, 184] width 27 height 9
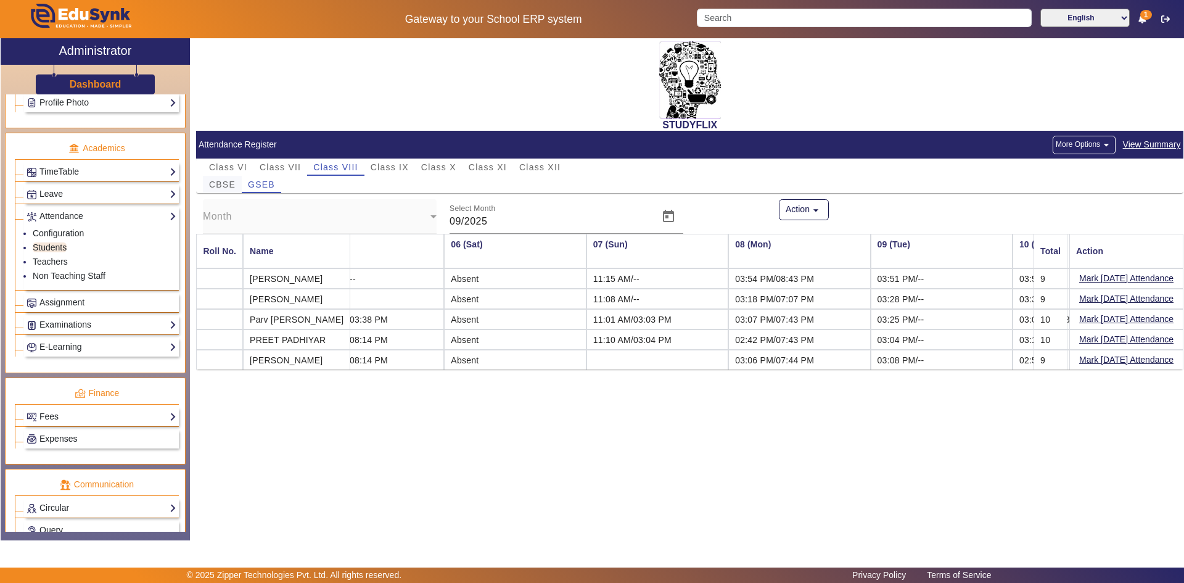
click at [233, 184] on span "CBSE" at bounding box center [222, 184] width 27 height 9
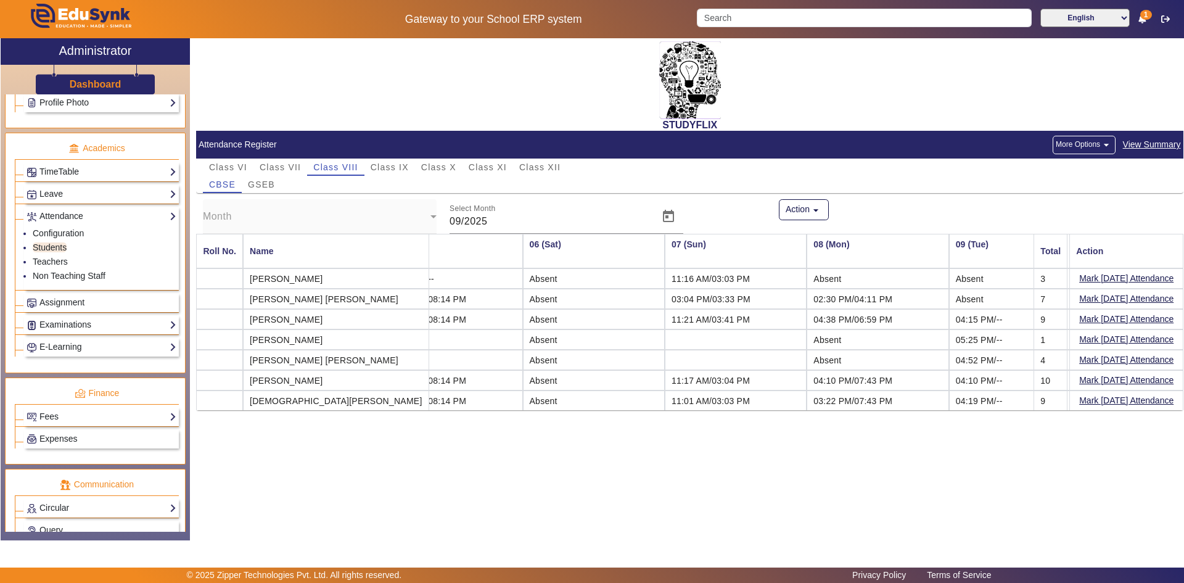
click at [665, 340] on td at bounding box center [736, 339] width 142 height 20
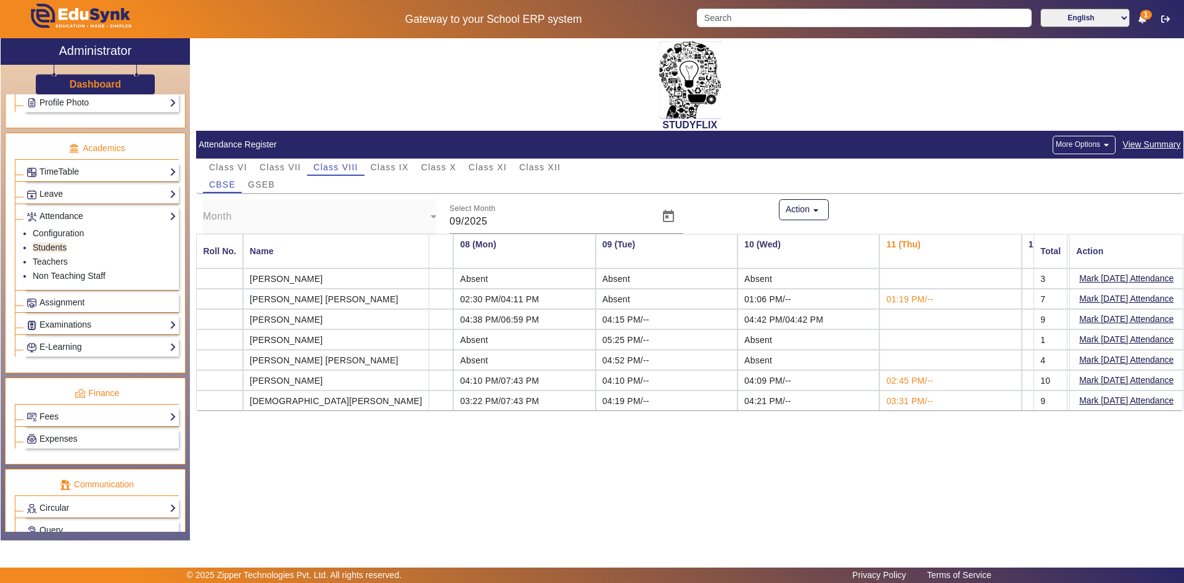
scroll to position [0, 967]
click at [353, 341] on mat-cell "RIDDHESH NAVNIT PRAJAPATI" at bounding box center [336, 339] width 186 height 20
drag, startPoint x: 246, startPoint y: 339, endPoint x: 299, endPoint y: 343, distance: 52.6
click at [299, 343] on mat-cell "RIDDHESH NAVNIT PRAJAPATI" at bounding box center [336, 339] width 186 height 20
copy mat-cell "RIDDHESH"
